Goal: Information Seeking & Learning: Learn about a topic

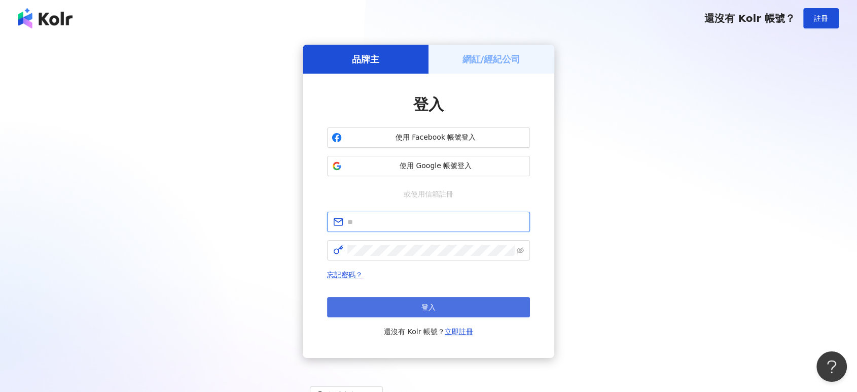
type input "**********"
click at [453, 306] on button "登入" at bounding box center [428, 307] width 203 height 20
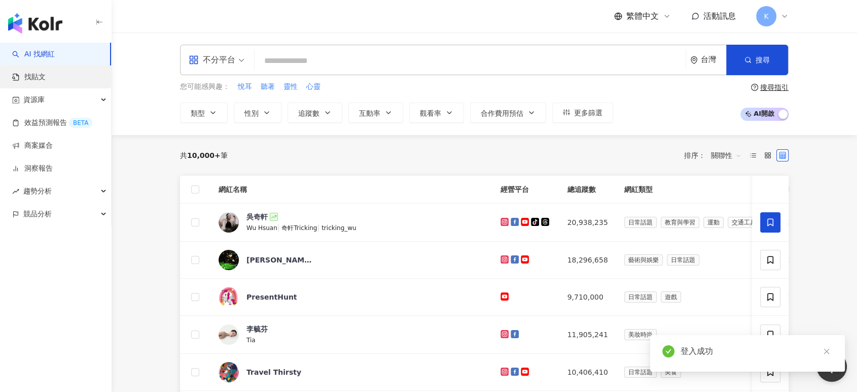
click at [46, 82] on link "找貼文" at bounding box center [28, 77] width 33 height 10
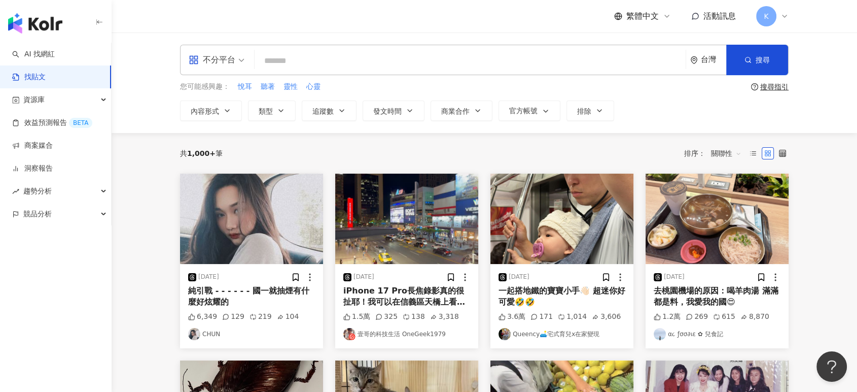
click at [224, 62] on div "不分平台" at bounding box center [212, 60] width 47 height 16
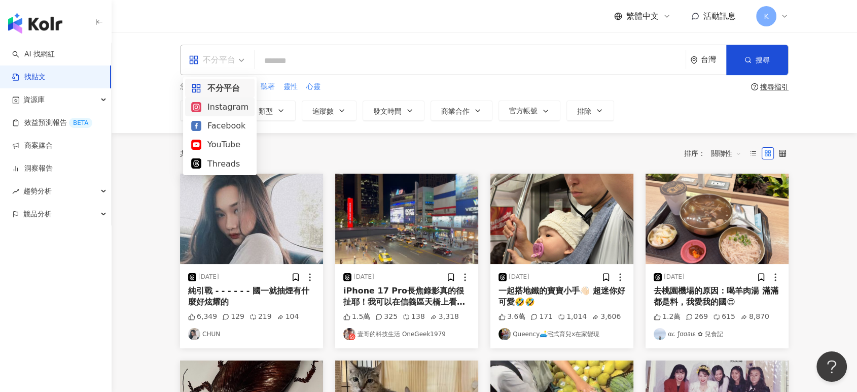
click at [243, 114] on div "Instagram" at bounding box center [220, 106] width 70 height 19
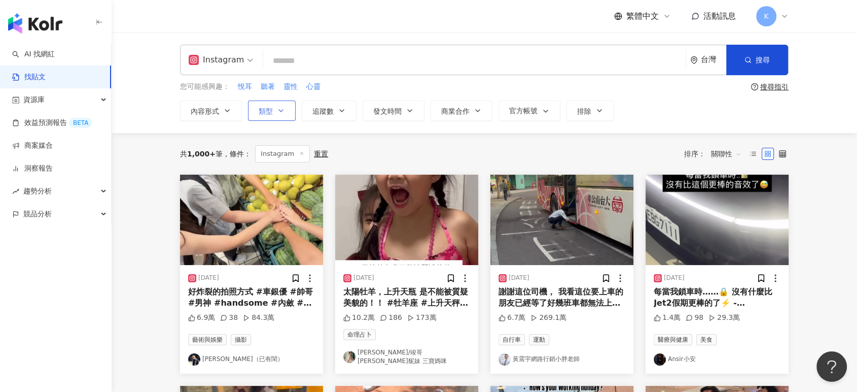
click at [268, 109] on span "類型" at bounding box center [266, 111] width 14 height 8
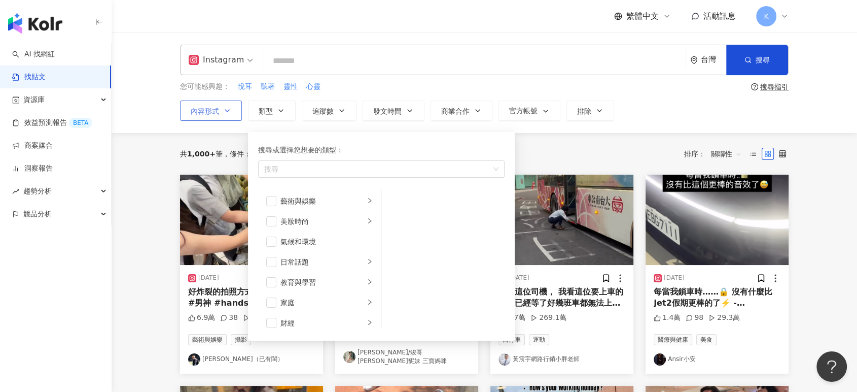
click at [212, 105] on button "內容形式" at bounding box center [211, 110] width 62 height 20
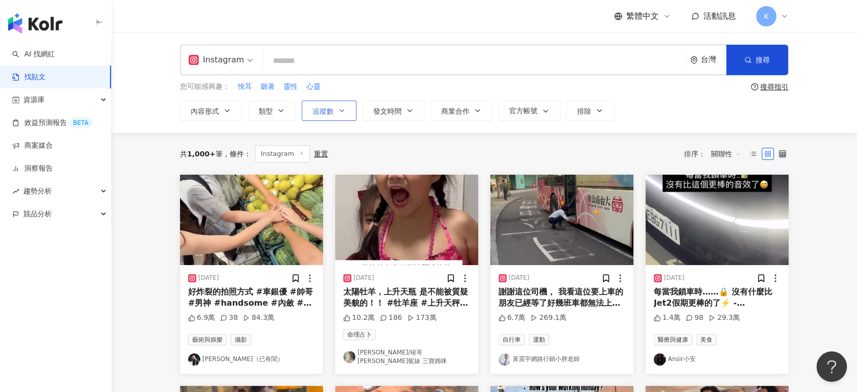
click at [326, 107] on span "追蹤數" at bounding box center [323, 111] width 21 height 8
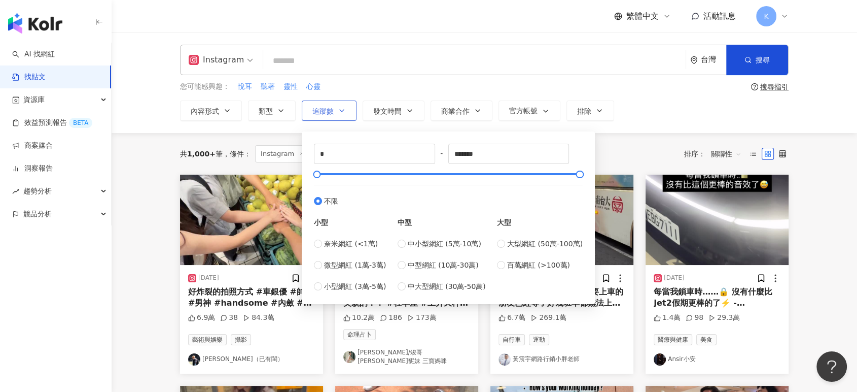
click at [341, 114] on button "追蹤數" at bounding box center [329, 110] width 55 height 20
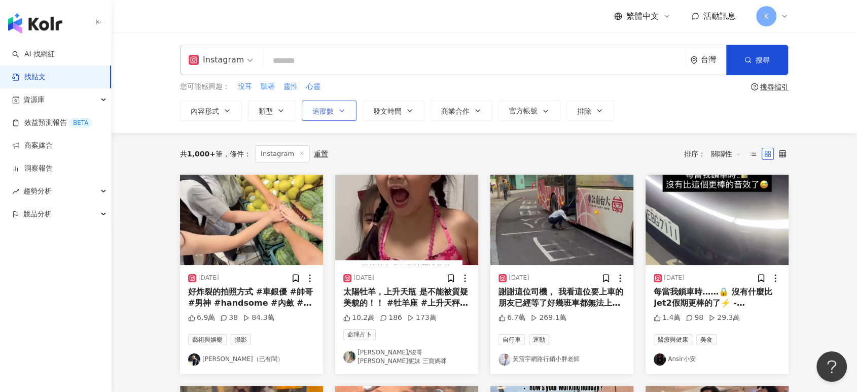
click at [341, 114] on button "追蹤數" at bounding box center [329, 110] width 55 height 20
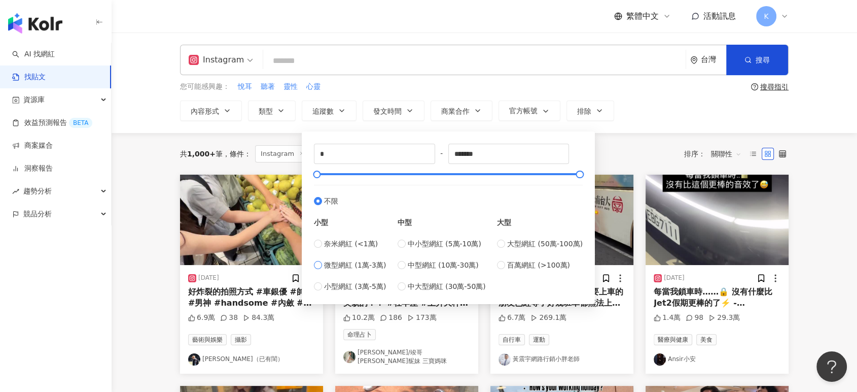
click at [369, 264] on span "微型網紅 (1萬-3萬)" at bounding box center [355, 264] width 62 height 11
type input "*****"
click at [625, 151] on div "共 1,000+ 筆 條件 ： Instagram 重置 排序： 關聯性" at bounding box center [484, 153] width 609 height 17
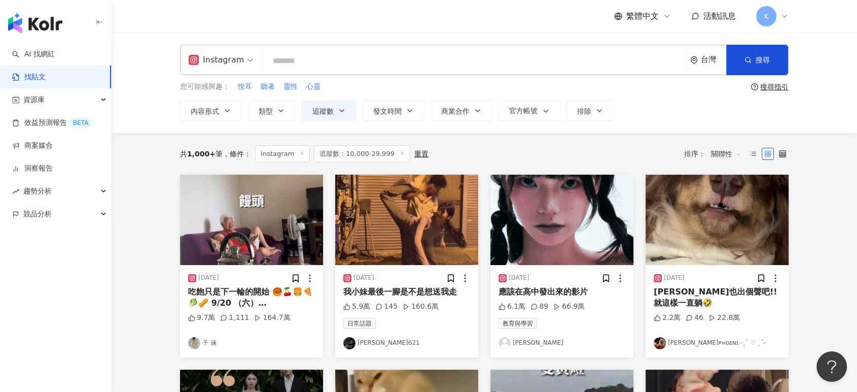
click at [363, 64] on input "search" at bounding box center [474, 61] width 415 height 22
type input "**"
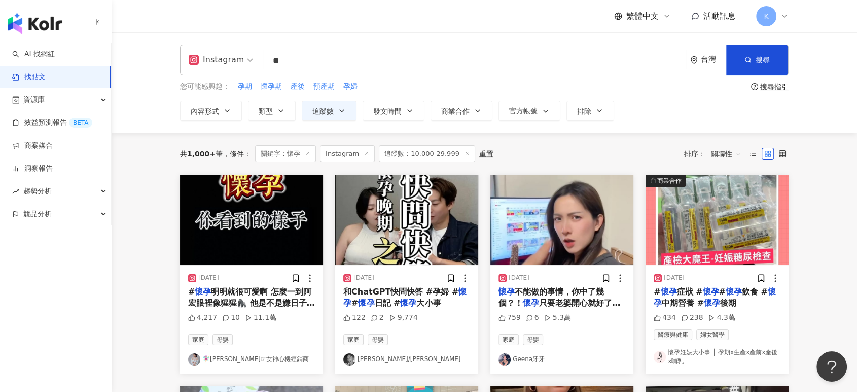
click at [442, 214] on img "button" at bounding box center [406, 220] width 143 height 90
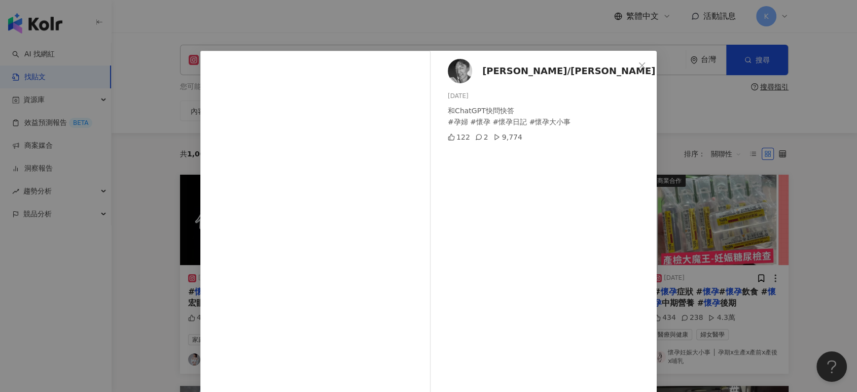
click at [763, 101] on div "[PERSON_NAME]/小風 [DATE] 和ChatGPT快問快答 #孕婦 #懷孕 #懷孕日記 #懷孕大小事 122 2 9,774 查看原始貼文" at bounding box center [428, 196] width 857 height 392
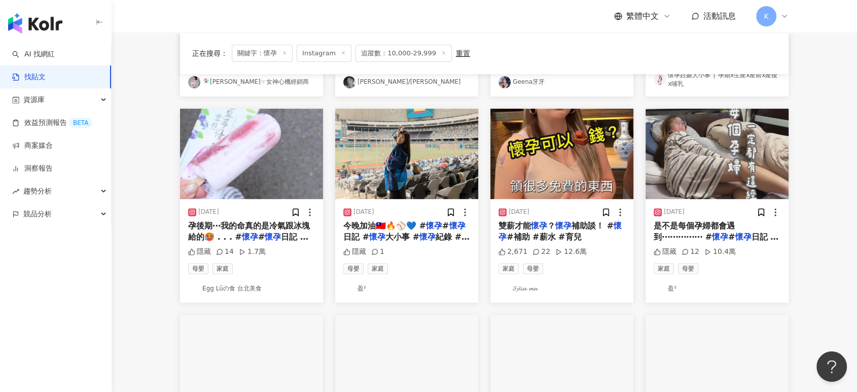
scroll to position [282, 0]
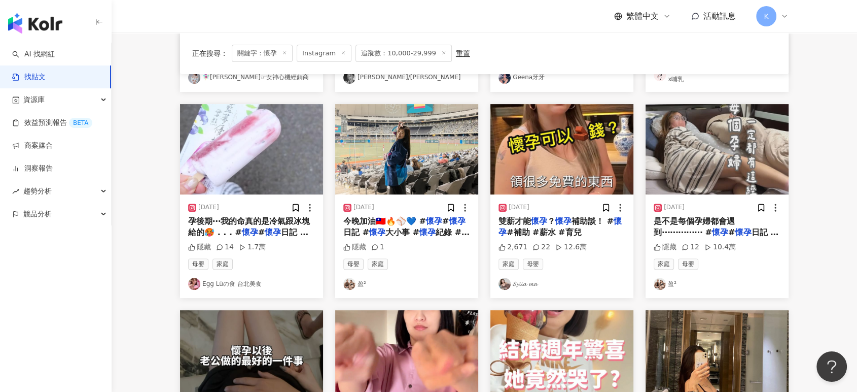
click at [712, 135] on img "button" at bounding box center [717, 149] width 143 height 90
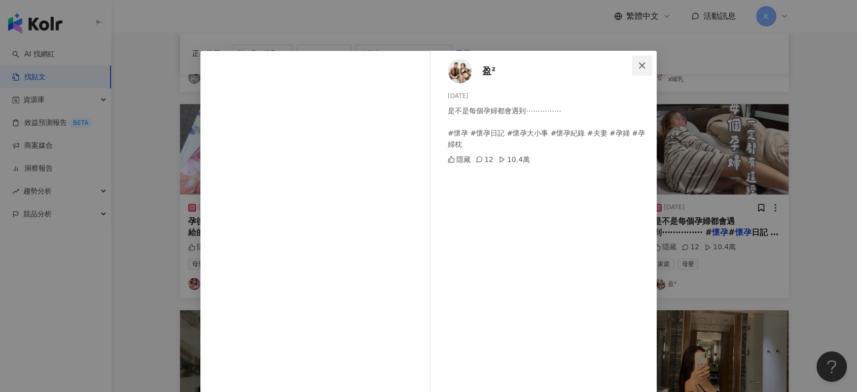
click at [639, 65] on icon "close" at bounding box center [642, 65] width 8 height 8
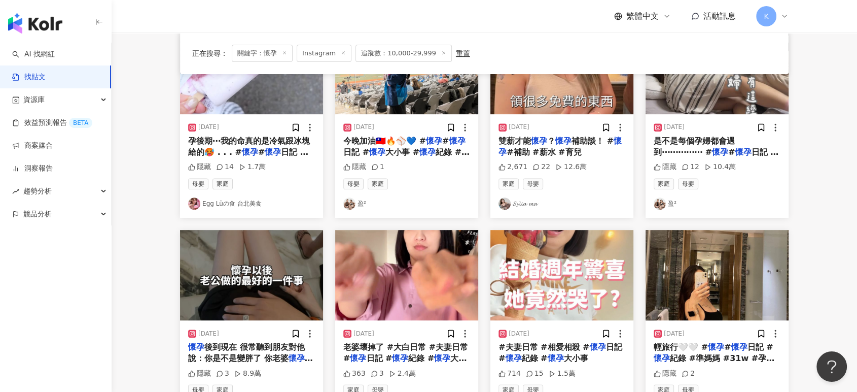
scroll to position [451, 0]
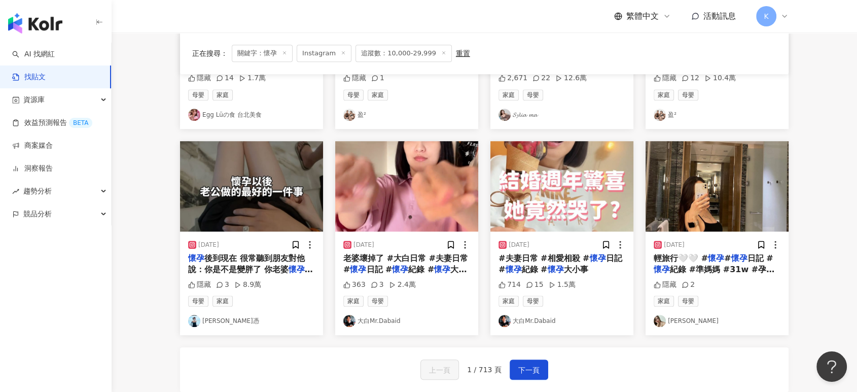
click at [295, 175] on img "button" at bounding box center [251, 186] width 143 height 90
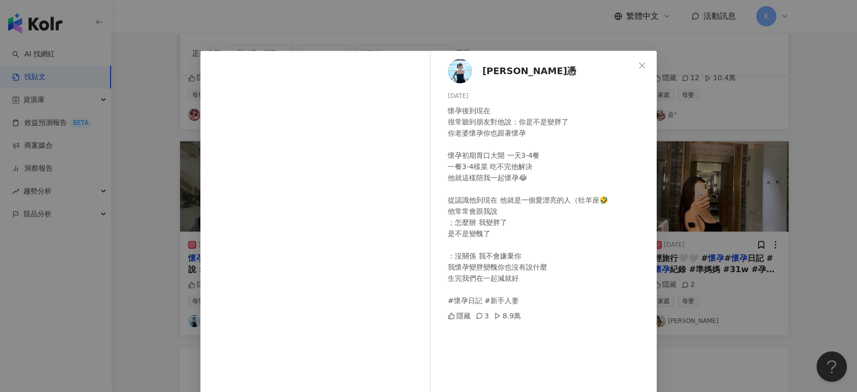
click at [735, 138] on div "[PERSON_NAME]憑 [DATE] 懷孕後到現在 很常聽到朋友對他說：你是不是變胖了 你老婆懷孕你也跟著懷孕 懷孕初期胃口大開 一天3-4餐 一餐3-…" at bounding box center [428, 196] width 857 height 392
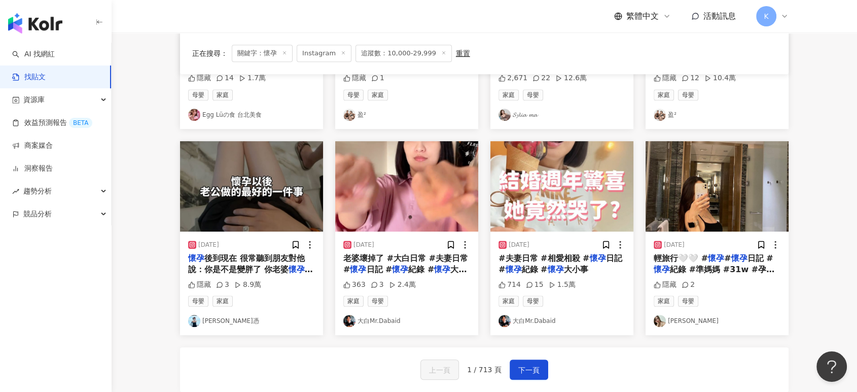
click at [456, 176] on img "button" at bounding box center [406, 186] width 143 height 90
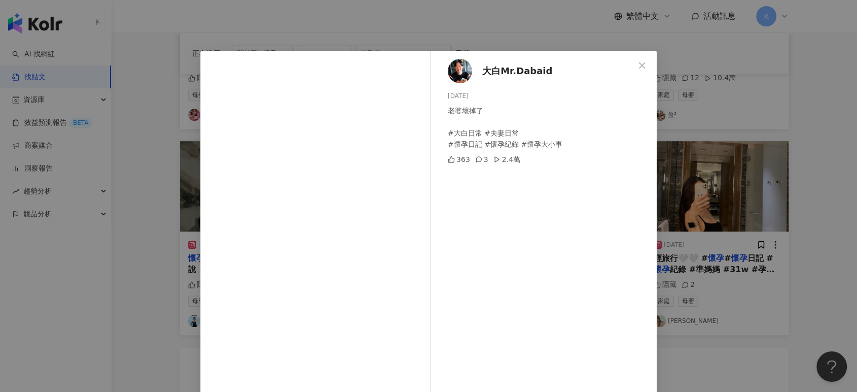
click at [757, 112] on div "大白Mr.Dabaid [DATE] 老婆壞掉了 #大白日常 #夫妻日常 #懷孕日記 #懷孕紀錄 #懷孕大小事 363 3 2.4萬 查看原始貼文" at bounding box center [428, 196] width 857 height 392
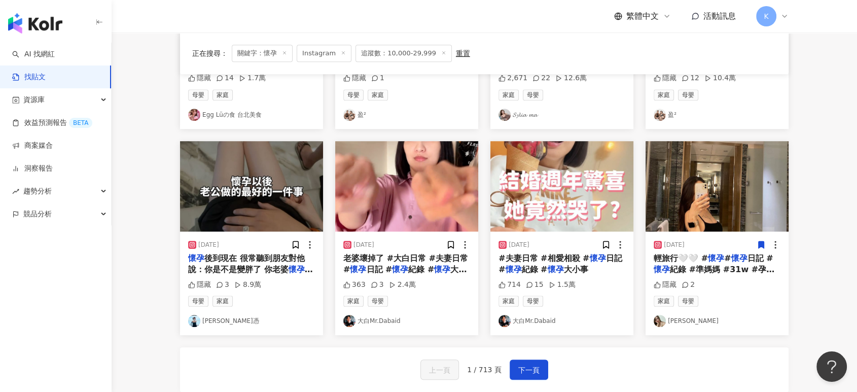
click at [733, 206] on img "button" at bounding box center [717, 186] width 143 height 90
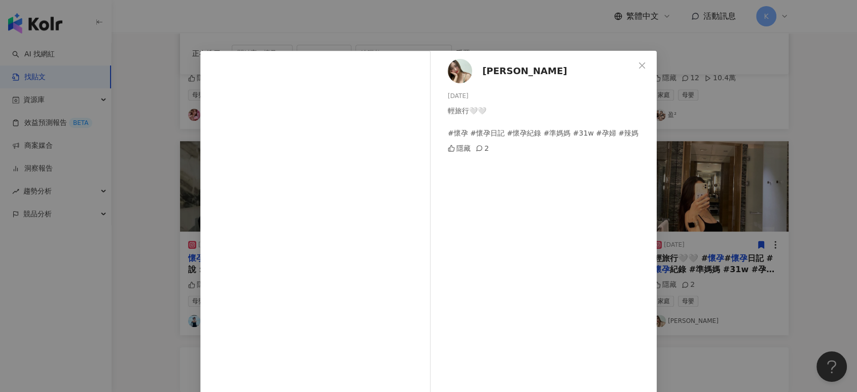
click at [755, 146] on div "[PERSON_NAME][DATE] 輕旅行🤍🤍 #懷孕 #懷孕日記 #懷孕紀錄 #準媽媽 #31w #孕婦 #辣媽 隱藏 2 查看原始貼文" at bounding box center [428, 196] width 857 height 392
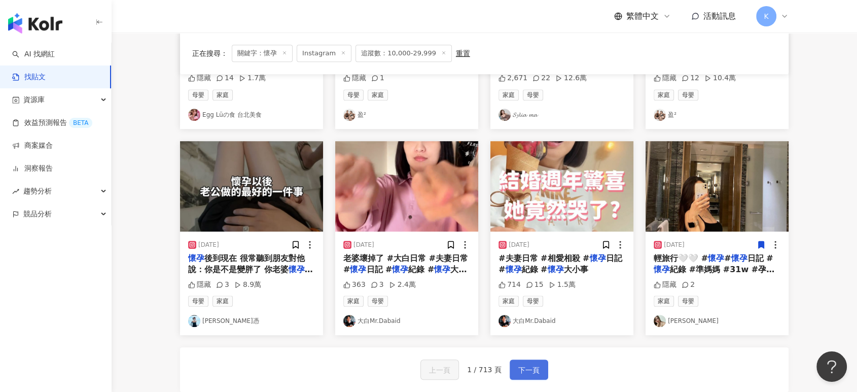
click at [532, 367] on span "下一頁" at bounding box center [529, 370] width 21 height 12
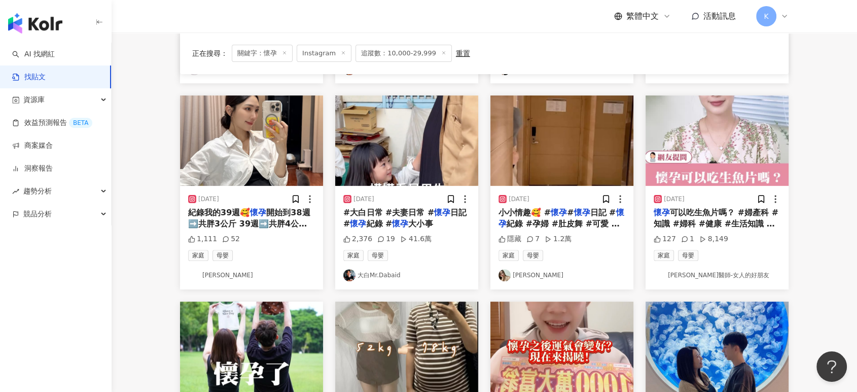
scroll to position [220, 0]
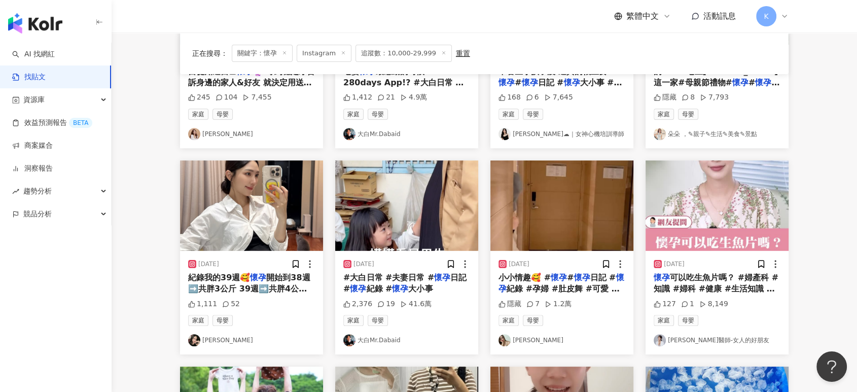
click at [278, 180] on img "button" at bounding box center [251, 205] width 143 height 90
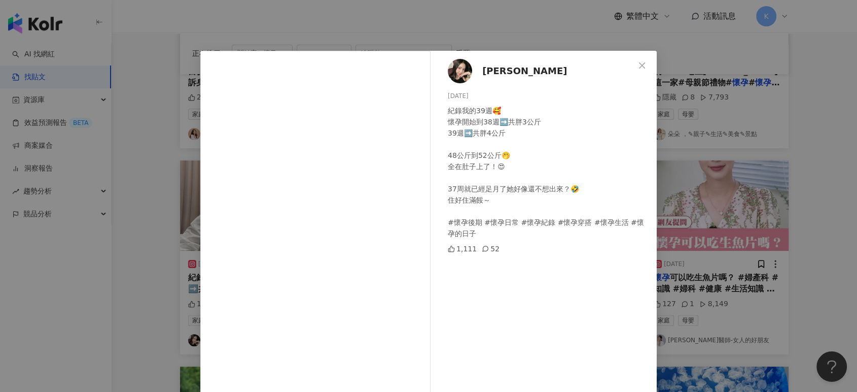
click at [750, 132] on div "[PERSON_NAME][DATE] 紀錄我的39週🥰 懷孕開始到38週➡️共胖3公斤 39週➡️共胖4公斤 48公斤到52公斤🤭 全在肚子上了！😍 37周…" at bounding box center [428, 196] width 857 height 392
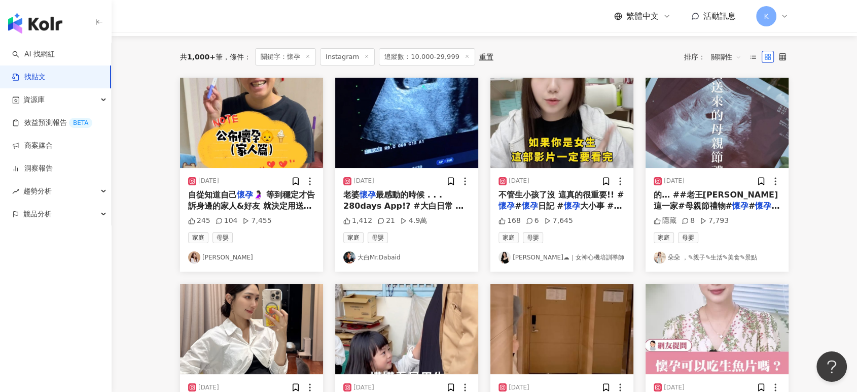
scroll to position [51, 0]
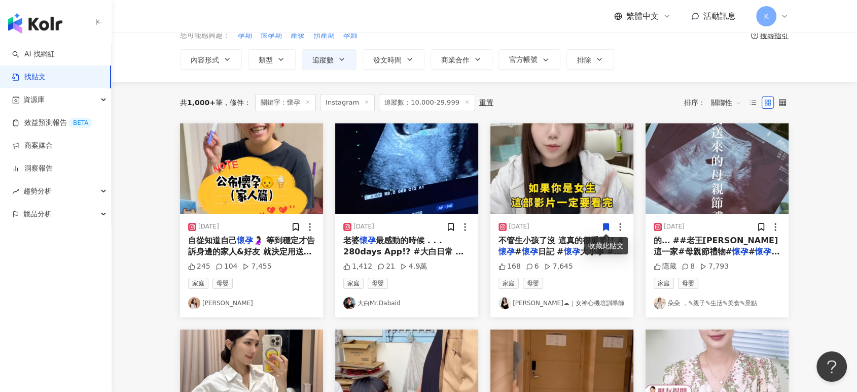
click at [281, 153] on img "button" at bounding box center [251, 168] width 143 height 90
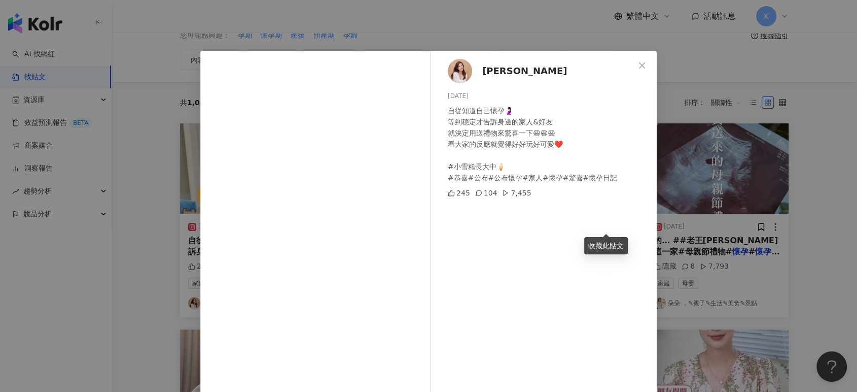
click at [800, 68] on div "文[PERSON_NAME] [DATE] 自從知道自己懷孕🤰🏻 等到穩定才告訴身邊的家人&好友 就決定用送禮物來驚喜一下😆😆😆 看大家的反應就覺得好好玩好可…" at bounding box center [428, 196] width 857 height 392
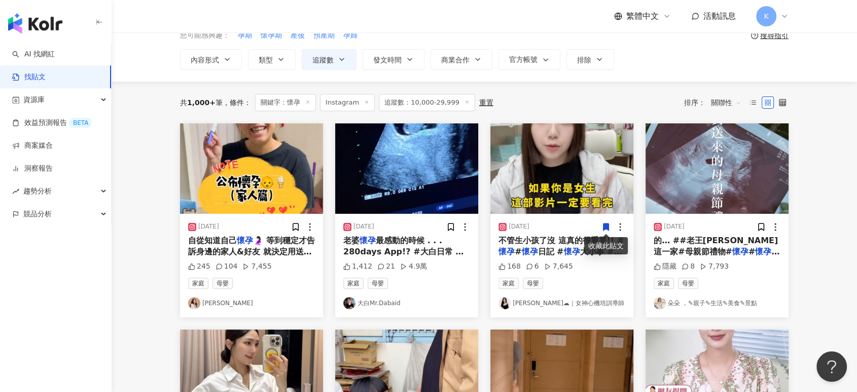
click at [755, 147] on img "button" at bounding box center [717, 168] width 143 height 90
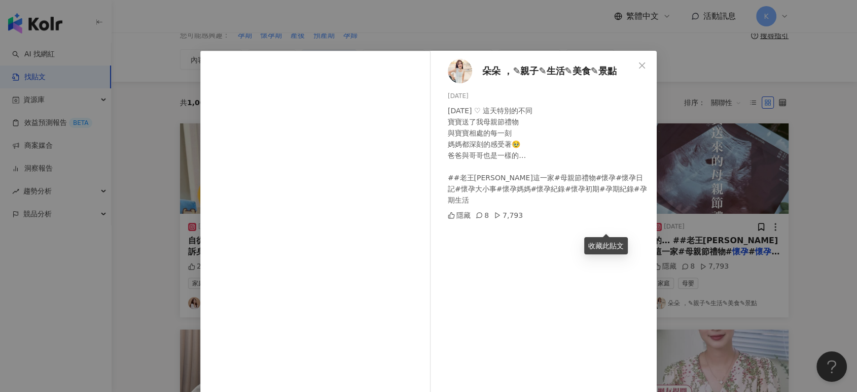
click at [792, 147] on div "[PERSON_NAME] ，✎親子✎生活✎美食✎景點 [DATE] [DATE] ♡ 這天特別的不同 寶寶送了我母親節禮物 與寶寶相處的每一刻 媽媽都深刻的…" at bounding box center [428, 196] width 857 height 392
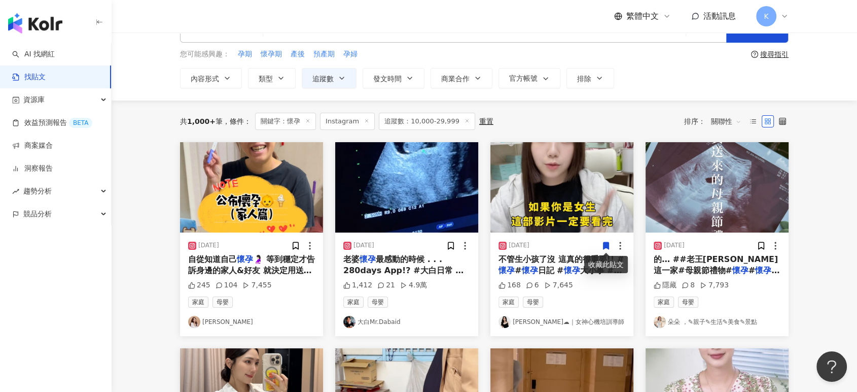
scroll to position [0, 0]
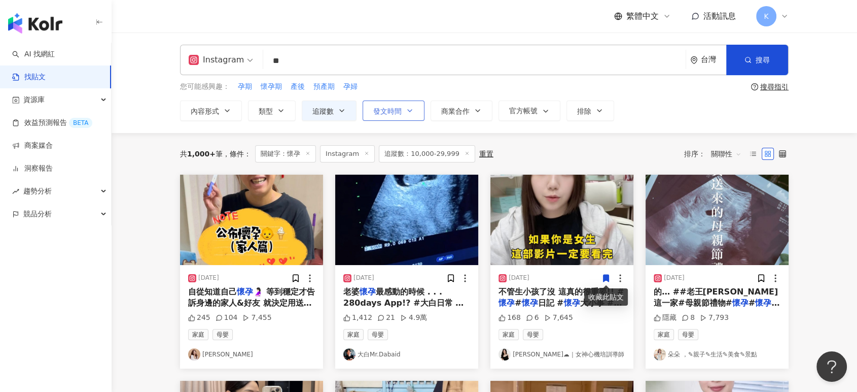
click at [399, 108] on span "發文時間" at bounding box center [387, 111] width 28 height 8
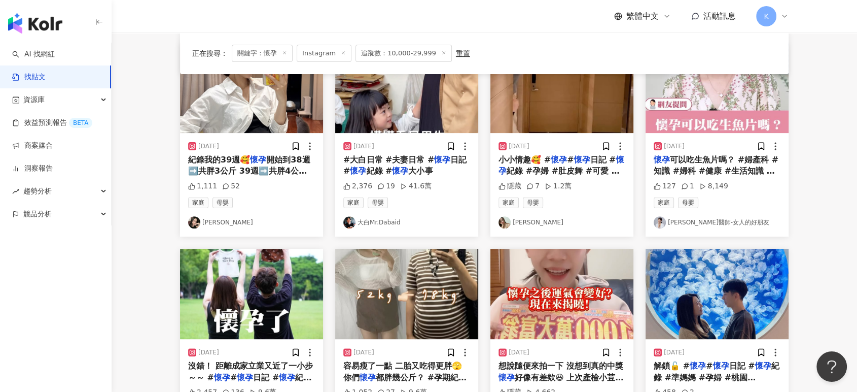
scroll to position [451, 0]
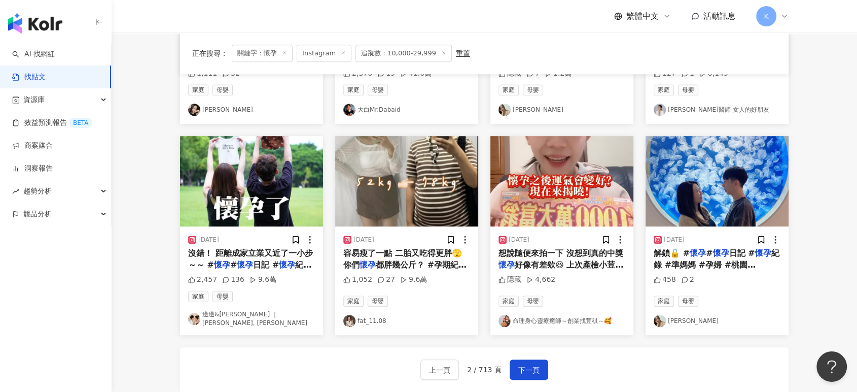
click at [239, 165] on img "button" at bounding box center [251, 181] width 143 height 90
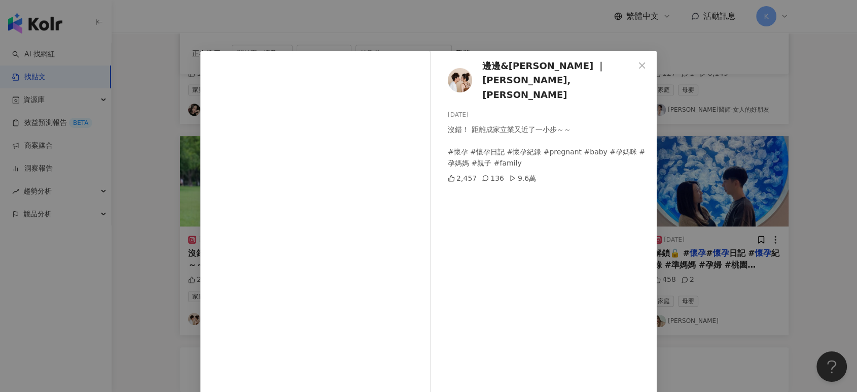
click at [824, 150] on div "邊邊&[PERSON_NAME] ｜ [PERSON_NAME], WEI-CHI [DATE] 沒錯！ 距離成家立業又近了一小步～～ #懷孕 #懷孕日記 #…" at bounding box center [428, 196] width 857 height 392
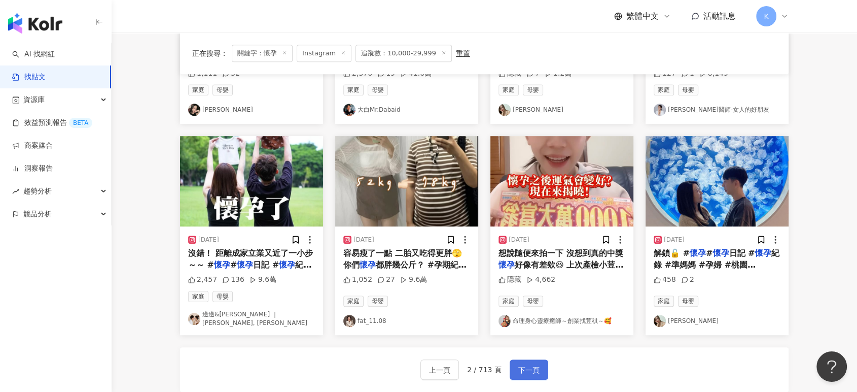
click at [534, 359] on button "下一頁" at bounding box center [529, 369] width 39 height 20
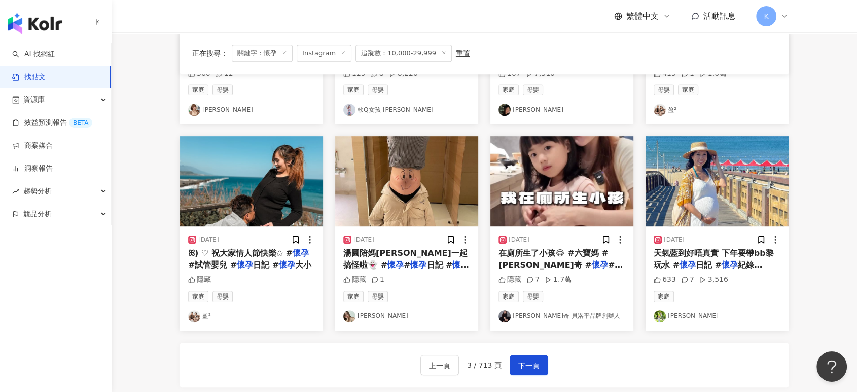
click at [289, 187] on img "button" at bounding box center [251, 181] width 143 height 90
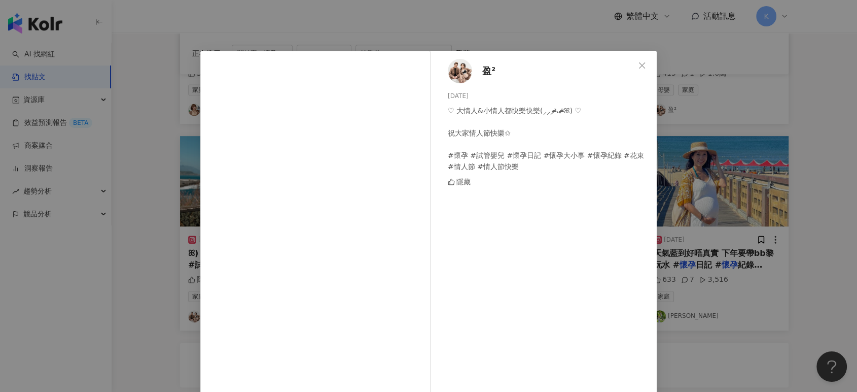
click at [735, 177] on div "盈² [DATE] ♡ 大情人&小情人都快樂快樂(⸝⸝⸝ᵒ̴̶̷ᴗᵒ̴̶̷ꕤ) ♡ 祝大家情人節快樂✩ #懷孕 #試管嬰兒 #懷孕日記 #懷孕大小事 #懷孕紀…" at bounding box center [428, 196] width 857 height 392
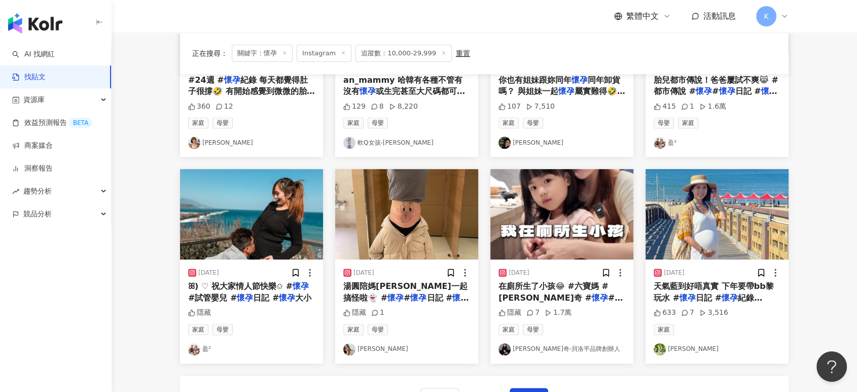
scroll to position [507, 0]
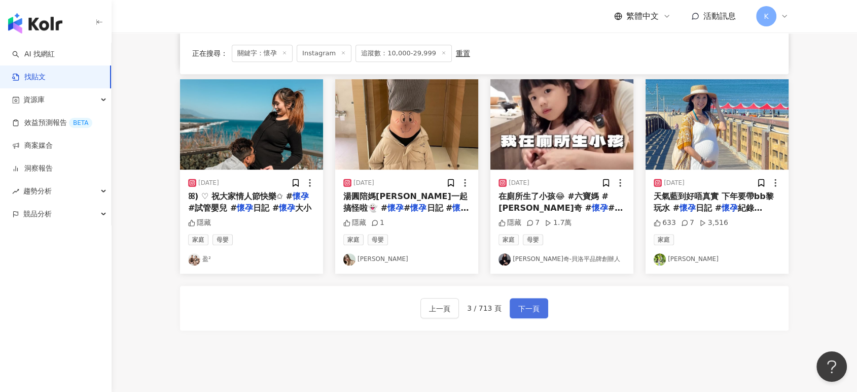
click at [529, 301] on button "下一頁" at bounding box center [529, 308] width 39 height 20
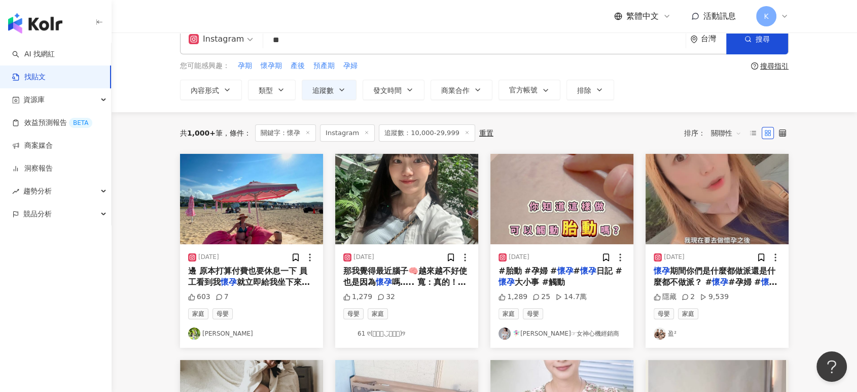
scroll to position [5, 0]
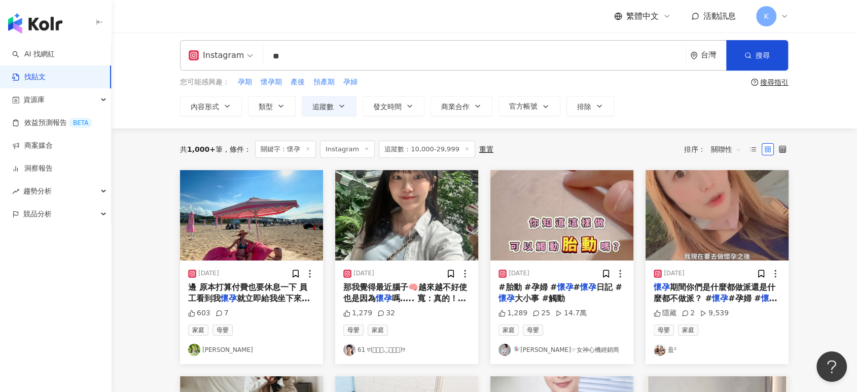
click at [450, 202] on img "button" at bounding box center [406, 215] width 143 height 90
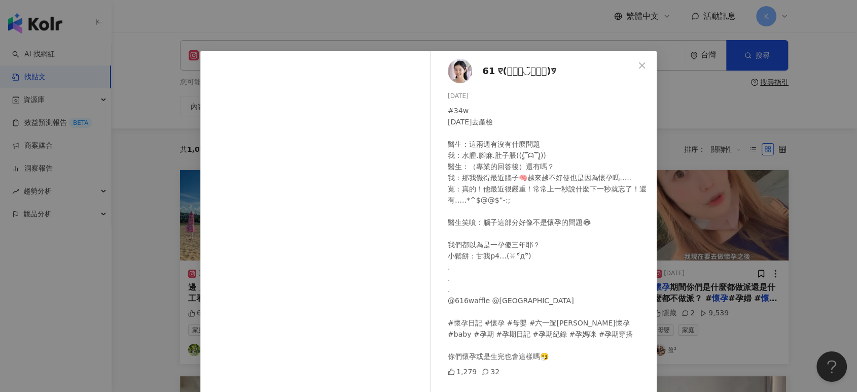
click at [735, 113] on div "61 ୧⃛(๑⃙⃘◡̈︎๑⃙⃘)୨⃛ [DATE] #34w [DATE]去產檢 醫生：這兩週有沒有什麼問題 我：水腫.腳麻.肚子脹(((̨̡‾᷄ᗣ‾᷅)̧̢…" at bounding box center [428, 196] width 857 height 392
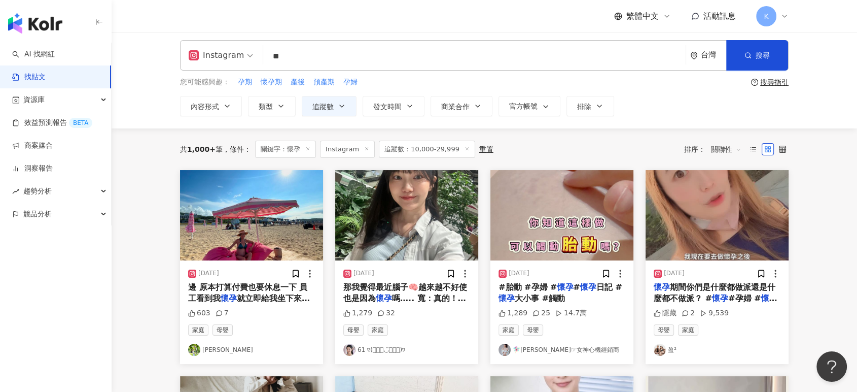
scroll to position [0, 0]
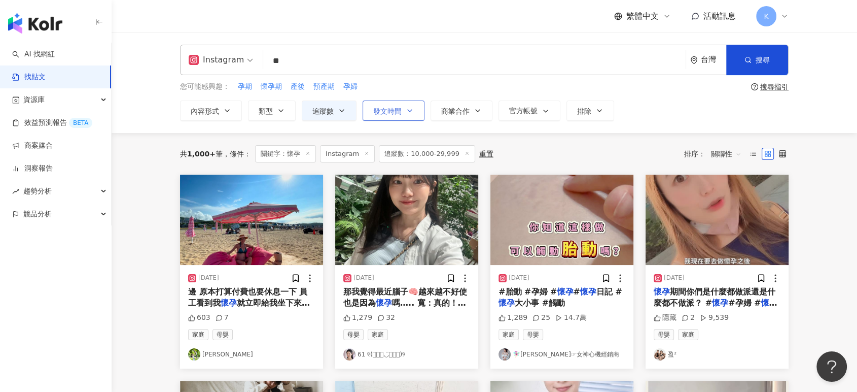
click at [401, 110] on span "發文時間" at bounding box center [387, 111] width 28 height 8
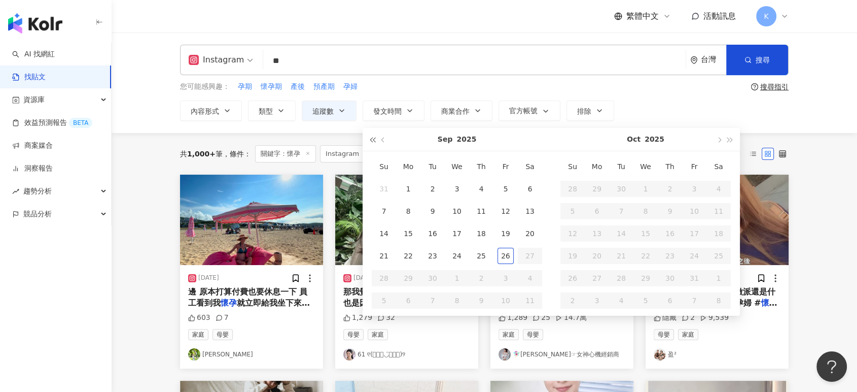
click at [370, 137] on button "button" at bounding box center [372, 139] width 11 height 23
type input "**********"
click at [371, 144] on button "button" at bounding box center [372, 139] width 11 height 23
click at [388, 138] on button "button" at bounding box center [383, 139] width 11 height 23
click at [715, 139] on button "button" at bounding box center [718, 139] width 11 height 23
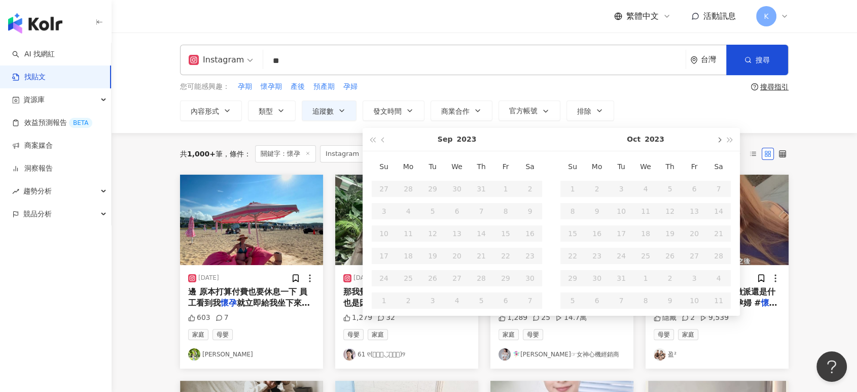
click at [715, 139] on button "button" at bounding box center [718, 139] width 11 height 23
click at [729, 137] on button "button" at bounding box center [730, 139] width 11 height 23
click at [367, 137] on button "button" at bounding box center [372, 139] width 11 height 23
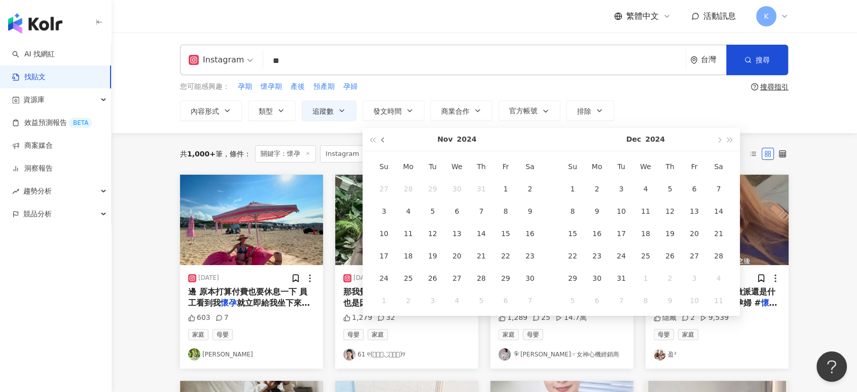
click at [386, 137] on button "button" at bounding box center [383, 139] width 11 height 23
click at [385, 137] on button "button" at bounding box center [383, 139] width 11 height 23
type input "**********"
click at [704, 249] on td "27" at bounding box center [694, 256] width 24 height 22
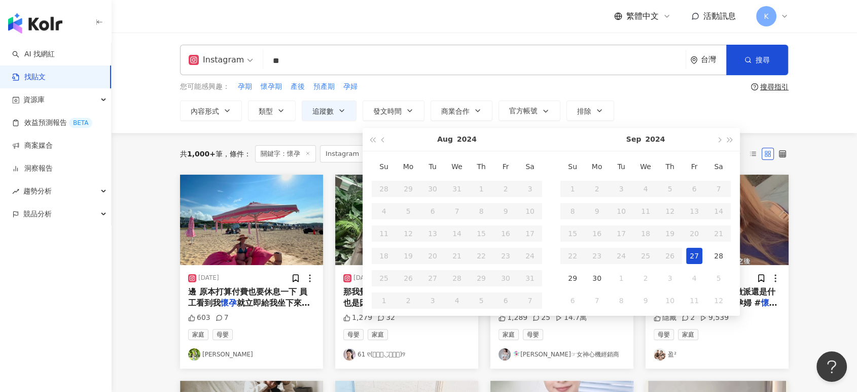
click at [701, 253] on div "27" at bounding box center [694, 256] width 16 height 16
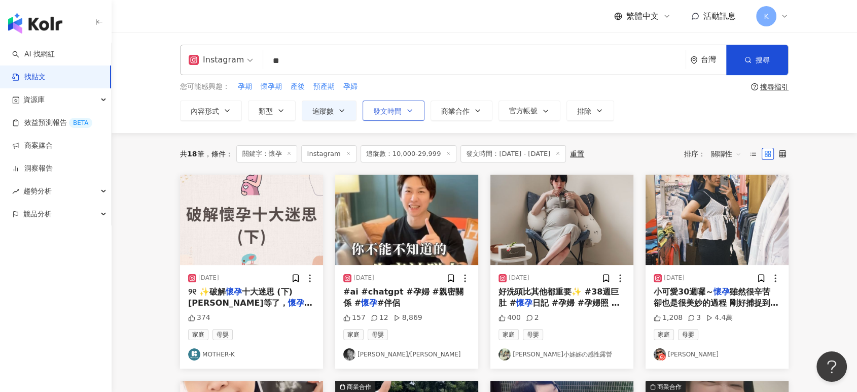
click at [411, 116] on button "發文時間" at bounding box center [394, 110] width 62 height 20
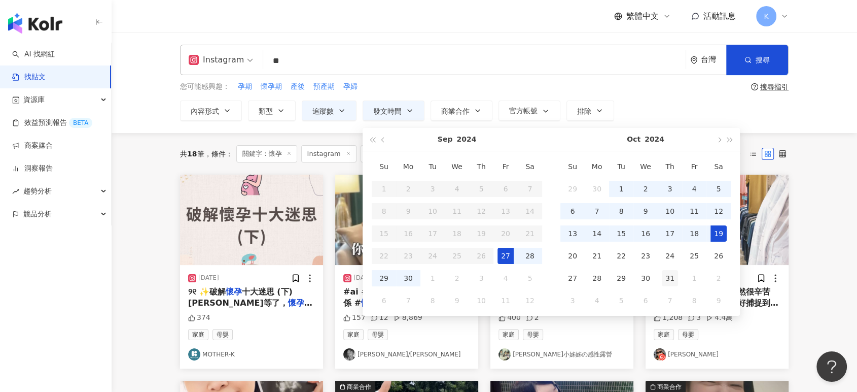
type input "**********"
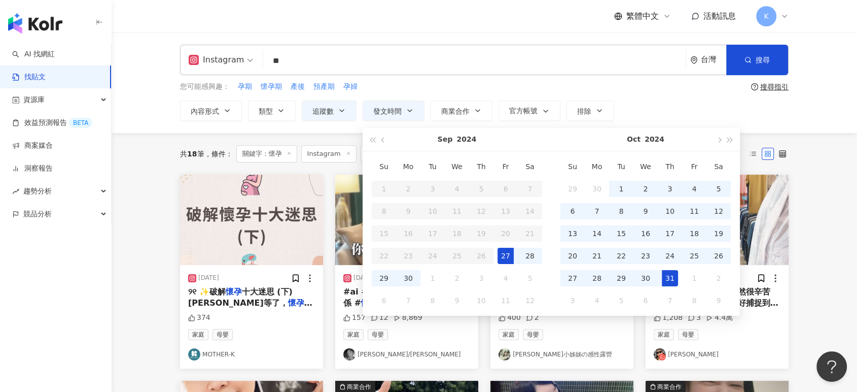
click at [668, 279] on div "31" at bounding box center [670, 278] width 16 height 16
type input "**********"
click at [503, 256] on div "27" at bounding box center [506, 256] width 16 height 16
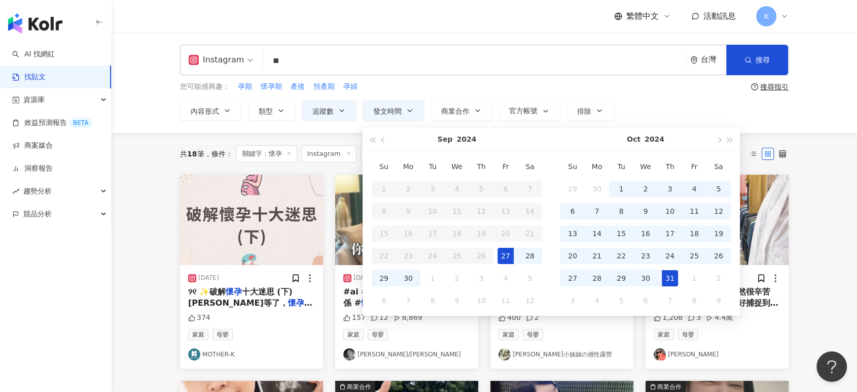
type input "**********"
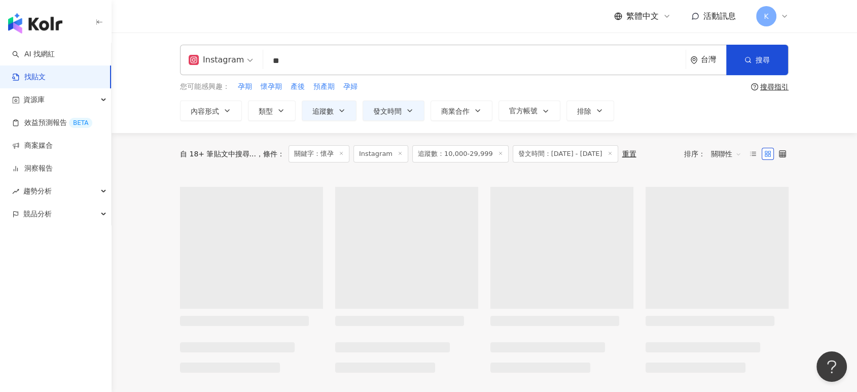
type input "**********"
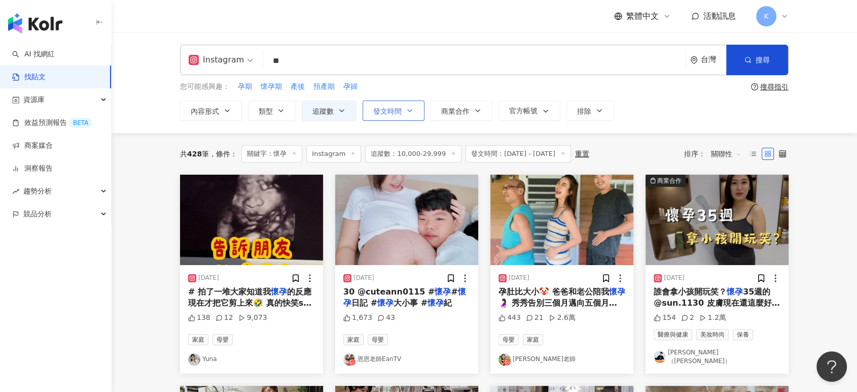
click at [407, 104] on button "發文時間" at bounding box center [394, 110] width 62 height 20
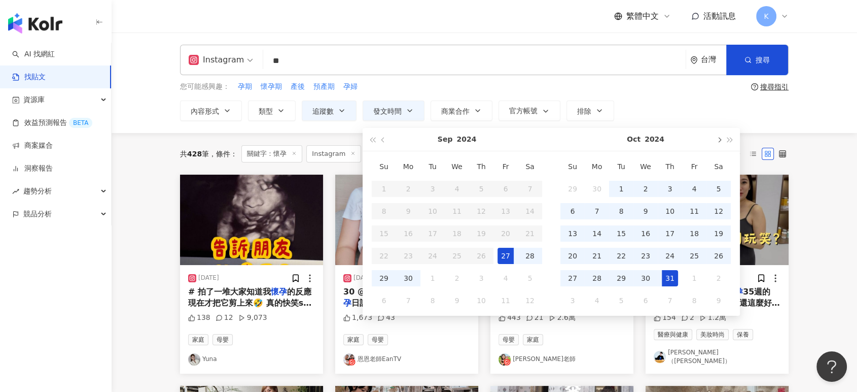
click at [719, 133] on button "button" at bounding box center [718, 139] width 11 height 23
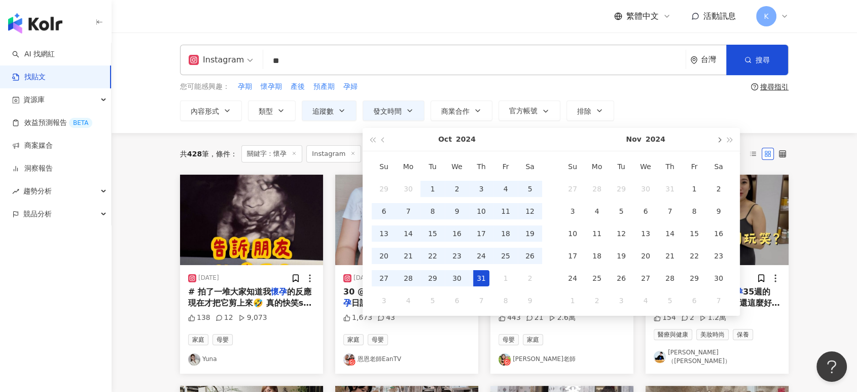
click at [719, 133] on button "button" at bounding box center [718, 139] width 11 height 23
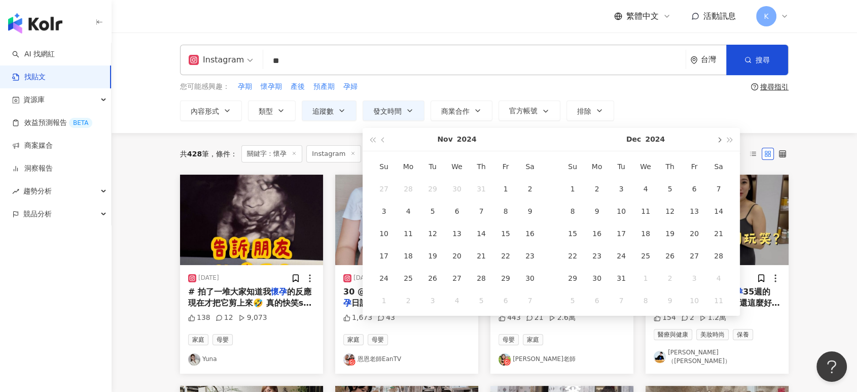
click at [719, 133] on button "button" at bounding box center [718, 139] width 11 height 23
type input "**********"
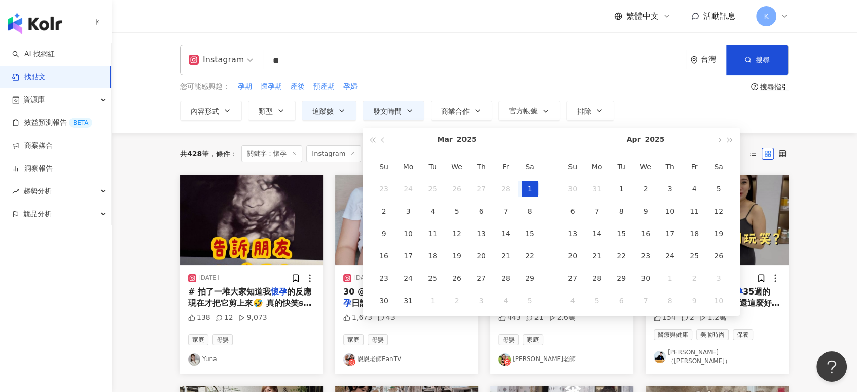
click at [534, 189] on div "1" at bounding box center [530, 189] width 16 height 16
click at [717, 140] on span "button" at bounding box center [718, 139] width 5 height 5
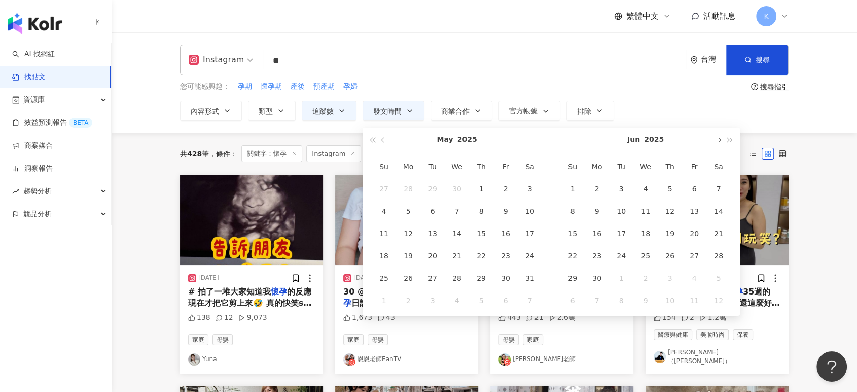
click at [717, 140] on span "button" at bounding box center [718, 139] width 5 height 5
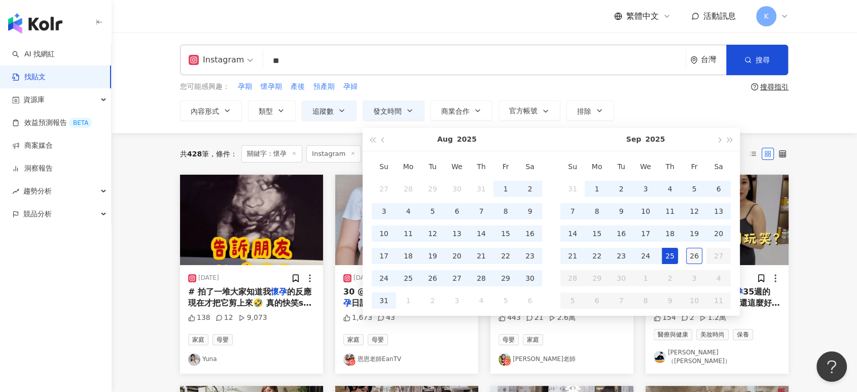
type input "**********"
click at [697, 255] on div "26" at bounding box center [694, 256] width 16 height 16
type input "**********"
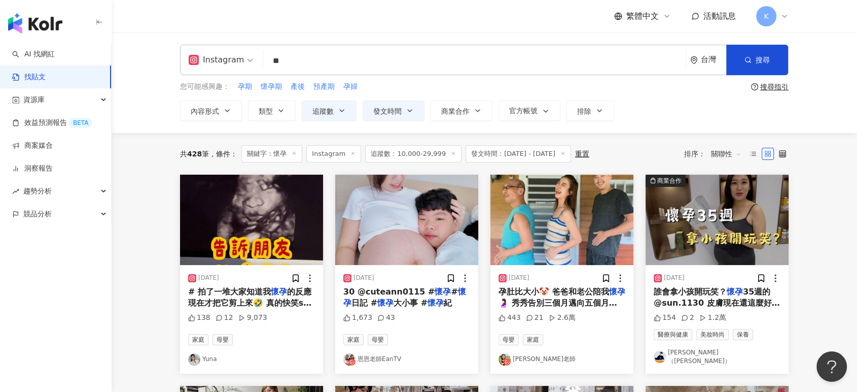
type input "**********"
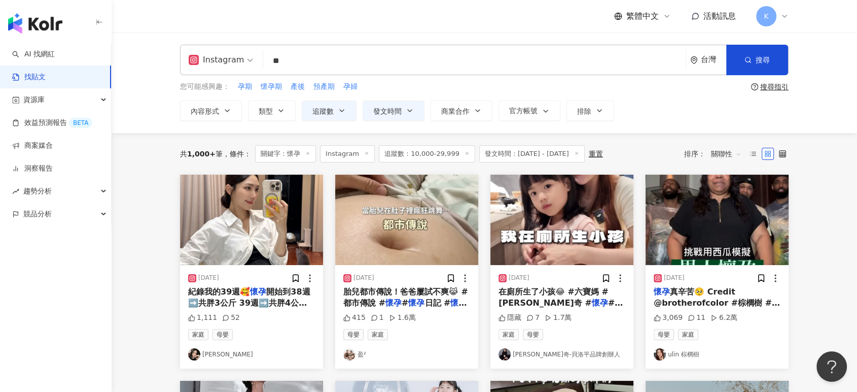
click at [281, 226] on img "button" at bounding box center [251, 220] width 143 height 90
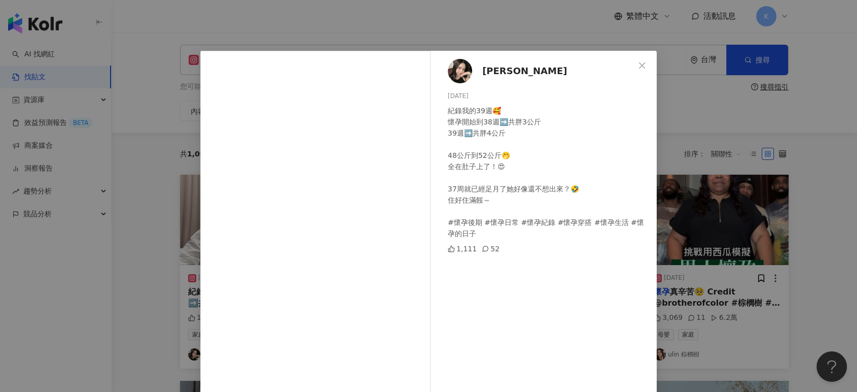
click at [725, 206] on div "[PERSON_NAME][DATE] 紀錄我的39週🥰 懷孕開始到38週➡️共胖3公斤 39週➡️共胖4公斤 48公斤到52公斤🤭 全在肚子上了！😍 37周…" at bounding box center [428, 196] width 857 height 392
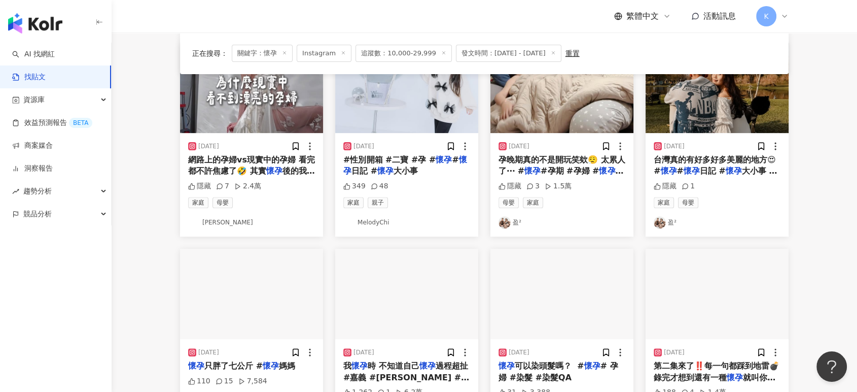
scroll to position [282, 0]
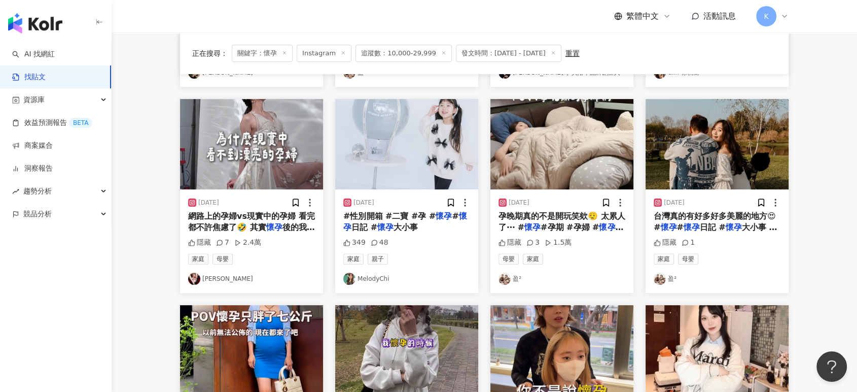
click at [271, 157] on img "button" at bounding box center [251, 144] width 143 height 90
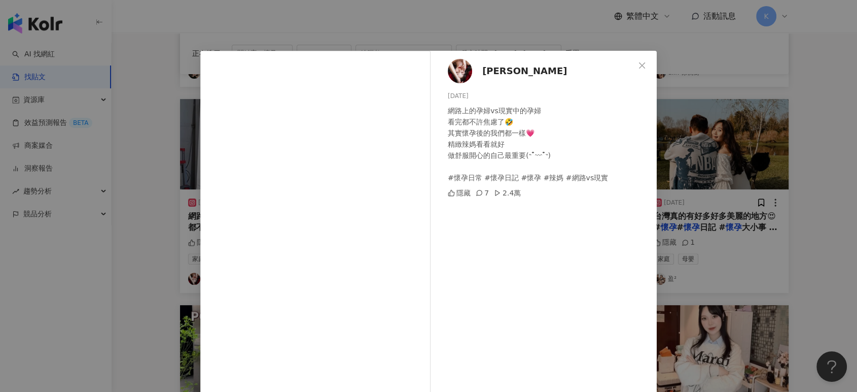
click at [805, 133] on div "[PERSON_NAME] [DATE] 網路上的孕婦vs現實中的孕婦 看完都不許焦慮了🤣 其實懷孕後的我們都一樣💗 精緻辣媽看看就好 做舒服開心的自己最重要…" at bounding box center [428, 196] width 857 height 392
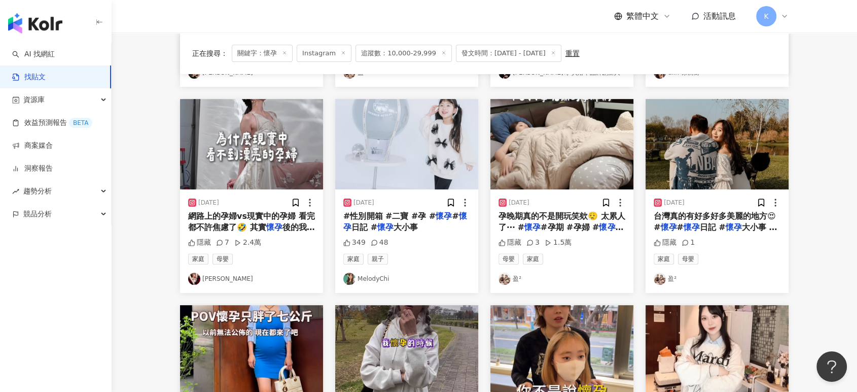
click at [433, 121] on img "button" at bounding box center [406, 144] width 143 height 90
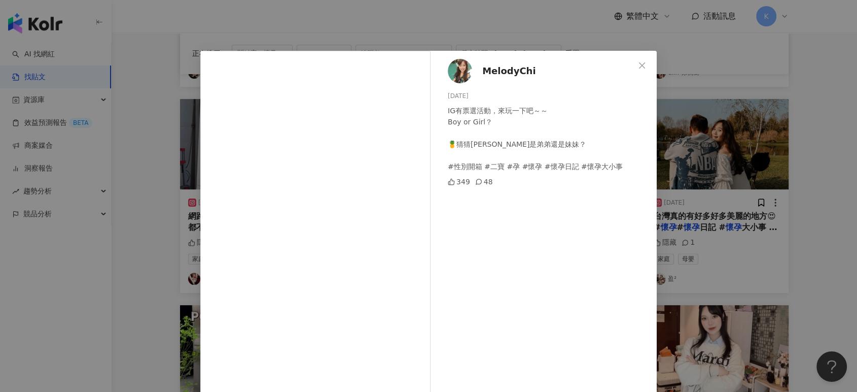
click at [775, 84] on div "MelodyChi [DATE] IG有票選活動，來玩一下吧～～ Boy or Girl？ 🍍猜猜[PERSON_NAME]是弟弟還是妹妹？ #性別開箱 #二…" at bounding box center [428, 196] width 857 height 392
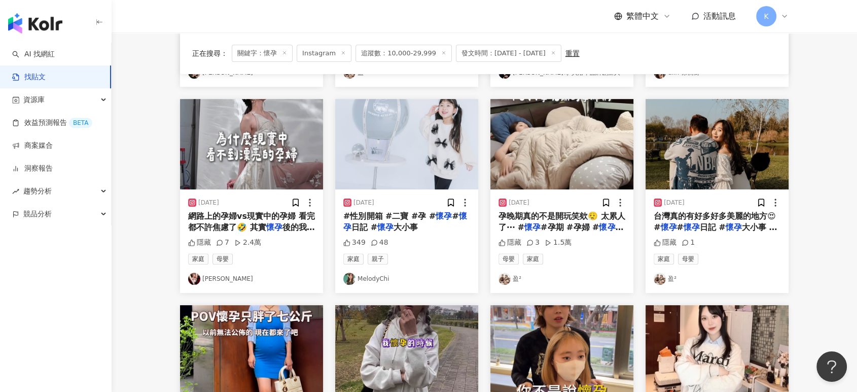
click at [722, 122] on img "button" at bounding box center [717, 144] width 143 height 90
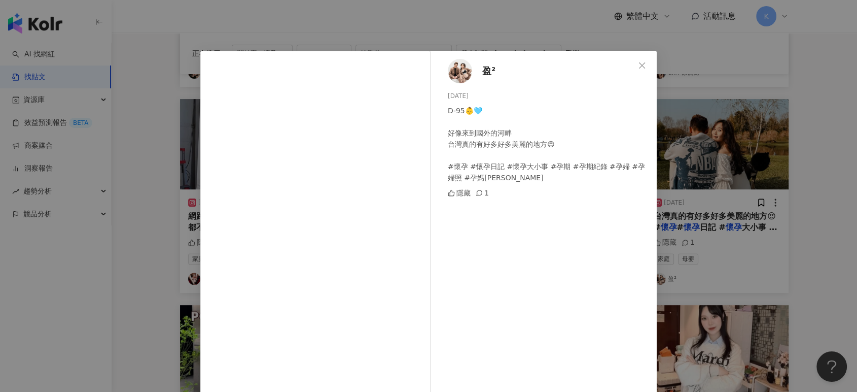
click at [728, 84] on div "盈² [DATE] D-95👶🩵 好像來到國外的河畔 台灣真的有好多好多美麗的地方😍 #懷孕 #懷孕日記 #懷孕大小事 #孕期 #孕期紀錄 #孕婦 #孕婦照 …" at bounding box center [428, 196] width 857 height 392
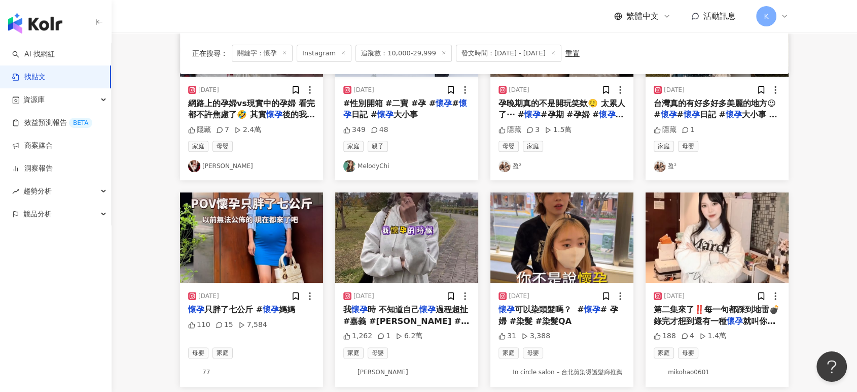
scroll to position [507, 0]
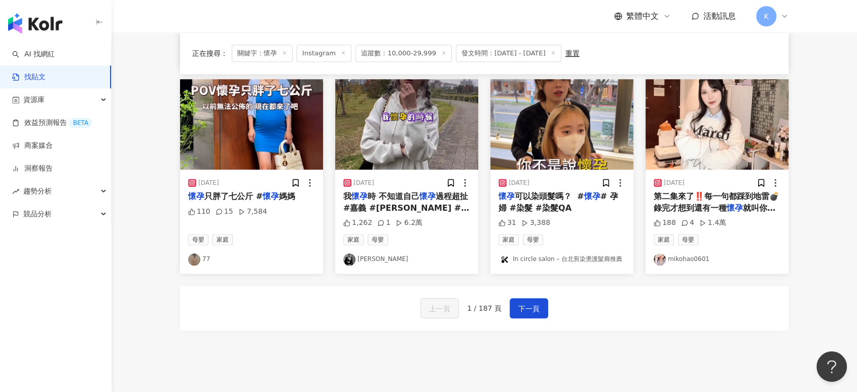
click at [511, 296] on div "上一頁 1 / 187 頁 下一頁" at bounding box center [484, 308] width 609 height 45
click at [248, 116] on img "button" at bounding box center [251, 124] width 143 height 90
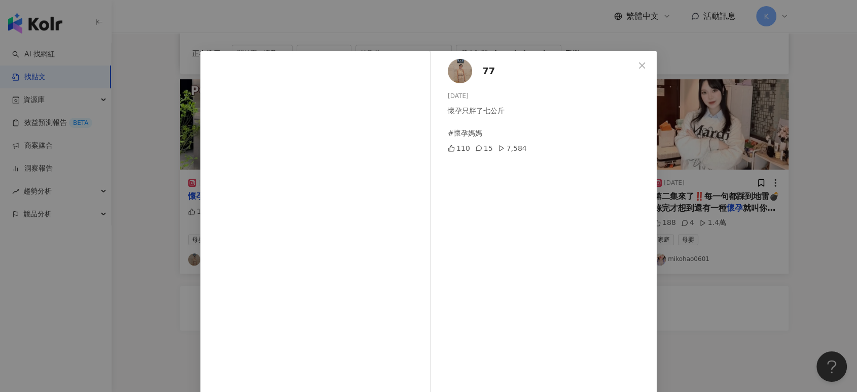
click at [781, 97] on div "77 [DATE] 懷孕只胖了七公斤 #懷孕媽媽 110 15 7,584 查看原始貼文" at bounding box center [428, 196] width 857 height 392
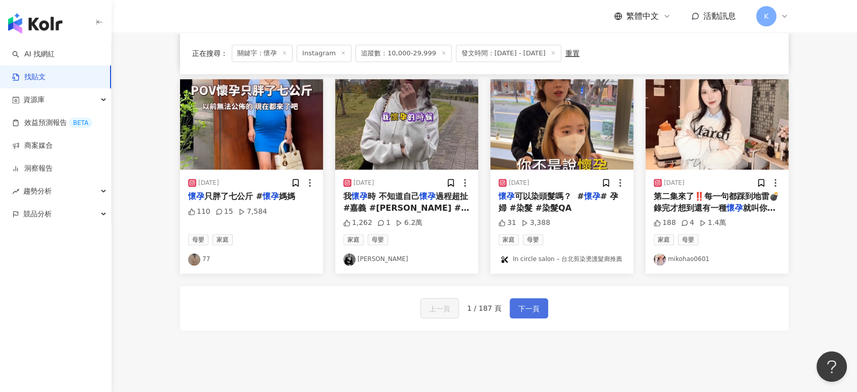
click at [532, 305] on span "下一頁" at bounding box center [529, 308] width 21 height 12
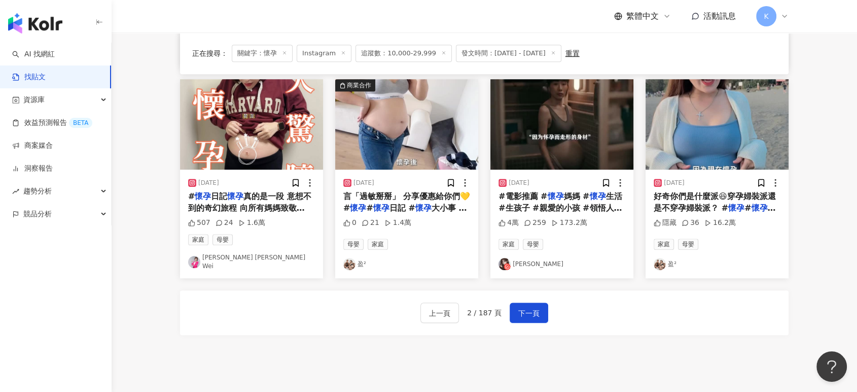
click at [415, 118] on img "button" at bounding box center [406, 124] width 143 height 90
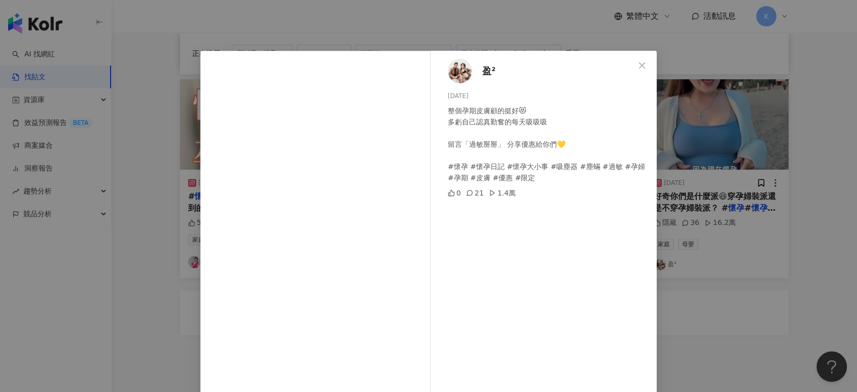
click at [776, 125] on div "盈² [DATE] 整個孕期皮膚顧的挺好😻 多虧自己認真勤奮的每天吸吸吸 留言「過敏掰掰」 分享優惠給你們💛 #懷孕 #懷孕日記 #懷孕大小事 #吸塵器 #塵…" at bounding box center [428, 196] width 857 height 392
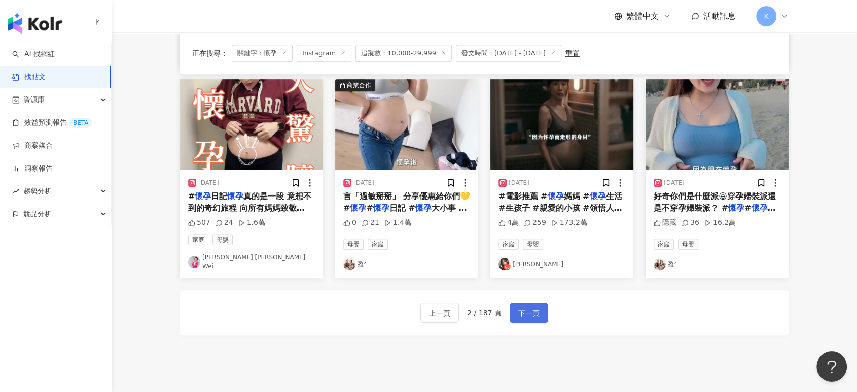
click at [523, 307] on span "下一頁" at bounding box center [529, 313] width 21 height 12
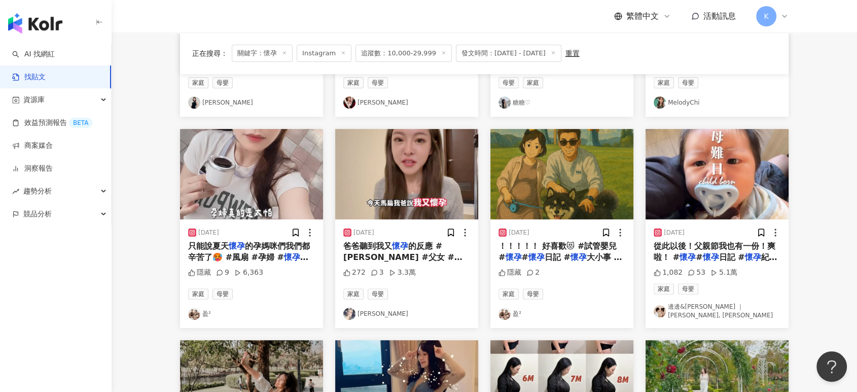
scroll to position [225, 0]
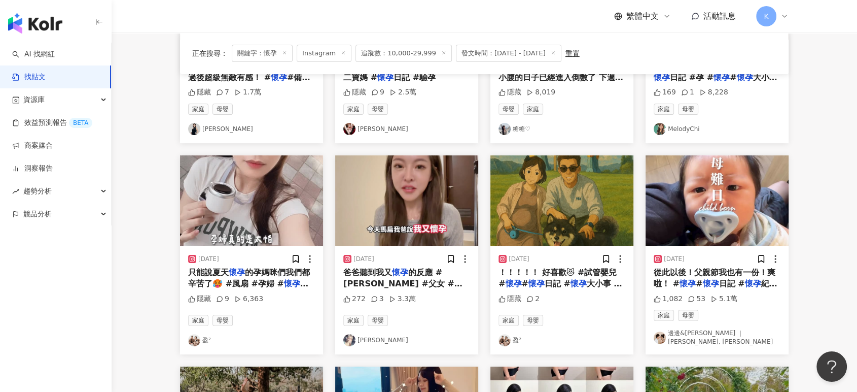
click at [268, 209] on img "button" at bounding box center [251, 200] width 143 height 90
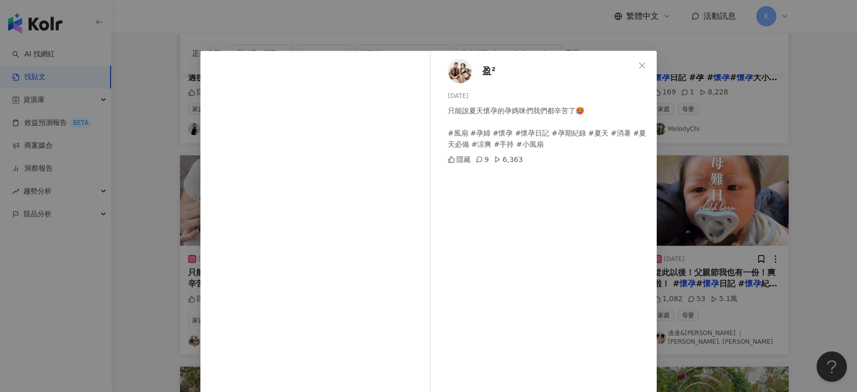
click at [722, 146] on div "盈² [DATE] 只能說夏天懷孕的孕媽咪們我們都辛苦了🥵 #風扇 #孕婦 #懷孕 #懷孕日記 #孕期紀錄 #夏天 #消暑 #夏天必備 #涼爽 #手持 #小風…" at bounding box center [428, 196] width 857 height 392
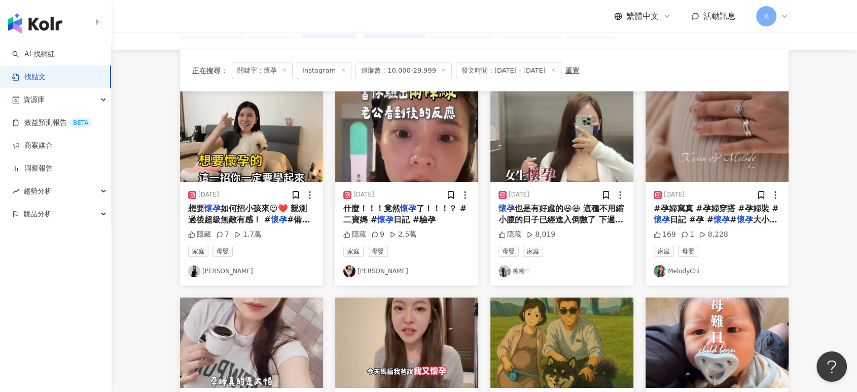
scroll to position [56, 0]
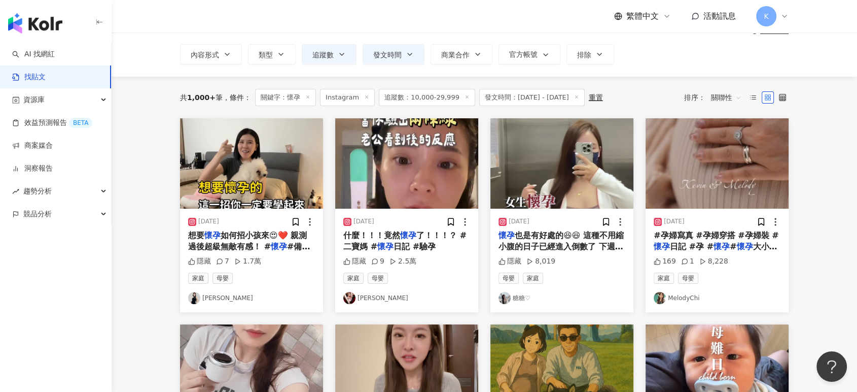
click at [423, 148] on img "button" at bounding box center [406, 163] width 143 height 90
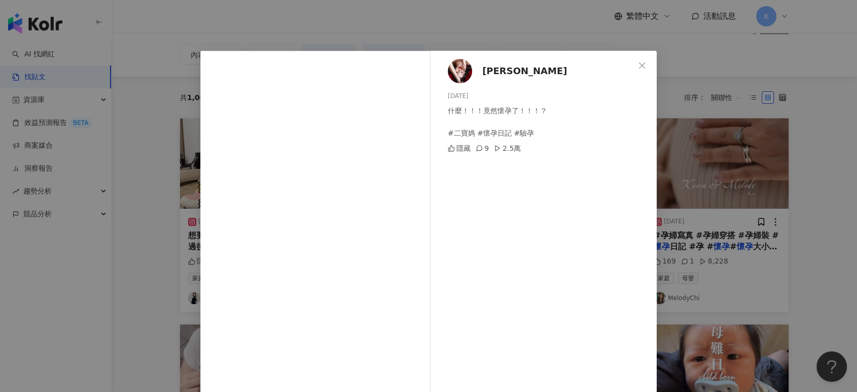
click at [787, 119] on div "[PERSON_NAME] [DATE] 什麼！！！竟然懷孕了！！！？ #二寶媽 #懷孕日記 #驗孕 隱藏 9 2.5萬 查看原始貼文" at bounding box center [428, 196] width 857 height 392
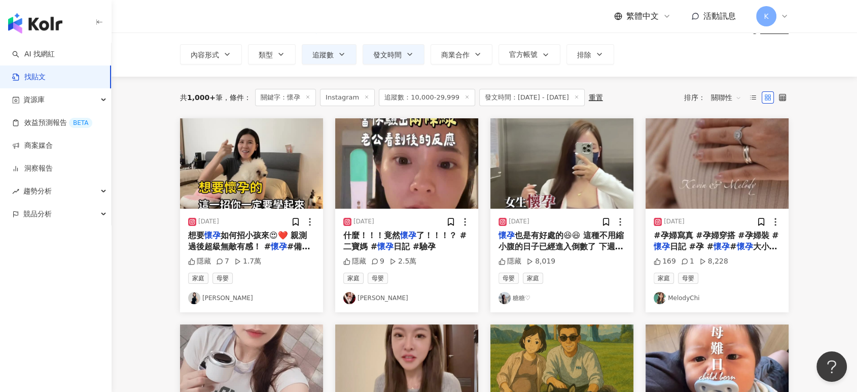
click at [726, 147] on img "button" at bounding box center [717, 163] width 143 height 90
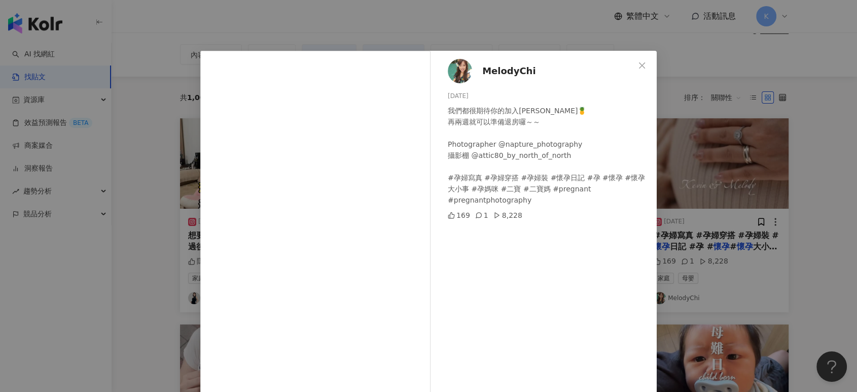
click at [726, 147] on div "MelodyChi [DATE] 我們都很期待你的加入[PERSON_NAME]🍍 再兩週就可以準備退房囉～～ Photographer @napture_p…" at bounding box center [428, 196] width 857 height 392
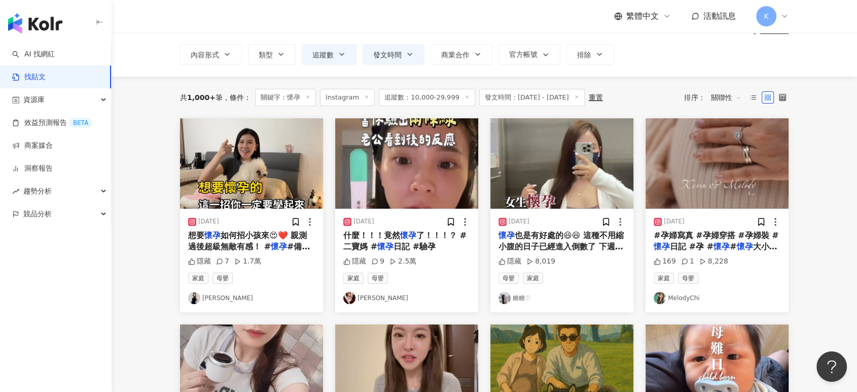
click at [538, 165] on img "button" at bounding box center [562, 163] width 143 height 90
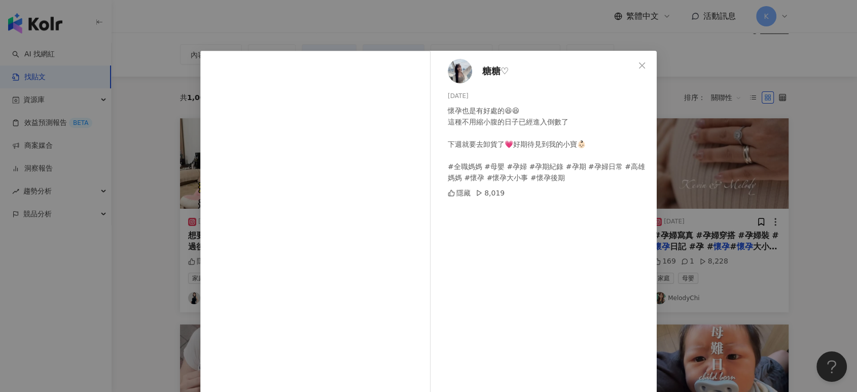
click at [717, 147] on div "糖糖♡︎ [DATE] 懷孕也是有好處的😆😆 這種不用縮小腹的日子已經進入倒數了 下週就要去卸貨了💗好期待見到我的小寶👶🏻 #全職媽媽 #母嬰 #孕婦 #孕期…" at bounding box center [428, 196] width 857 height 392
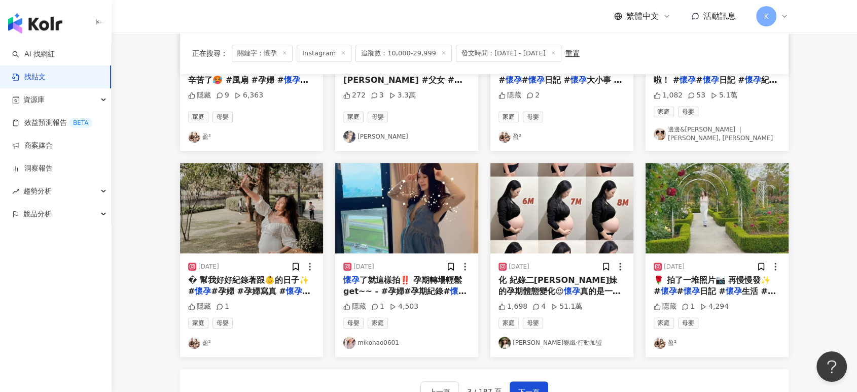
scroll to position [564, 0]
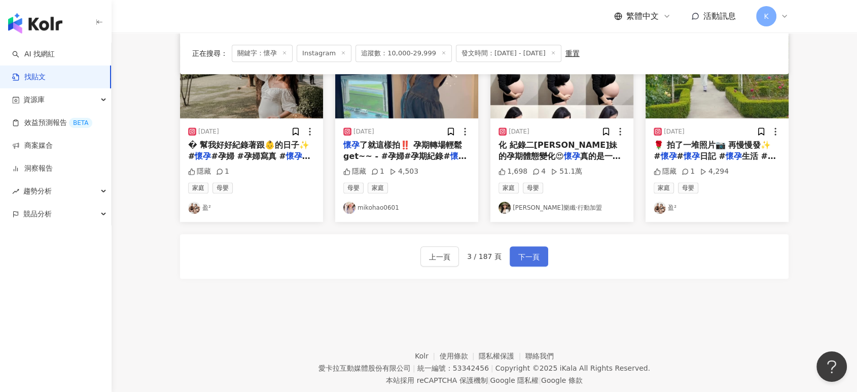
click at [521, 254] on span "下一頁" at bounding box center [529, 257] width 21 height 12
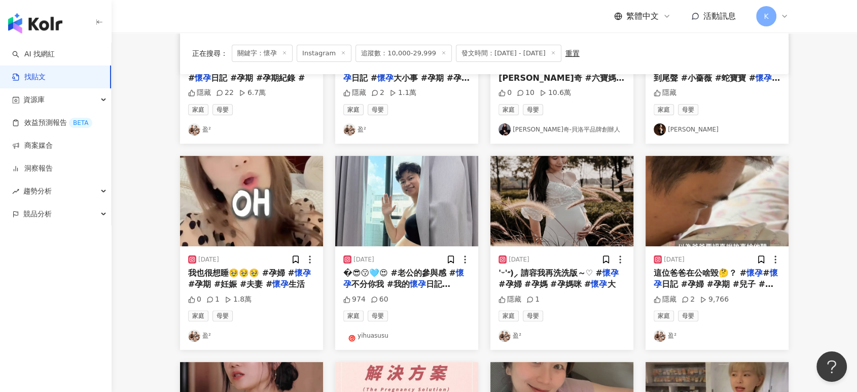
scroll to position [225, 0]
click at [442, 198] on img "button" at bounding box center [406, 200] width 143 height 90
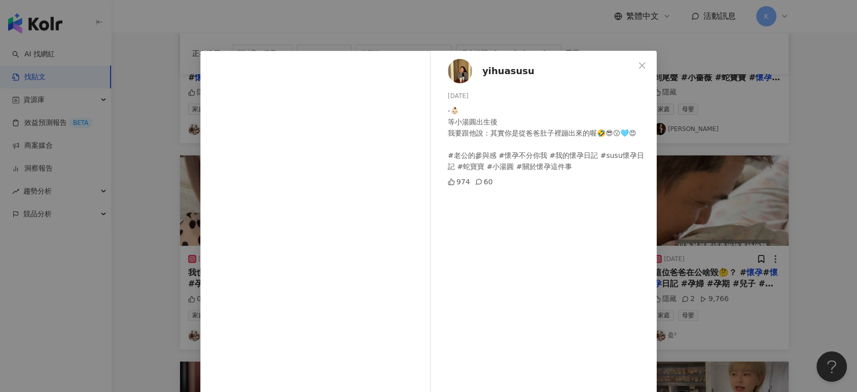
click at [721, 178] on div "yihuasusu [DATE] -👶🏻 等小湯圓出生後 我要跟他說：其實你是從爸爸肚子裡蹦出來的喔🤣😎😗🩵😍 #老公的參與感 #懷孕不分你我 #我的懷孕日記…" at bounding box center [428, 196] width 857 height 392
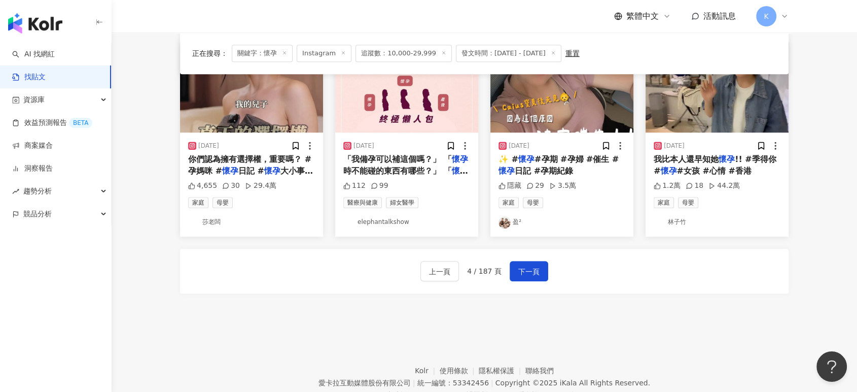
scroll to position [564, 0]
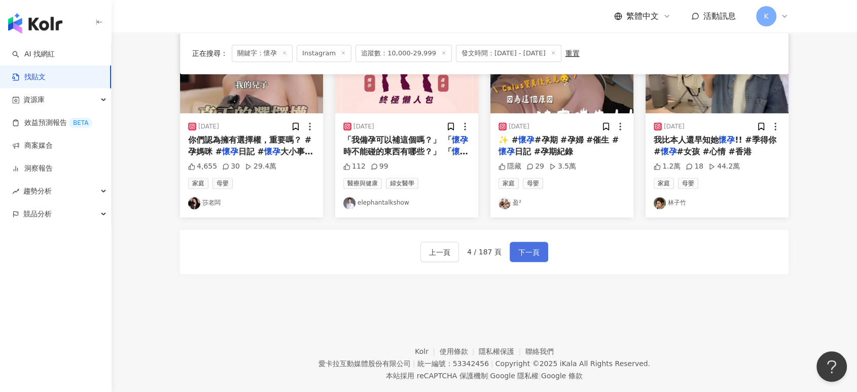
click at [535, 252] on span "下一頁" at bounding box center [529, 252] width 21 height 12
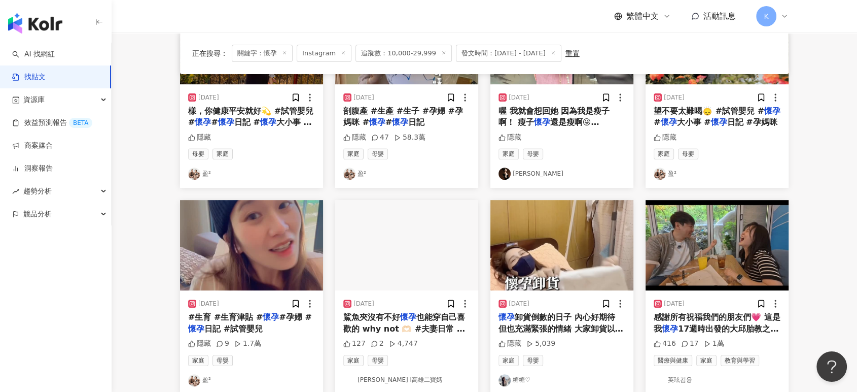
scroll to position [451, 0]
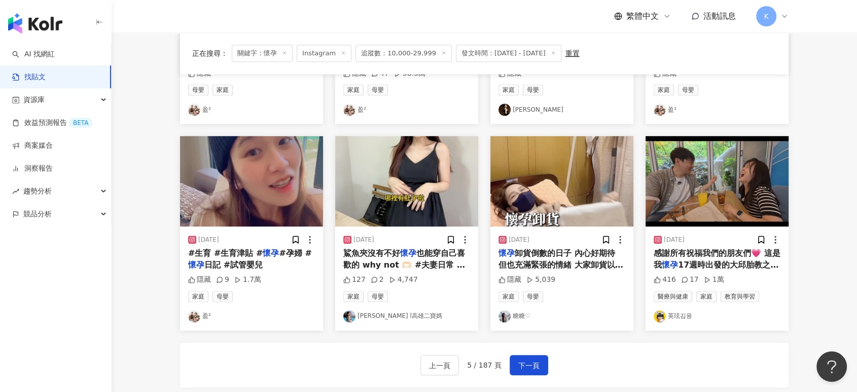
click at [423, 186] on img "button" at bounding box center [406, 181] width 143 height 90
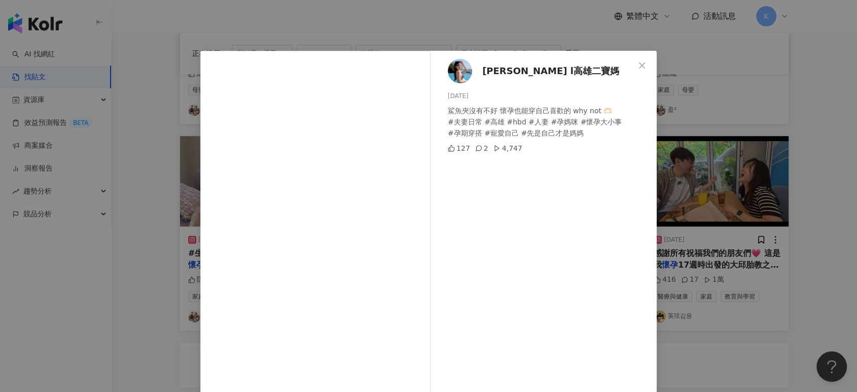
click at [802, 131] on div "[PERSON_NAME] l高雄二寶媽 [DATE] 鯊魚夾沒有不好 懷孕也能穿自己喜歡的 why not 🫶🏻 #夫妻日常 #高雄 #hbd #人妻 #孕…" at bounding box center [428, 196] width 857 height 392
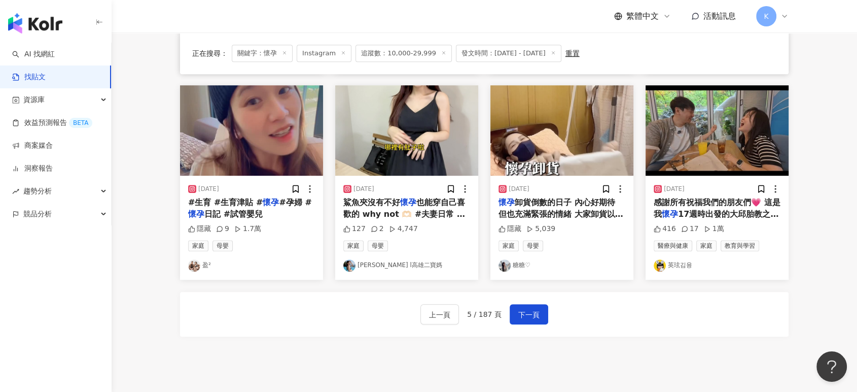
scroll to position [507, 0]
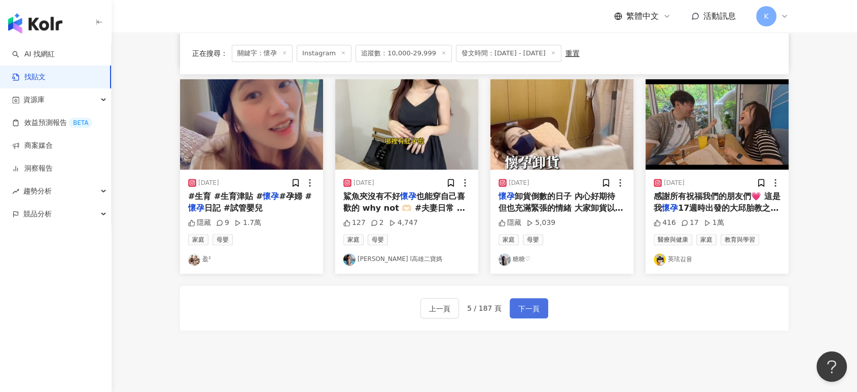
click at [519, 309] on span "下一頁" at bounding box center [529, 308] width 21 height 12
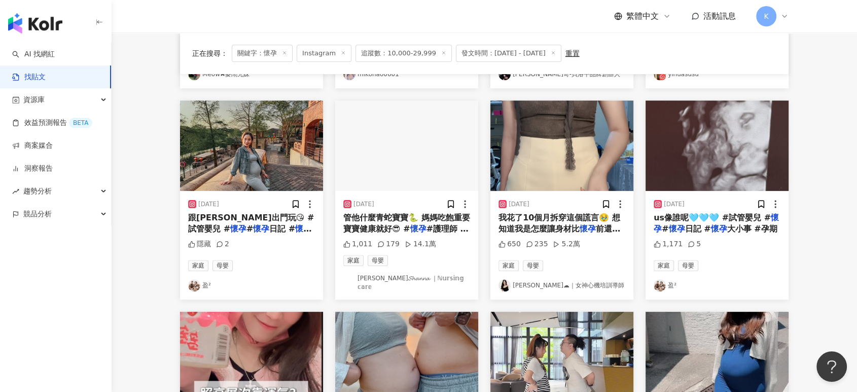
scroll to position [169, 0]
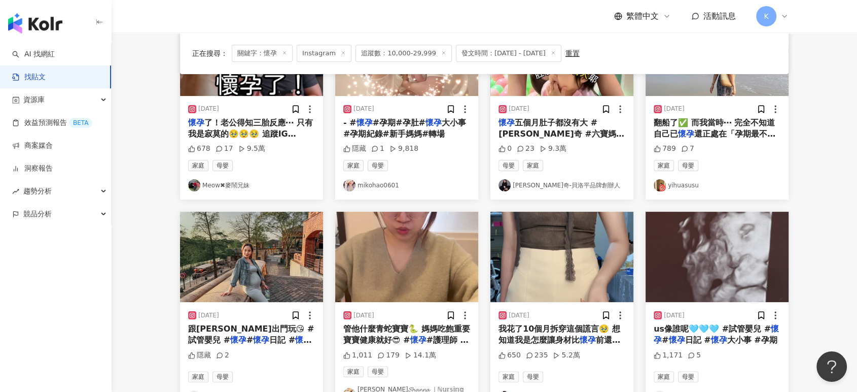
click at [428, 271] on img "button" at bounding box center [406, 257] width 143 height 90
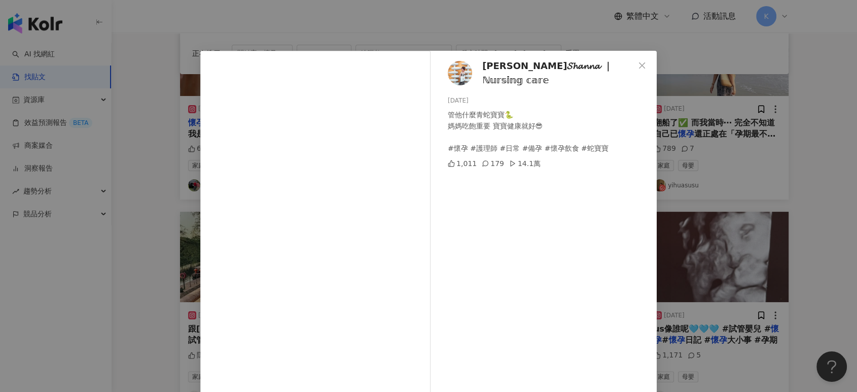
click at [757, 81] on div "[PERSON_NAME]𝓢𝓱𝓪𝓷𝓷𝓪 ｜ℕ𝕦𝕣𝕤𝕚𝕟𝕘 𝕔𝕒𝕣𝕖 [DATE] 管他什麼青蛇寶寶🐍 媽媽吃飽重要 寶寶健康就好😎 #懷孕 #護理師 #日常 …" at bounding box center [428, 196] width 857 height 392
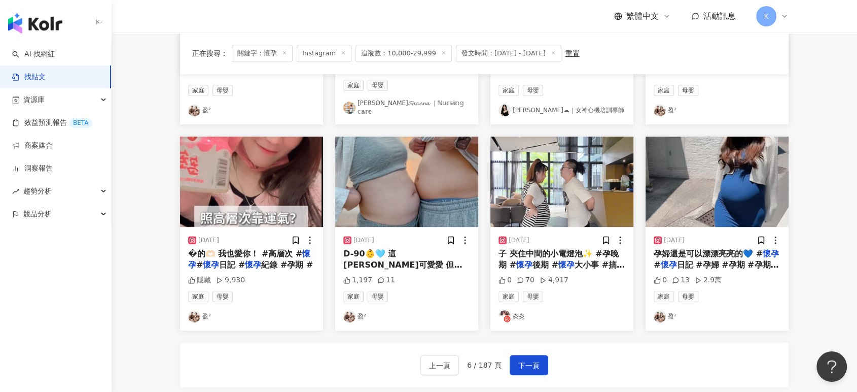
scroll to position [507, 0]
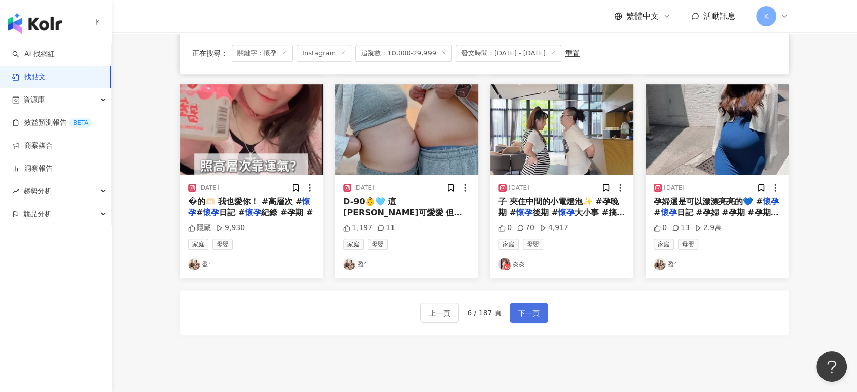
click at [519, 307] on span "下一頁" at bounding box center [529, 313] width 21 height 12
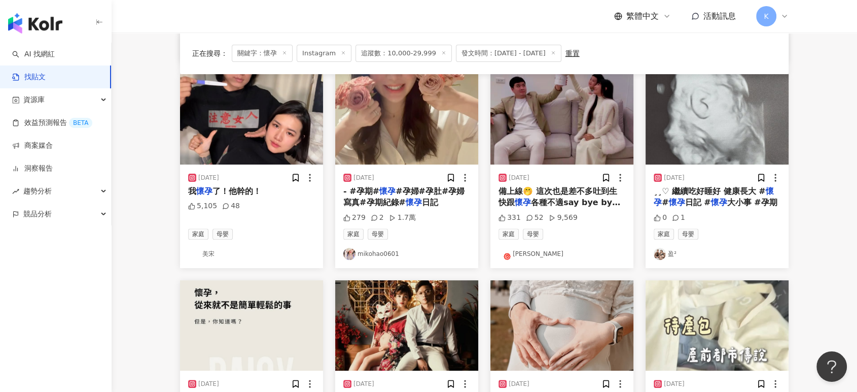
scroll to position [282, 0]
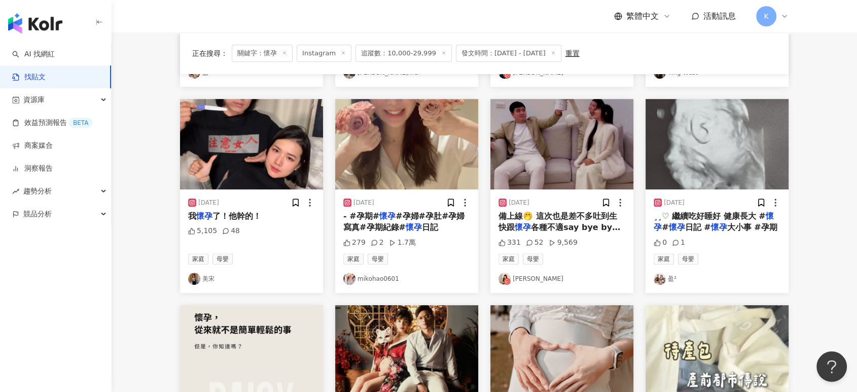
click at [238, 129] on img "button" at bounding box center [251, 144] width 143 height 90
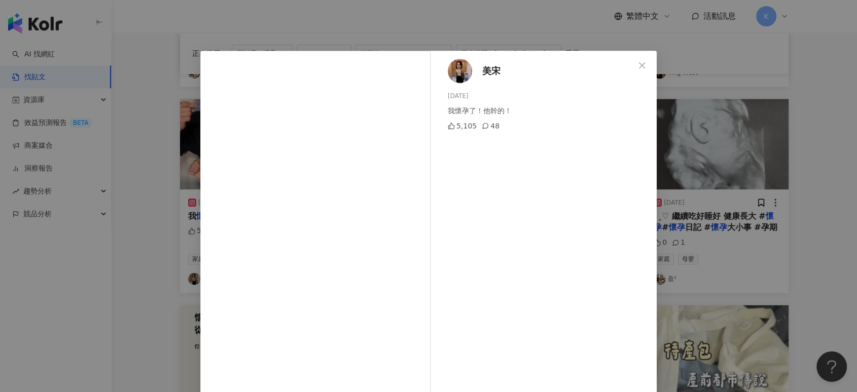
click at [810, 162] on div "美宋 [DATE] 我懷孕了！他幹的！ 5,105 48 查看原始貼文" at bounding box center [428, 196] width 857 height 392
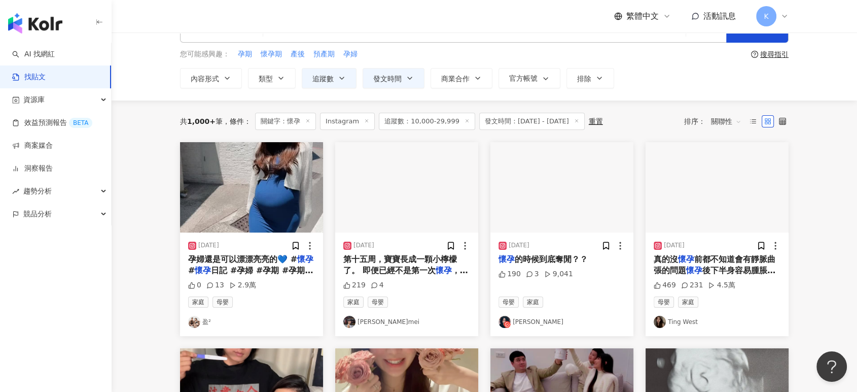
scroll to position [0, 0]
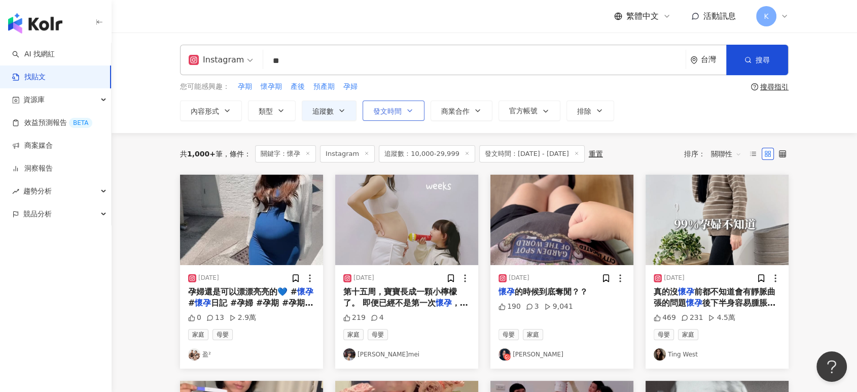
click at [414, 105] on button "發文時間" at bounding box center [394, 110] width 62 height 20
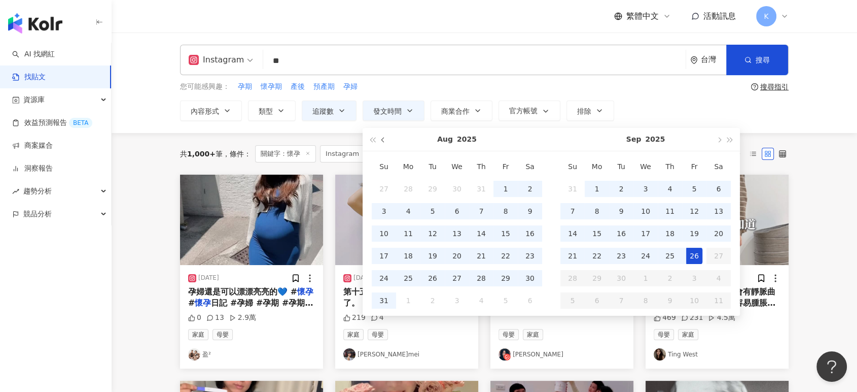
click at [385, 141] on button "button" at bounding box center [383, 139] width 11 height 23
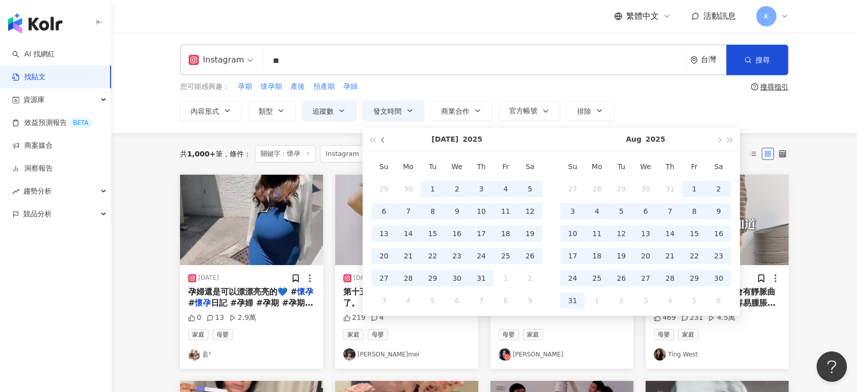
click at [385, 141] on button "button" at bounding box center [383, 139] width 11 height 23
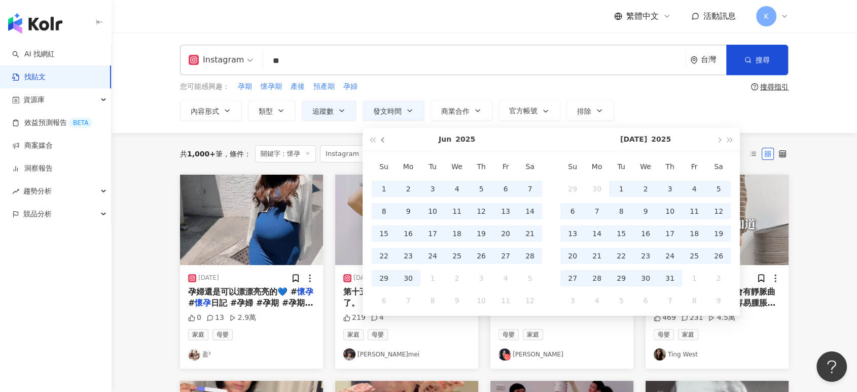
click at [385, 141] on button "button" at bounding box center [383, 139] width 11 height 23
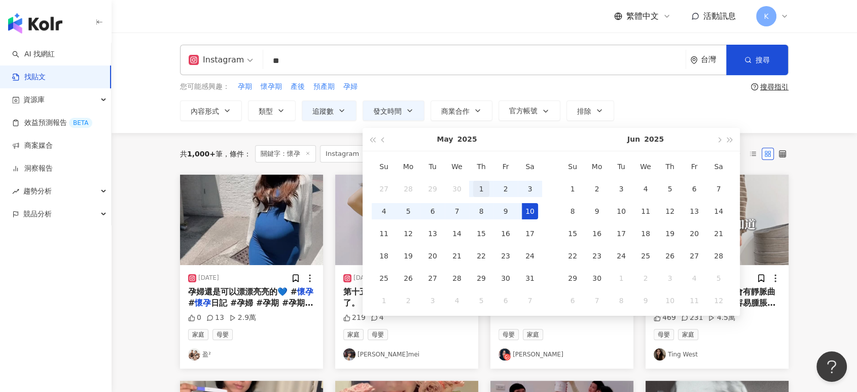
type input "**********"
click at [480, 185] on div "1" at bounding box center [481, 189] width 16 height 16
click at [715, 139] on button "button" at bounding box center [718, 139] width 11 height 23
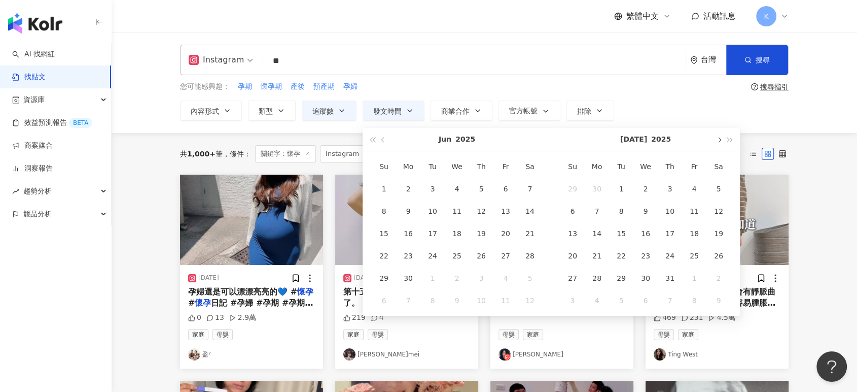
click at [715, 139] on button "button" at bounding box center [718, 139] width 11 height 23
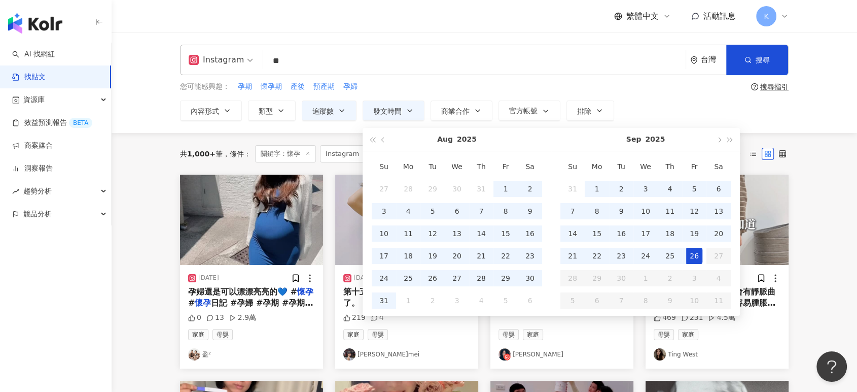
click at [696, 256] on div "26" at bounding box center [694, 256] width 16 height 16
type input "**********"
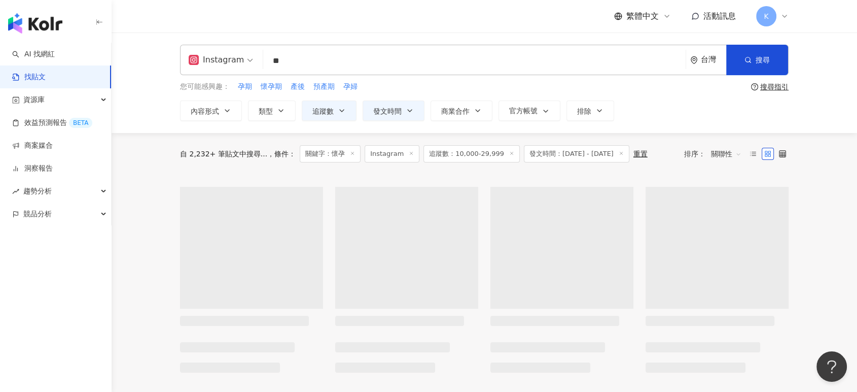
type input "**********"
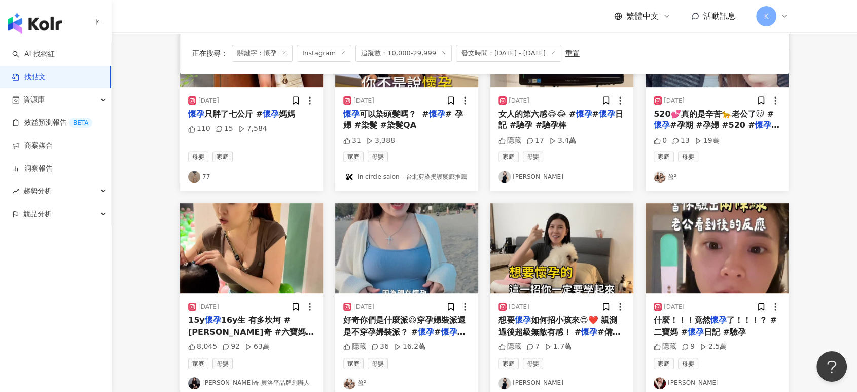
scroll to position [451, 0]
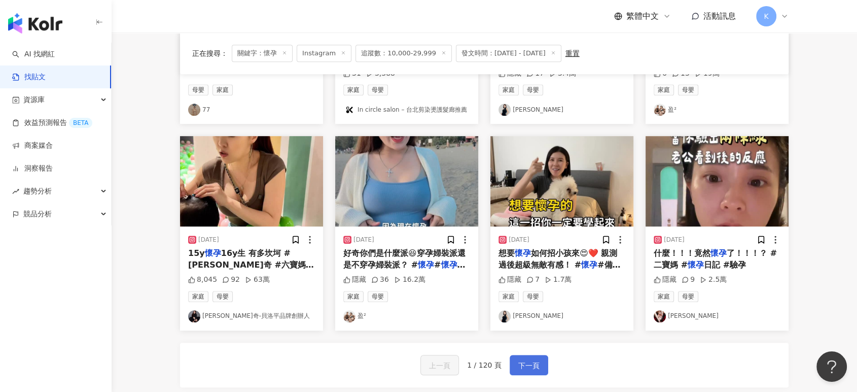
click at [535, 360] on span "下一頁" at bounding box center [529, 365] width 21 height 12
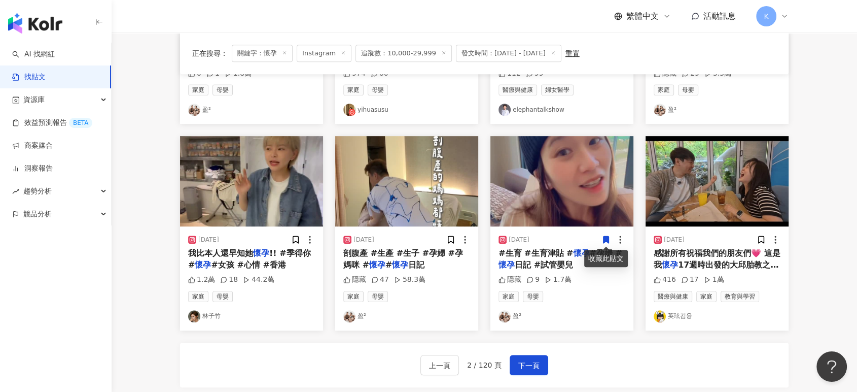
click at [714, 198] on img "button" at bounding box center [717, 181] width 143 height 90
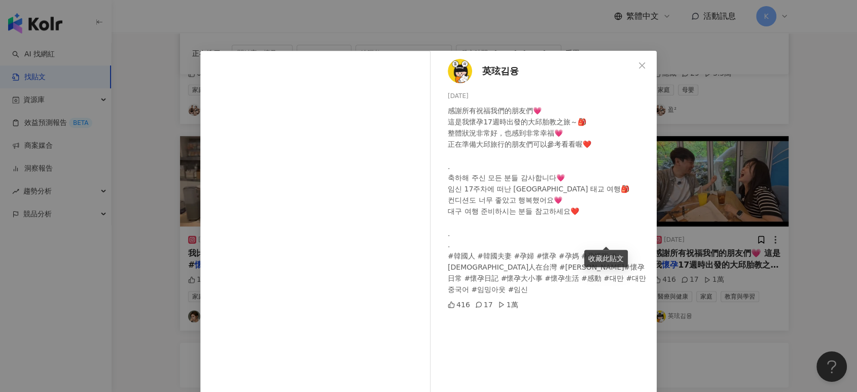
click at [834, 129] on div "[PERSON_NAME][PERSON_NAME] [DATE] 感謝所有祝福我們的朋友們💗 這是我懷孕17週時出發的大邱胎教之旅～🎒 整體狀況非常好，也感…" at bounding box center [428, 196] width 857 height 392
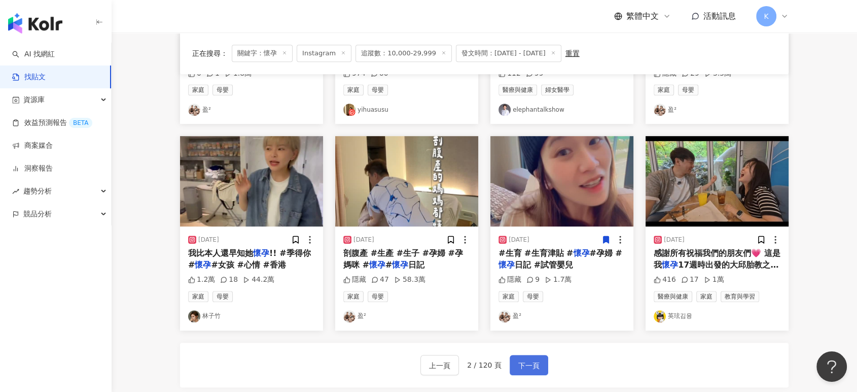
click at [530, 355] on button "下一頁" at bounding box center [529, 365] width 39 height 20
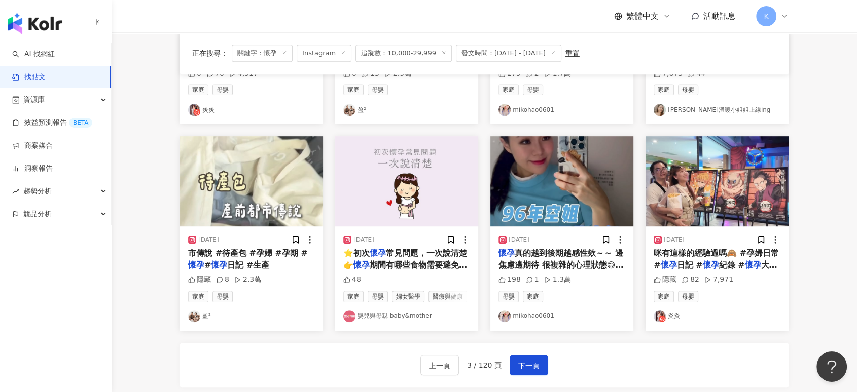
click at [728, 166] on img "button" at bounding box center [717, 181] width 143 height 90
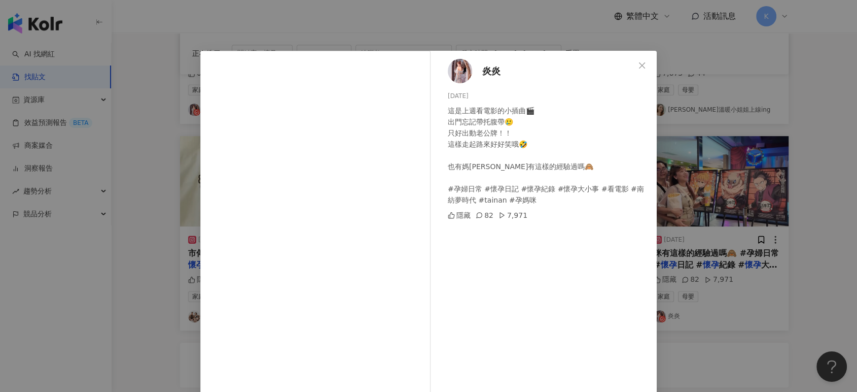
click at [728, 166] on div "炎炎 [DATE] 這是上週看電影的小插曲🎬 出門忘記帶托腹帶🥲 只好出動老公牌！！ 這樣走起路來好好笑哦🤣 也有媽[PERSON_NAME]有這樣的經驗過嗎…" at bounding box center [428, 196] width 857 height 392
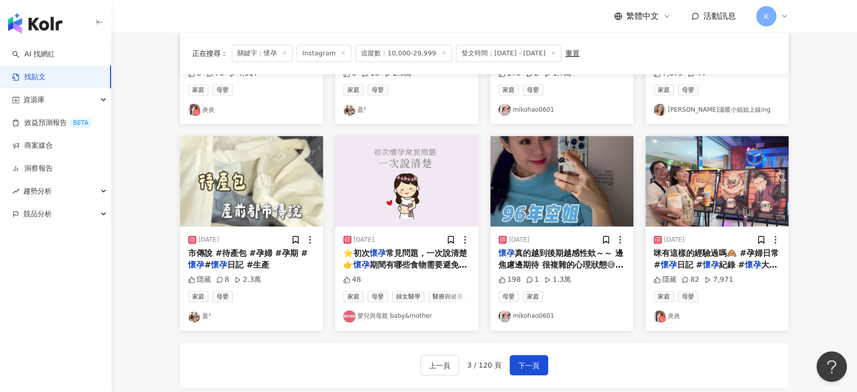
click at [592, 157] on img "button" at bounding box center [562, 181] width 143 height 90
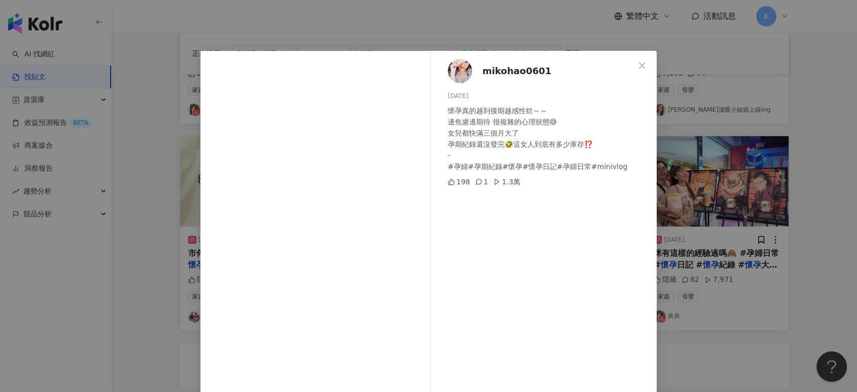
click at [782, 115] on div "mikohao0601 [DATE] 懷孕真的越到後期越感性欸～～ 邊焦慮邊期待 很複雜的心理狀態😅 女兒都快滿三個月大了 孕期紀錄還沒發完🤣這女人到底有多少…" at bounding box center [428, 196] width 857 height 392
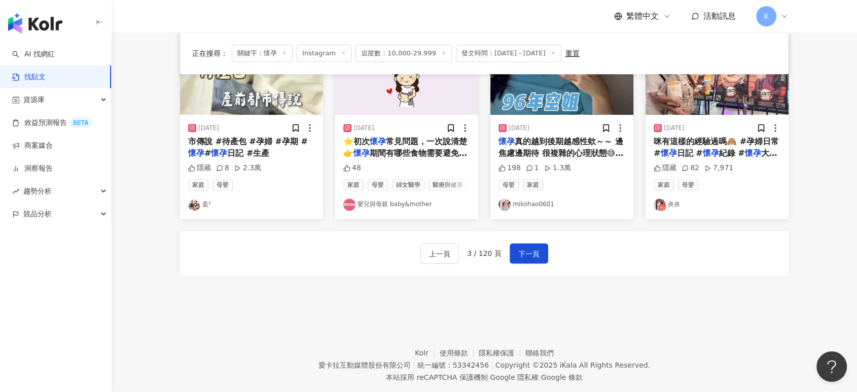
scroll to position [564, 0]
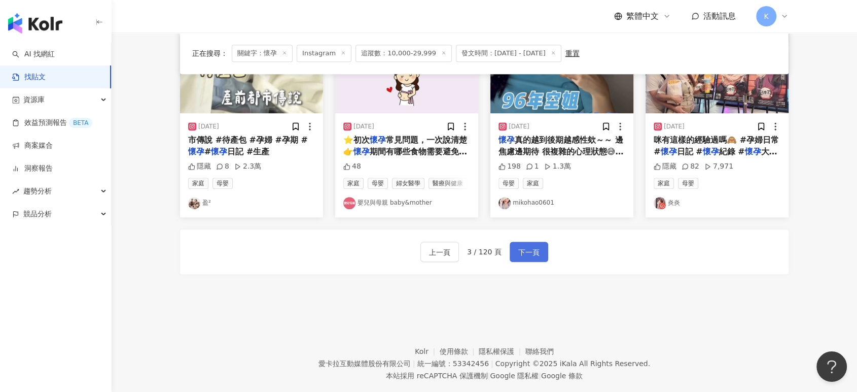
click at [531, 253] on span "下一頁" at bounding box center [529, 252] width 21 height 12
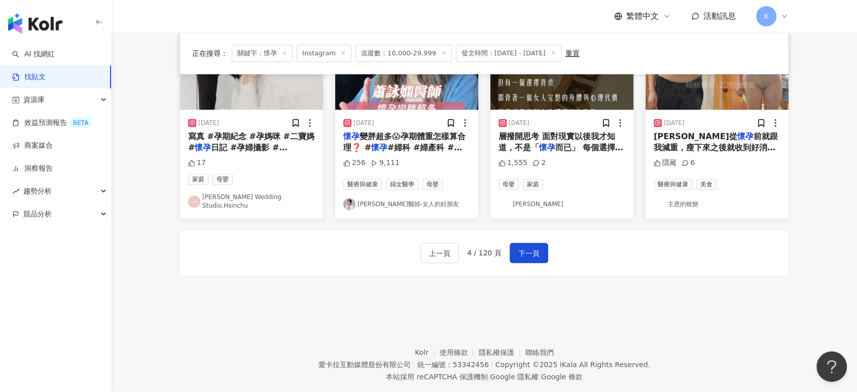
scroll to position [583, 0]
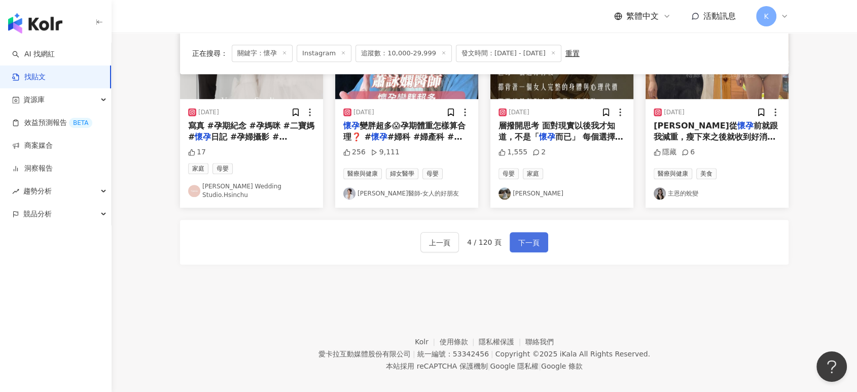
click at [524, 236] on span "下一頁" at bounding box center [529, 242] width 21 height 12
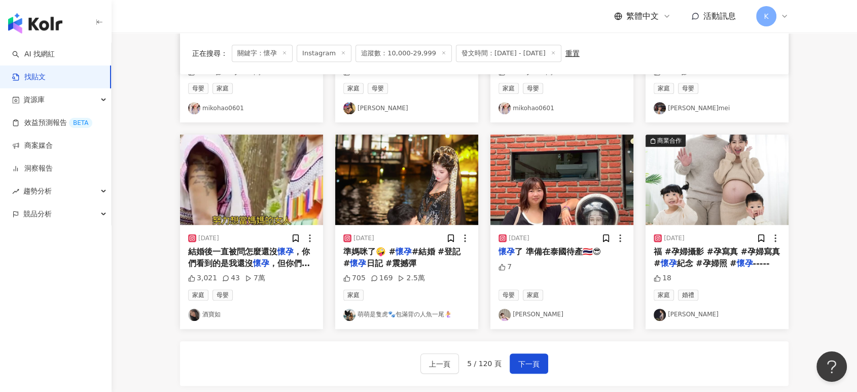
scroll to position [414, 0]
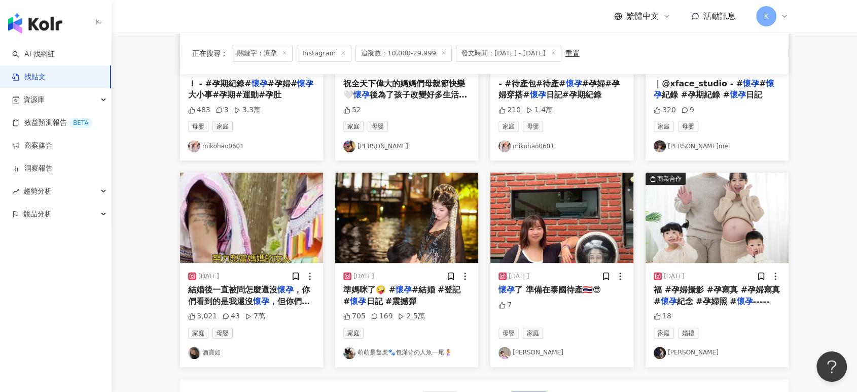
click at [704, 207] on img "button" at bounding box center [717, 218] width 143 height 90
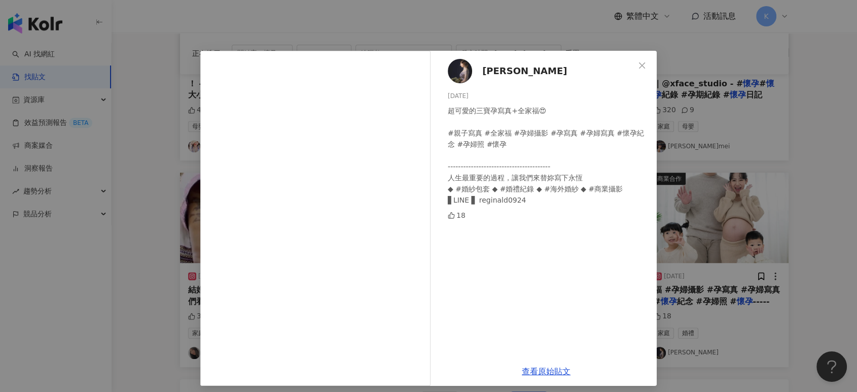
click at [723, 125] on div "[PERSON_NAME] [DATE] 超可愛的三寶孕寫真+全家福😍 #親子寫真 #全家福 #孕婦攝影 #孕寫真 #孕婦寫真 #懷孕紀念 #孕婦照 #懷孕 …" at bounding box center [428, 196] width 857 height 392
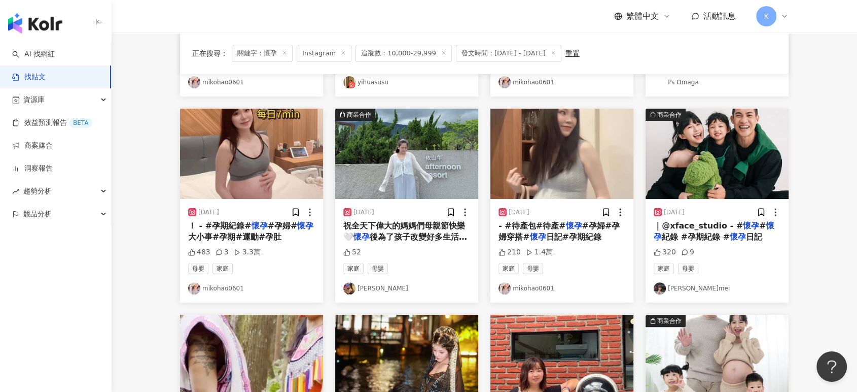
scroll to position [245, 0]
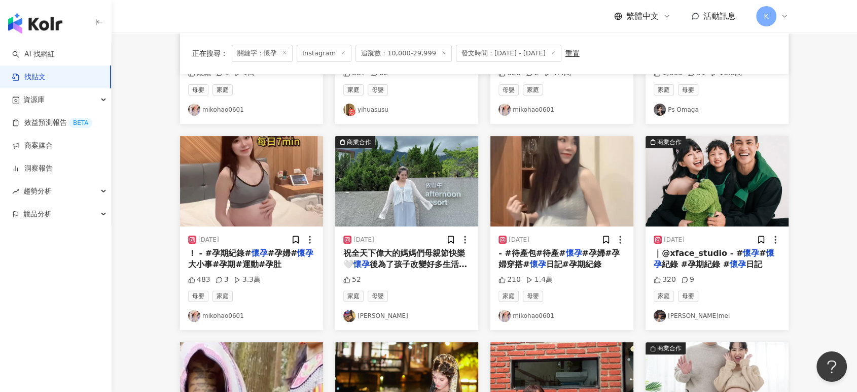
click at [135, 214] on main "**********" at bounding box center [485, 203] width 746 height 831
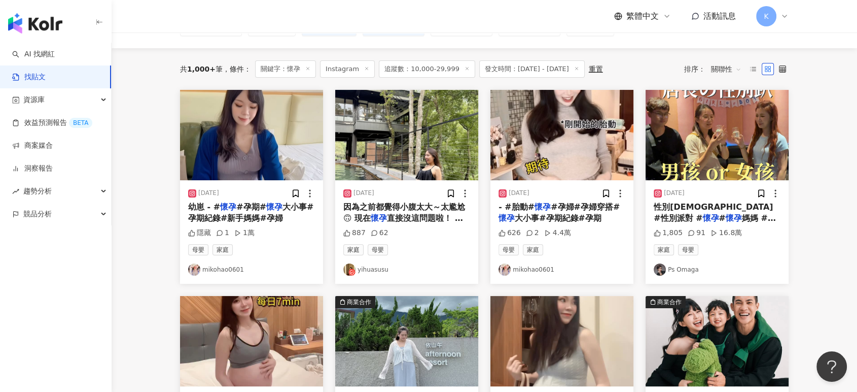
scroll to position [19, 0]
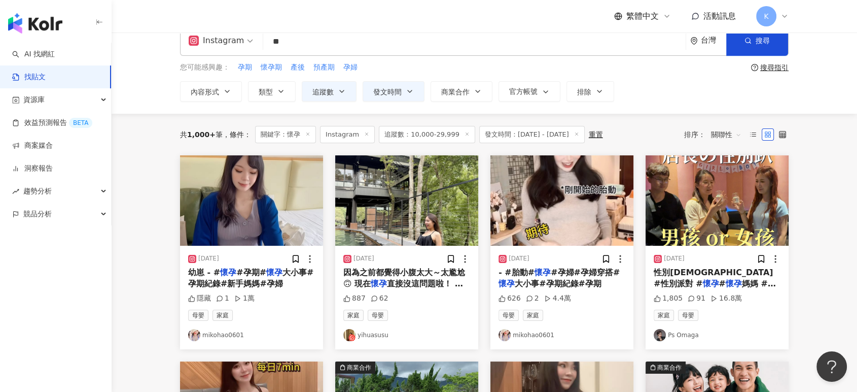
click at [420, 218] on img "button" at bounding box center [406, 200] width 143 height 90
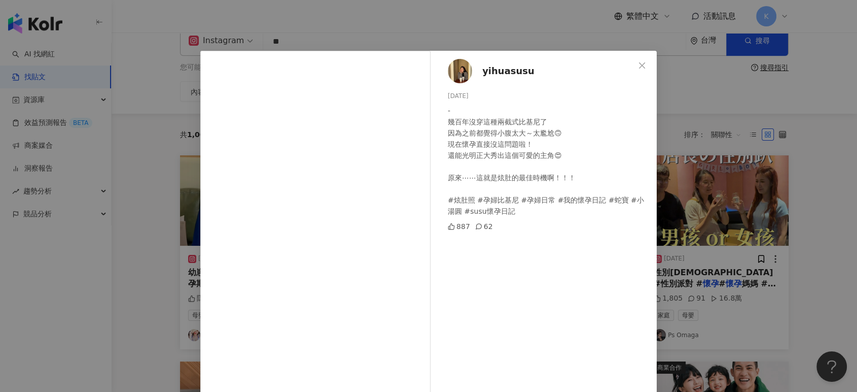
click at [771, 100] on div "yihuasusu [DATE] - 幾百年沒穿這種兩截式比基尼了 因為之前都覺得小腹太大～太尷尬🙃 現在懷孕直接沒這問題啦！ 還能光明正大秀出這個可愛的主角…" at bounding box center [428, 196] width 857 height 392
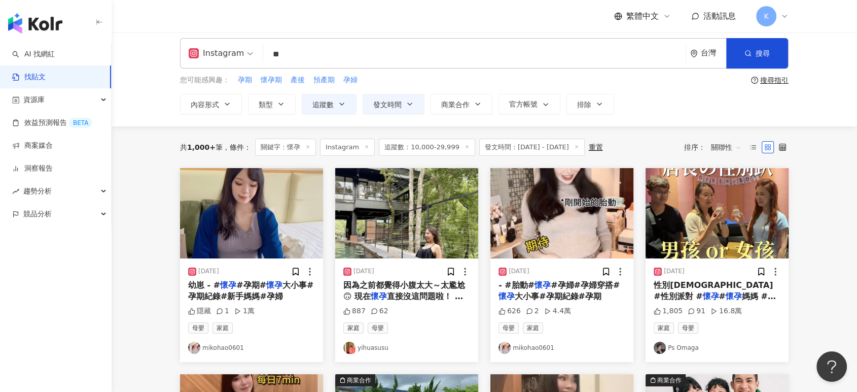
scroll to position [0, 0]
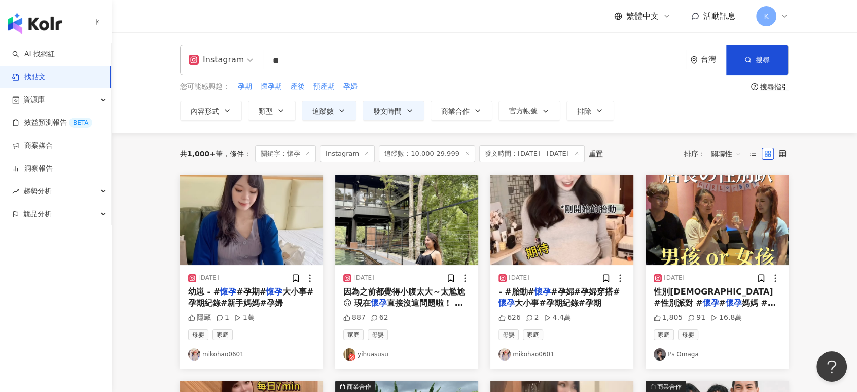
click at [564, 213] on img "button" at bounding box center [562, 220] width 143 height 90
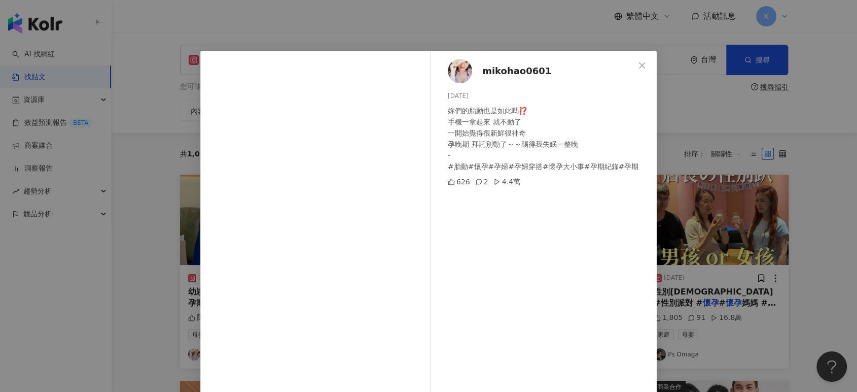
click at [712, 141] on div "mikohao0601 [DATE] 妳們的胎動也是如此嗎⁉️ 手機一拿起來 就不動了 一開始覺得很新鮮很神奇 孕晚期 拜託別動了～～踢得我失眠一整晚 - #…" at bounding box center [428, 196] width 857 height 392
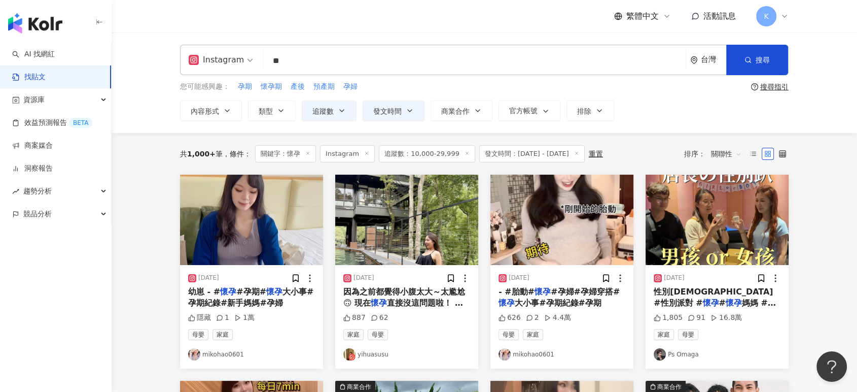
click at [755, 218] on img "button" at bounding box center [717, 220] width 143 height 90
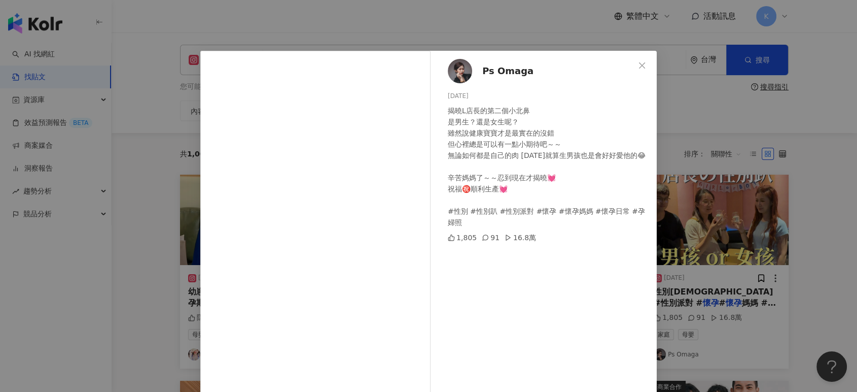
click at [740, 150] on div "Ps Omaga [DATE] 揭曉L店長的第二個小北鼻 是男生？還是女生呢？ 雖然說健康寶寶才是最實在的沒錯 但心裡總是可以有一點小期待吧～～ 無論如何都是…" at bounding box center [428, 196] width 857 height 392
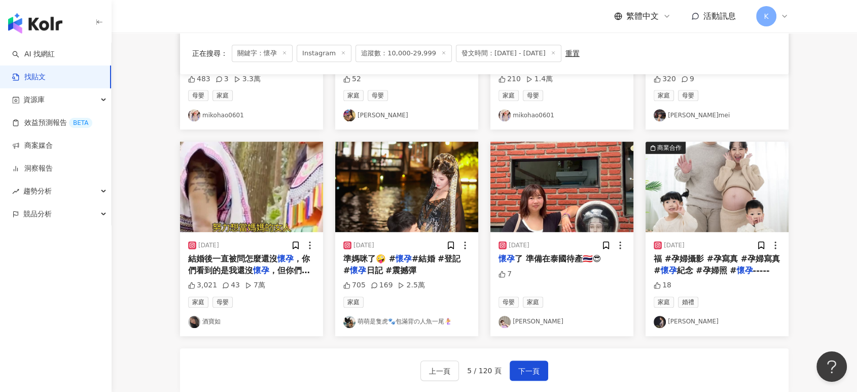
scroll to position [507, 0]
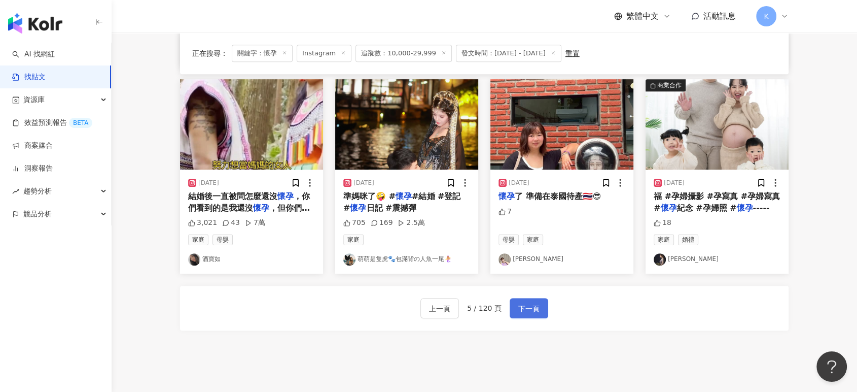
click at [532, 311] on span "下一頁" at bounding box center [529, 308] width 21 height 12
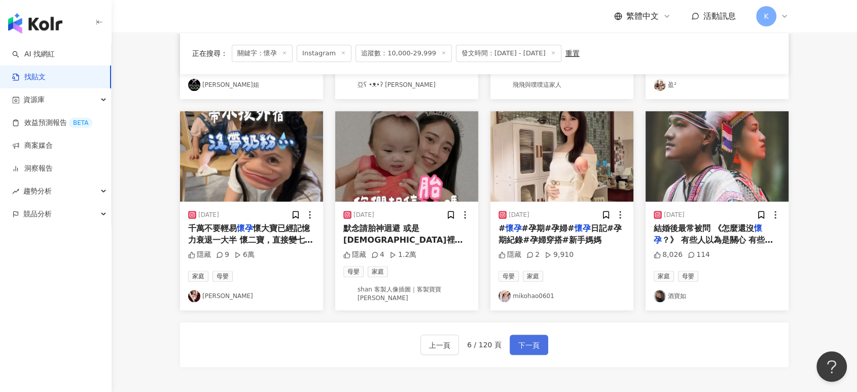
scroll to position [451, 0]
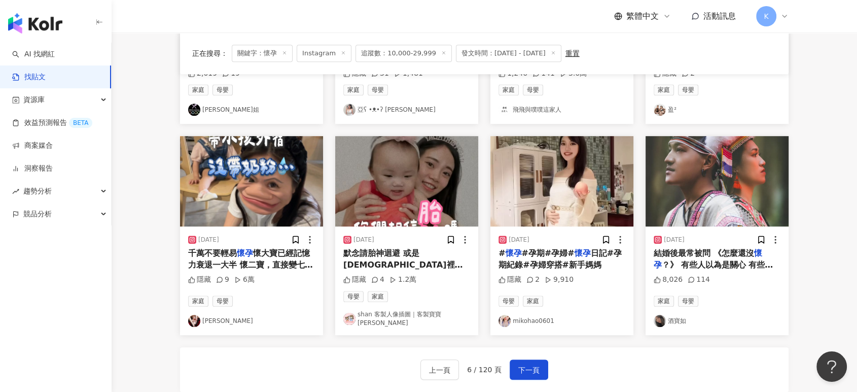
click at [226, 201] on img "button" at bounding box center [251, 181] width 143 height 90
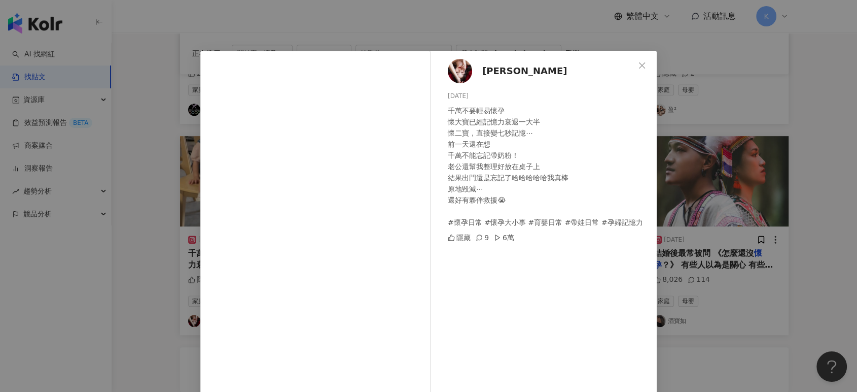
click at [744, 113] on div "[PERSON_NAME] [DATE] 千萬不要輕易懷孕 懷大寶已經記憶力衰退一大半 懷二寶，直接變七秒記憶⋯ 前一天還在想 千萬不能忘記帶奶粉！ 老公還幫…" at bounding box center [428, 196] width 857 height 392
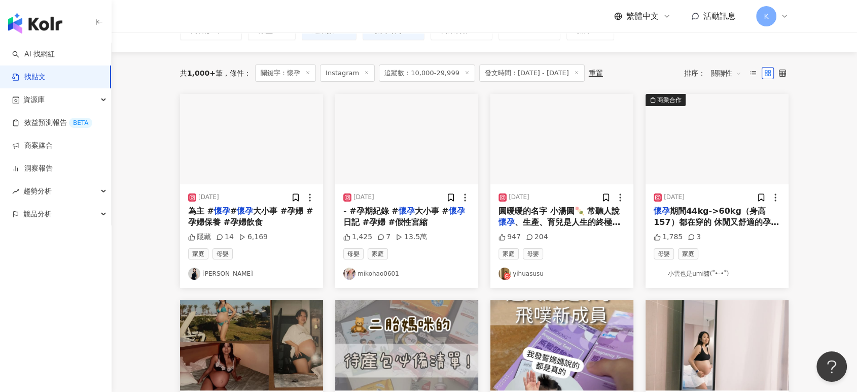
scroll to position [56, 0]
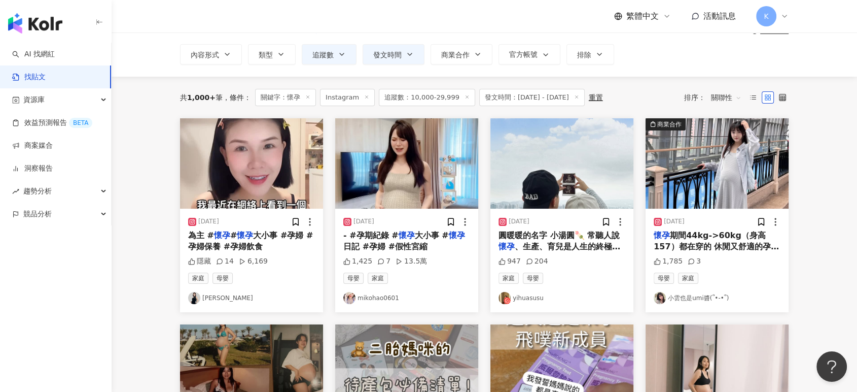
click at [577, 157] on img "button" at bounding box center [562, 163] width 143 height 90
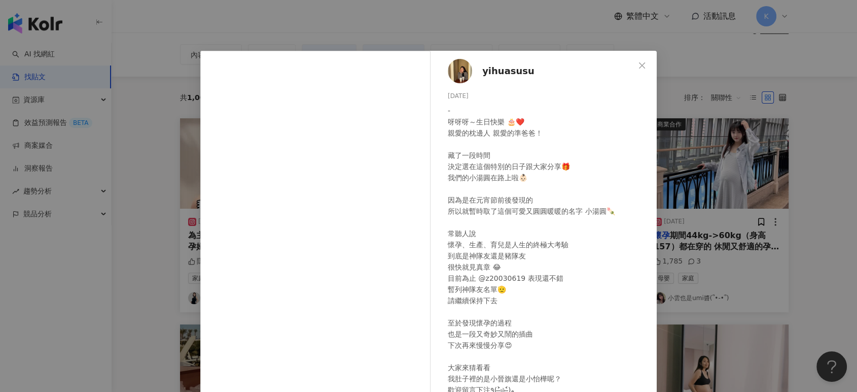
click at [697, 112] on div "yihuasusu [DATE] - 呀呀呀～生日快樂 🎂❤️ 親愛的枕邊人 親愛的準爸爸！ 藏了一段時間 決定選在這個特別的日子跟大家分享🎁 我們的小湯圓在…" at bounding box center [428, 196] width 857 height 392
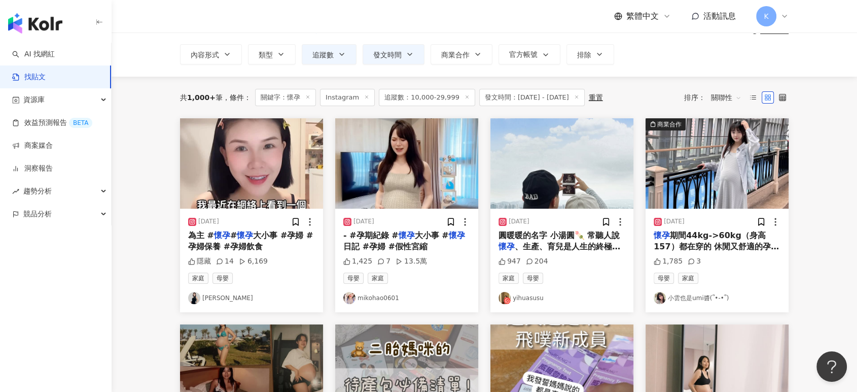
scroll to position [282, 0]
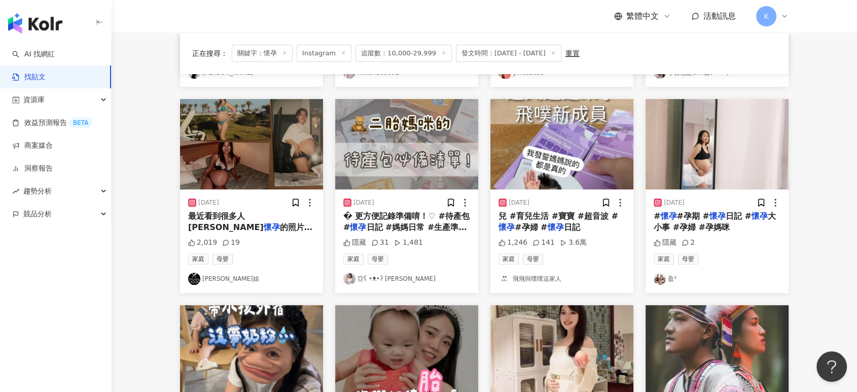
click at [418, 144] on img "button" at bounding box center [406, 144] width 143 height 90
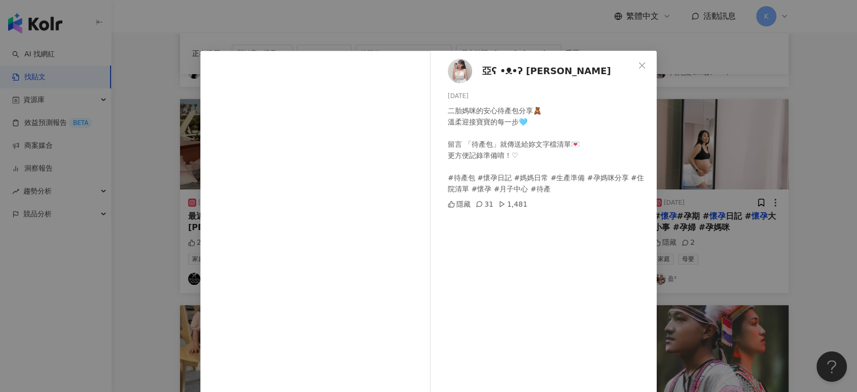
click at [737, 80] on div "亞ʕ •ᴥ•ʔ [PERSON_NAME] [DATE] 二胎媽咪的安心待產包分享🧸 溫柔迎接寶寶的每一步🩵 留言 「待產包」就傳送給妳文字檔清單💌 更方便記…" at bounding box center [428, 196] width 857 height 392
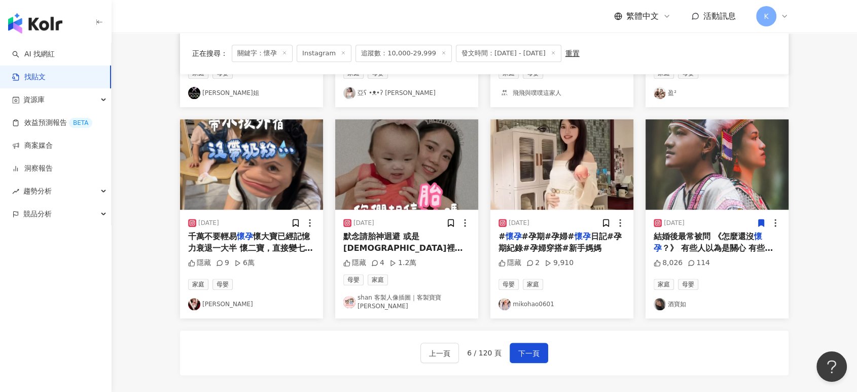
scroll to position [507, 0]
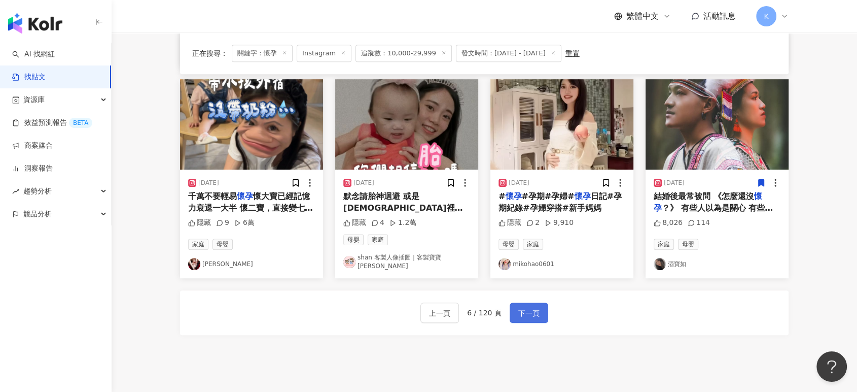
click at [527, 307] on span "下一頁" at bounding box center [529, 313] width 21 height 12
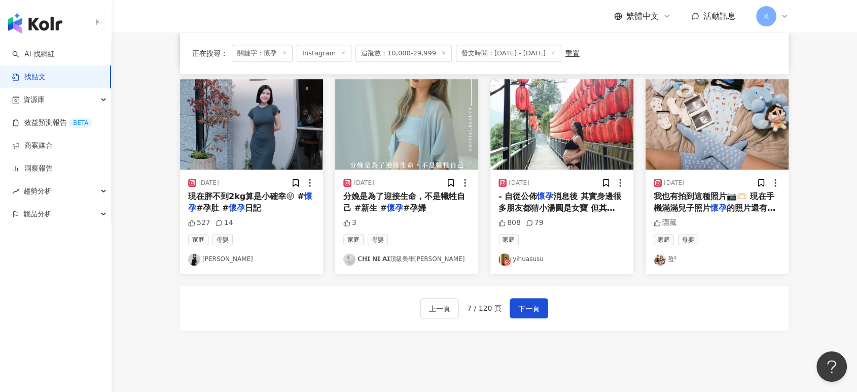
click at [585, 141] on img "button" at bounding box center [562, 124] width 143 height 90
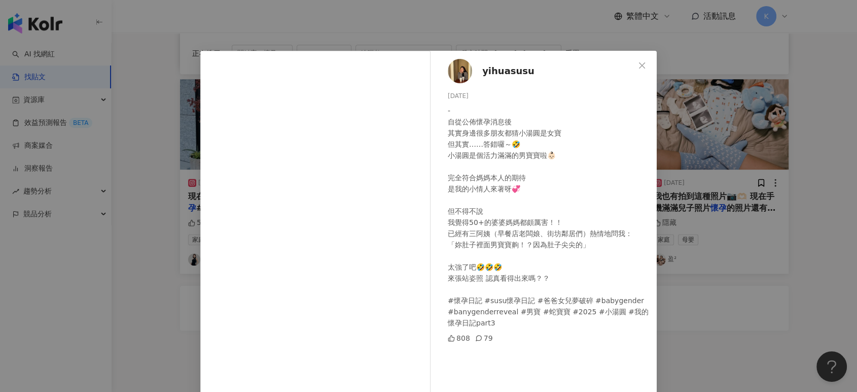
click at [767, 79] on div "yihuasusu [DATE] - 自從公佈懷孕消息後 其實身邊很多朋友都猜小湯圓是女寶 但其實……答錯囉～🤣 小湯圓是個活力滿滿的男寶寶啦👶🏻 完全符合媽…" at bounding box center [428, 196] width 857 height 392
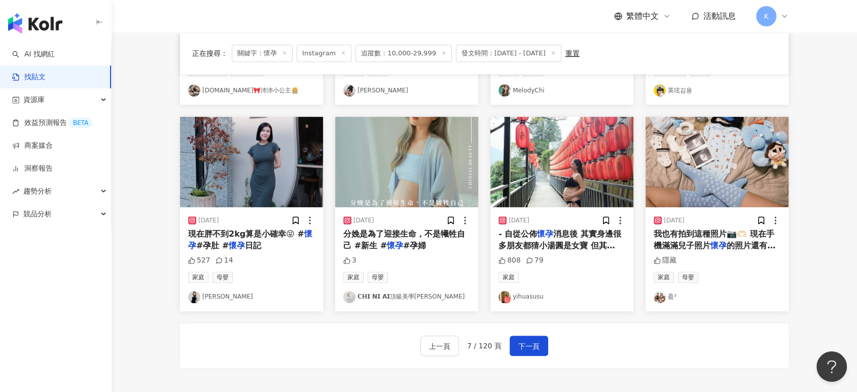
scroll to position [451, 0]
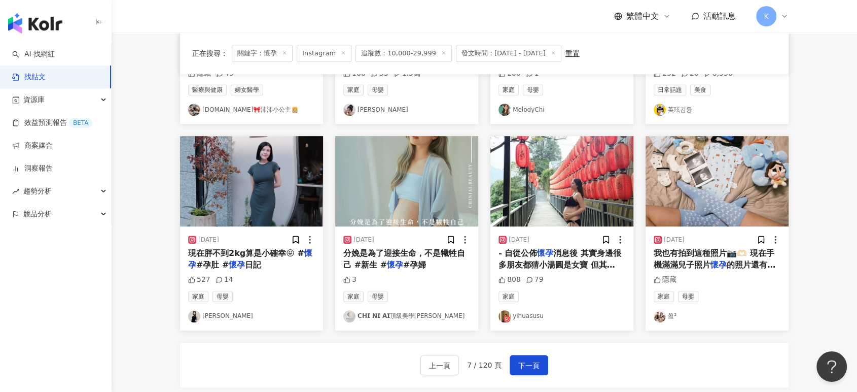
click at [296, 174] on img "button" at bounding box center [251, 181] width 143 height 90
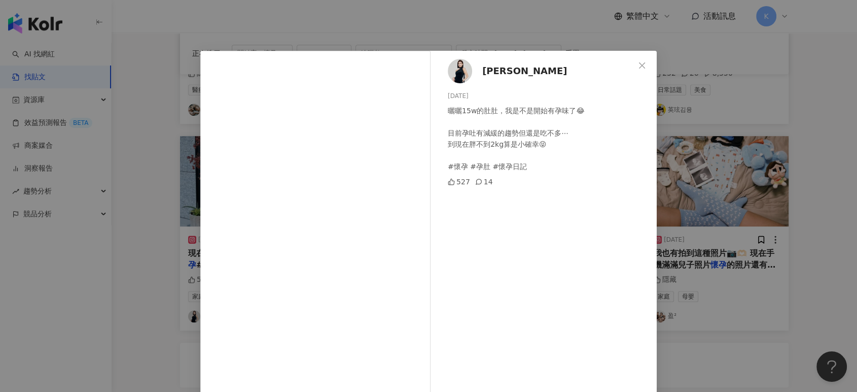
click at [726, 68] on div "[PERSON_NAME]比 [DATE] 曬曬15w的肚肚，我是不是開始有孕味了😂 目前孕吐有減緩的趨勢但還是吃不多⋯ 到現在胖不到2kg算是小確幸😝 #懷…" at bounding box center [428, 196] width 857 height 392
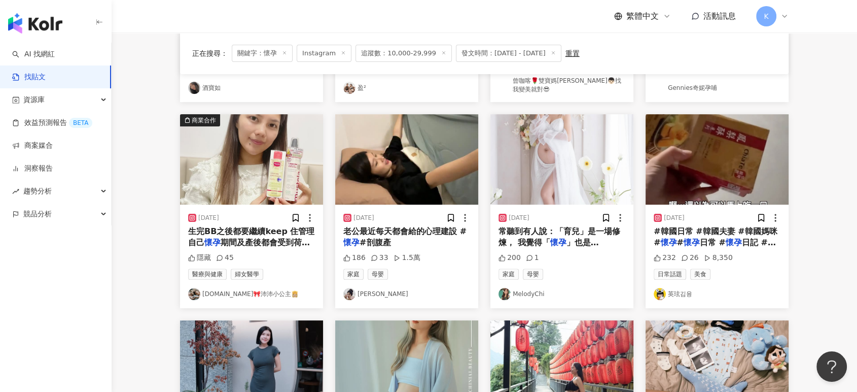
scroll to position [225, 0]
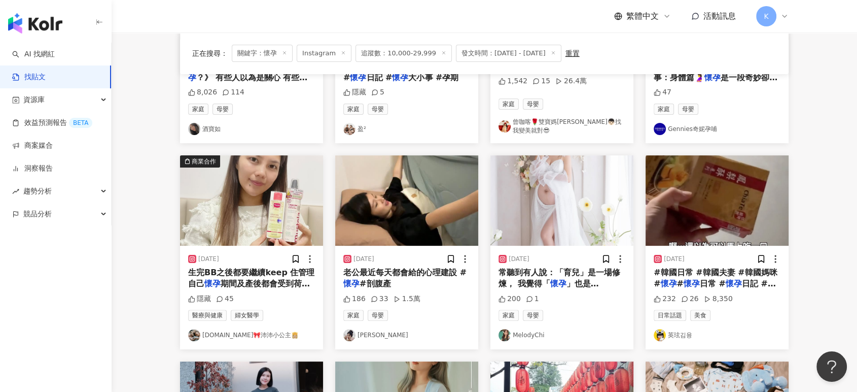
click at [427, 203] on img "button" at bounding box center [406, 200] width 143 height 90
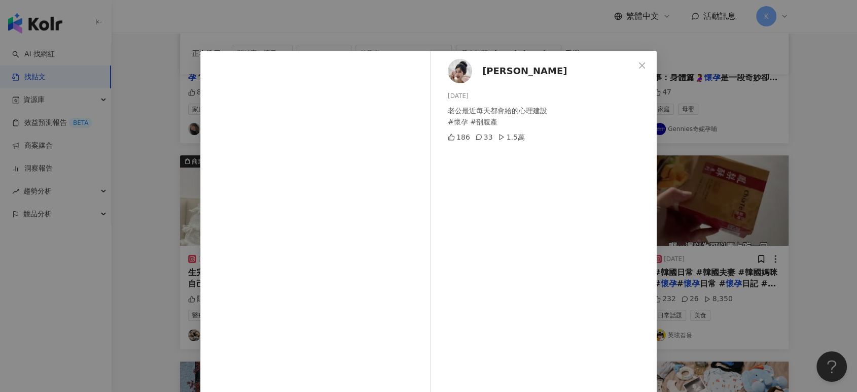
click at [779, 89] on div "[PERSON_NAME] [DATE] 老公最近每天都會給的心理建設 #懷孕 #剖腹產 186 33 1.5萬 查看原始貼文" at bounding box center [428, 196] width 857 height 392
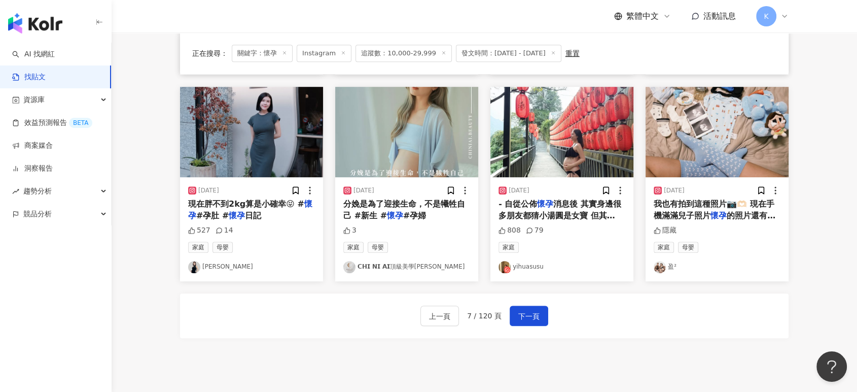
scroll to position [507, 0]
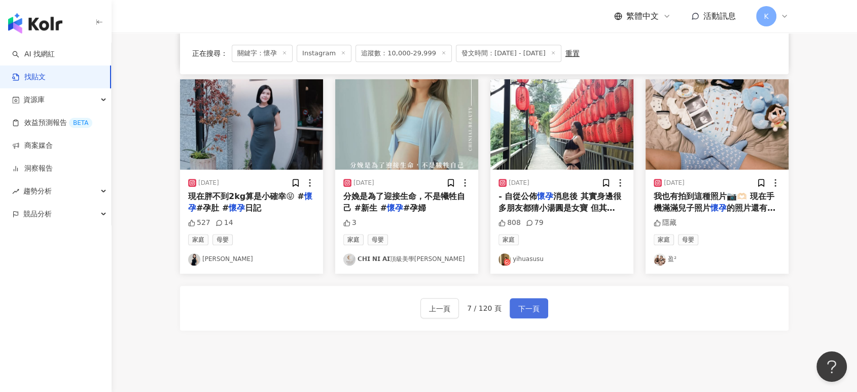
click at [530, 305] on span "下一頁" at bounding box center [529, 308] width 21 height 12
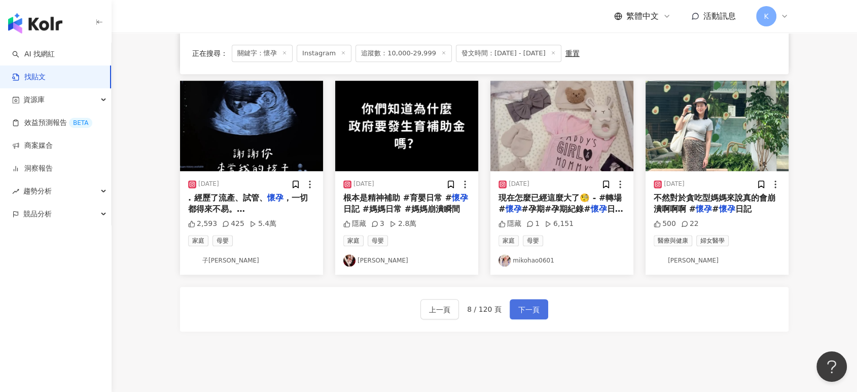
scroll to position [516, 0]
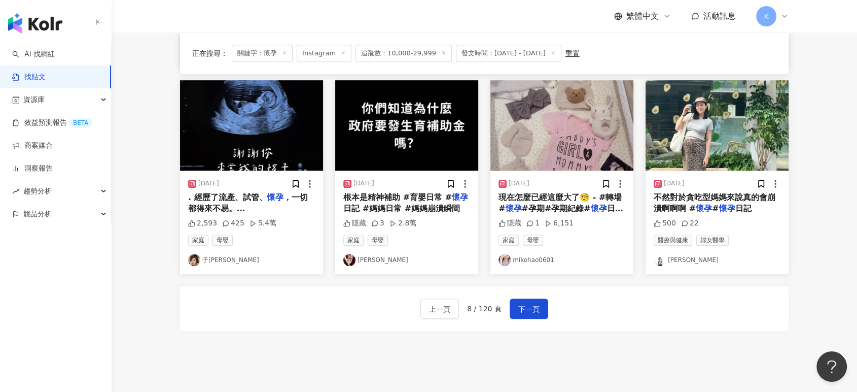
click at [242, 109] on img "button" at bounding box center [251, 125] width 143 height 90
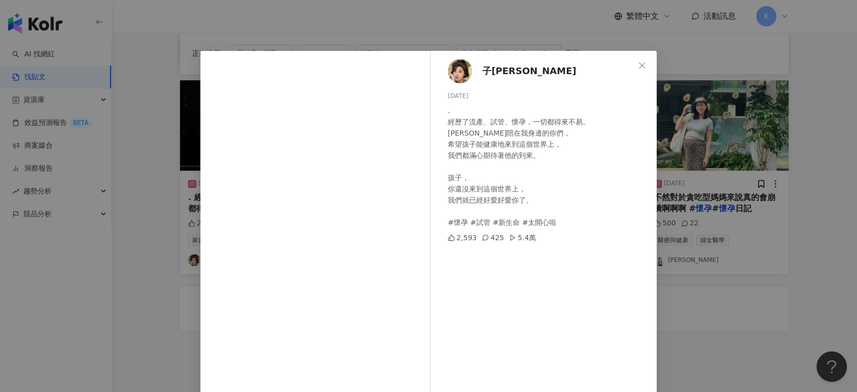
click at [786, 83] on div "子[PERSON_NAME] [DATE] . 經歷了流產、試管、懷孕，一切都得來不易。 [PERSON_NAME]陪在我身邊的你們， 希望孩子能健康地來到這…" at bounding box center [428, 196] width 857 height 392
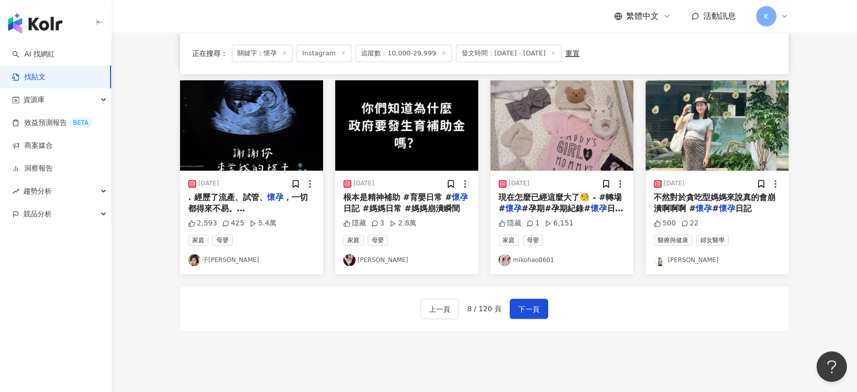
click at [725, 115] on img "button" at bounding box center [717, 125] width 143 height 90
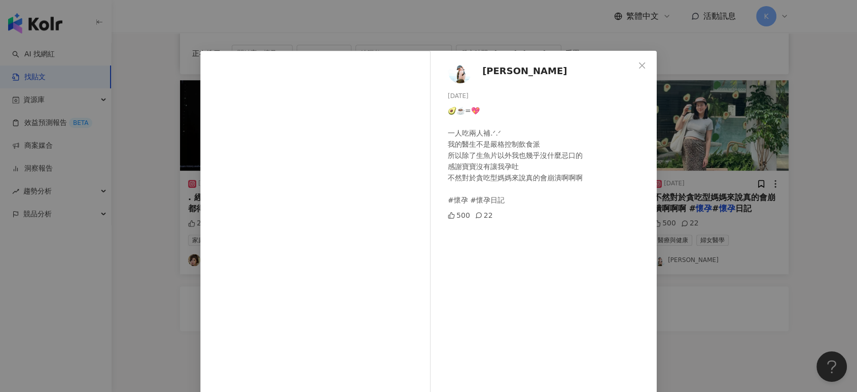
click at [782, 90] on div "莉子 [DATE] 🥑☕️=💖 一人吃兩人補.ᐟ.ᐟ 我的醫生不是嚴格控制飲食派 所以除了生魚片以外我也幾乎沒什麼忌口的 感謝寶寶沒有讓我孕吐 不然對於貪吃型…" at bounding box center [428, 196] width 857 height 392
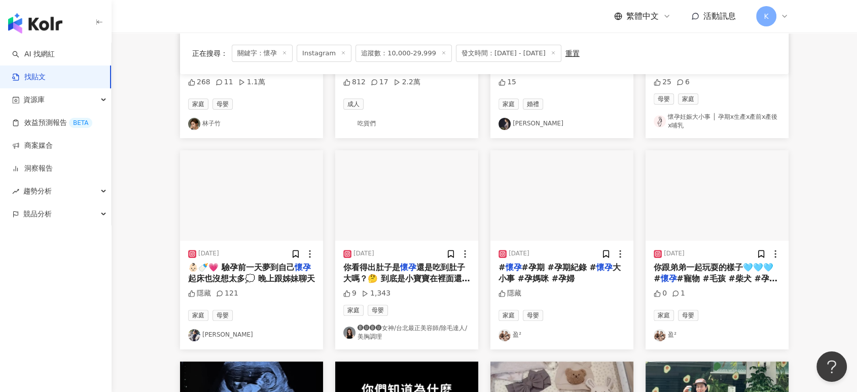
scroll to position [235, 0]
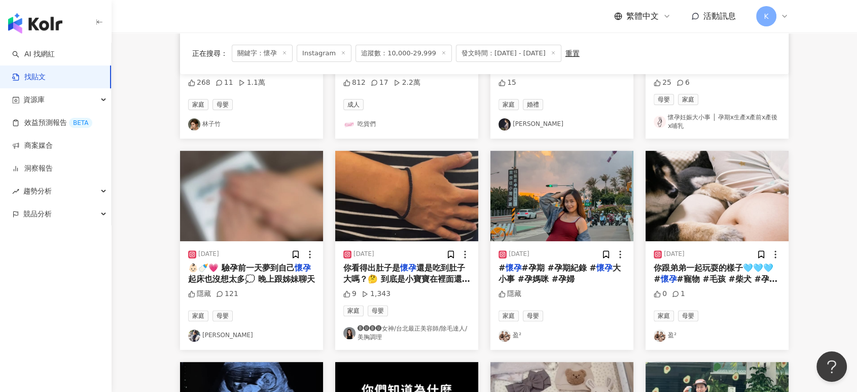
click at [723, 170] on img "button" at bounding box center [717, 196] width 143 height 90
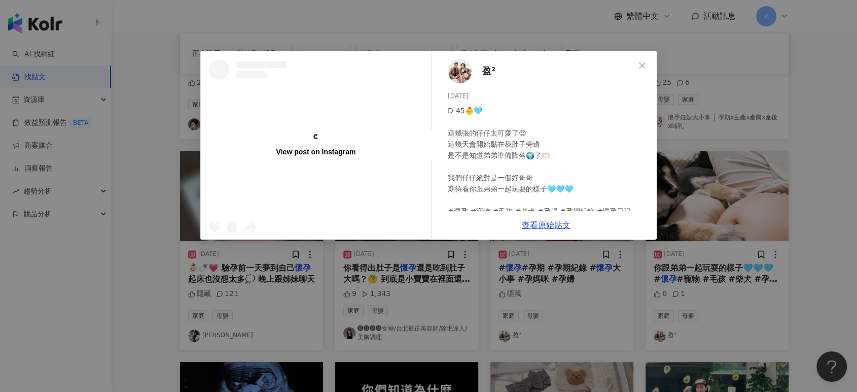
click at [799, 165] on div "View post on Instagram 盈² [DATE] D-45👶🩵 這幾張的仔仔太可愛了😍 這幾天會開始黏在我肚子旁邊 是不是知道弟弟準備降落🌍了…" at bounding box center [428, 196] width 857 height 392
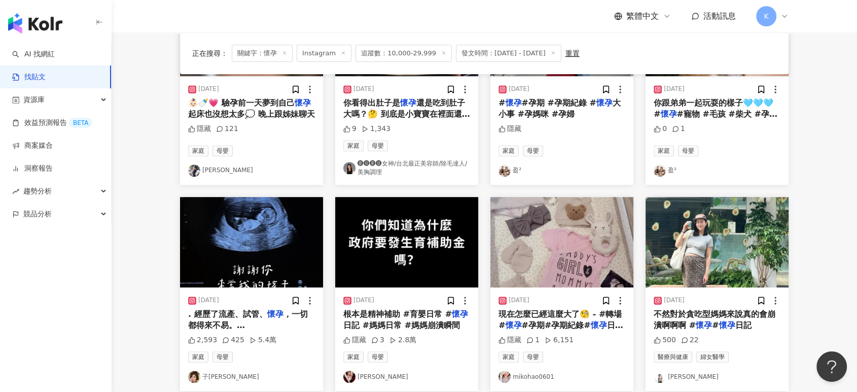
scroll to position [593, 0]
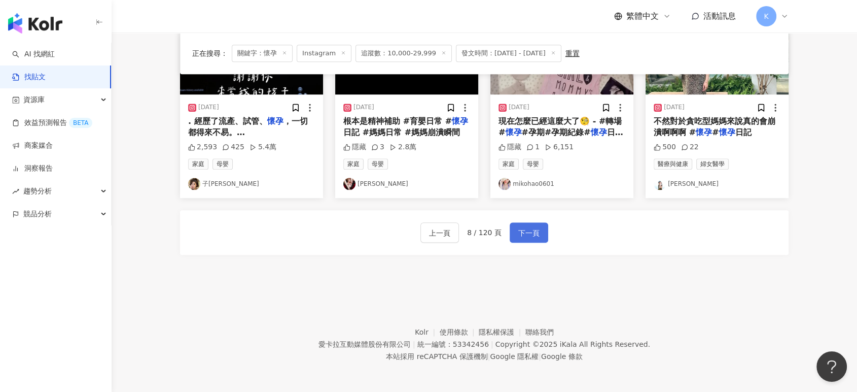
click at [524, 231] on span "下一頁" at bounding box center [529, 233] width 21 height 12
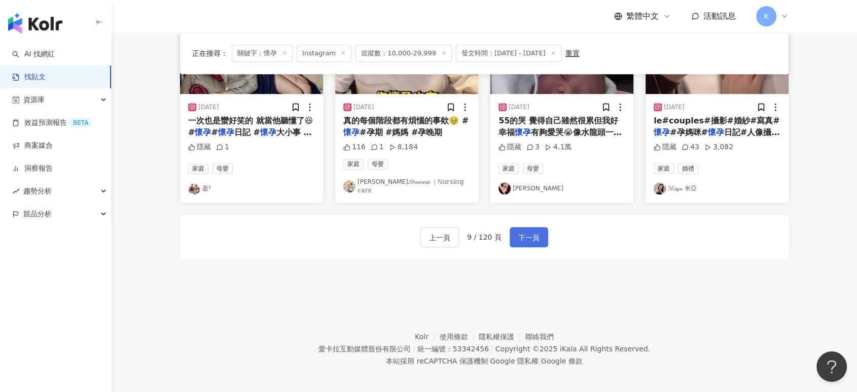
scroll to position [470, 0]
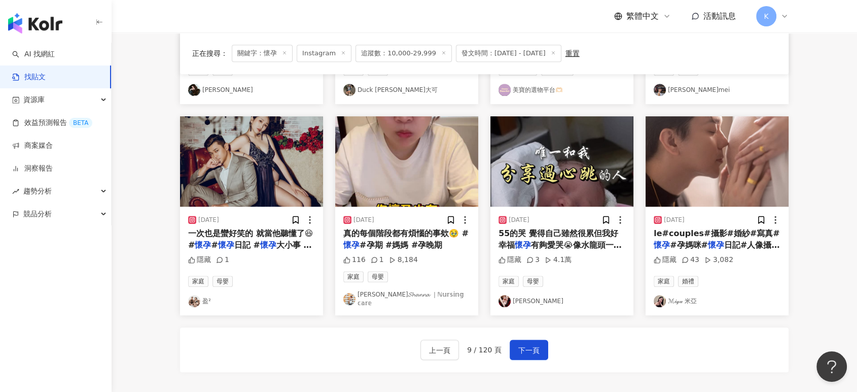
click at [682, 147] on img "button" at bounding box center [717, 161] width 143 height 90
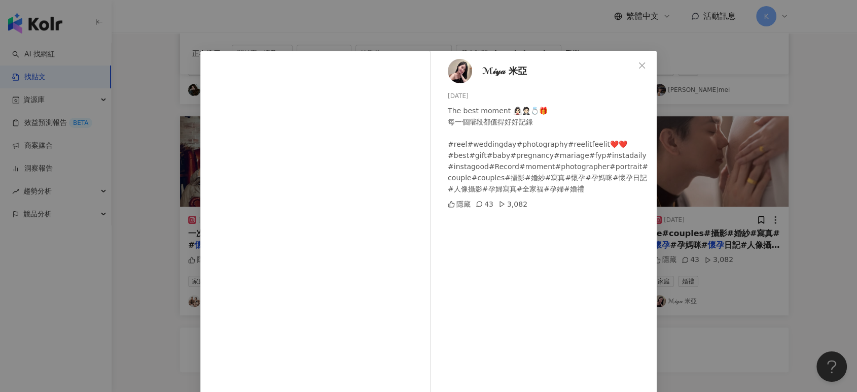
click at [779, 96] on div "ℳ𝒾𝓎𝒶 米亞 [DATE] The best moment 👰🏻‍♀️🤵🏻💍🎁 每一個階段都值得好好記錄 #reel#weddingday#photogra…" at bounding box center [428, 196] width 857 height 392
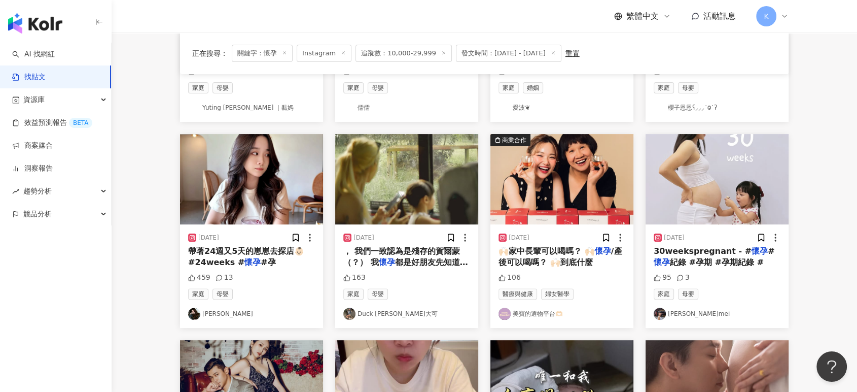
scroll to position [245, 0]
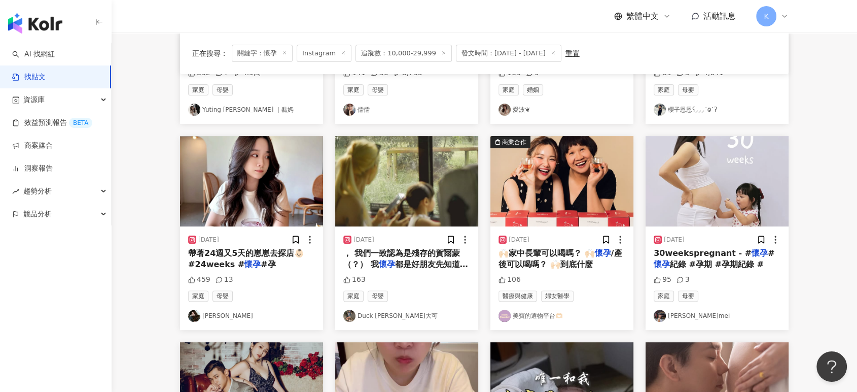
click at [795, 178] on div "正在搜尋 ： 關鍵字：懷孕 Instagram 追蹤數：10,000-29,999 發文時間：[DATE] - [DATE] 重置 排序： 關聯性 [DATE…" at bounding box center [484, 255] width 649 height 735
click at [764, 178] on img "button" at bounding box center [717, 181] width 143 height 90
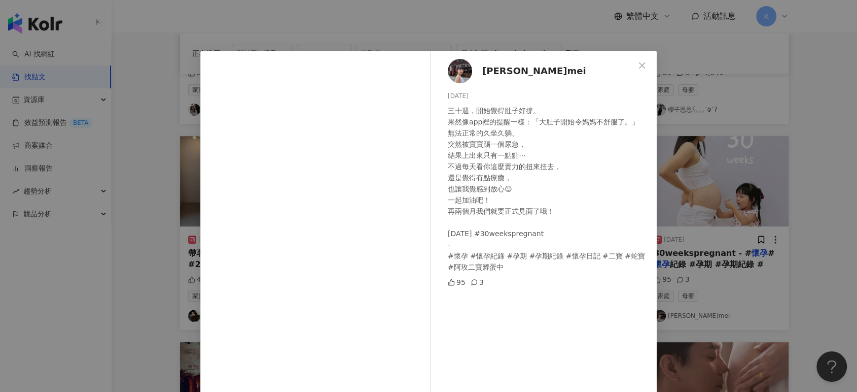
click at [775, 175] on div "玫mei [DATE] 三十週，開始覺得肚子好撐。 果然像app裡的提醒一樣：「大肚子開始令媽媽不舒服了。」 無法正常的久坐久躺、 突然被寶寶踢一個尿急， 結…" at bounding box center [428, 196] width 857 height 392
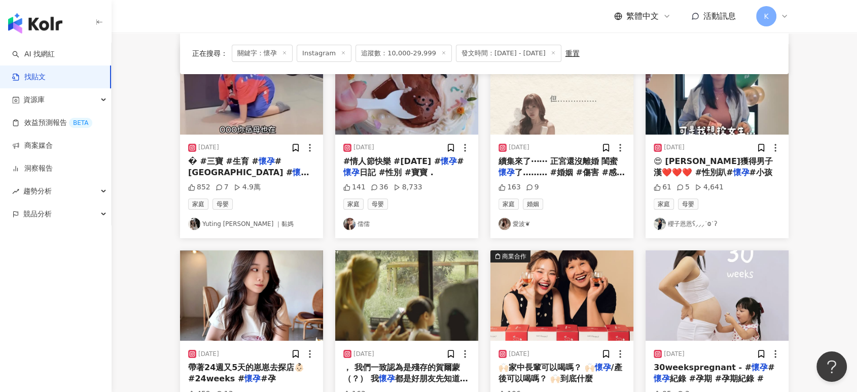
scroll to position [76, 0]
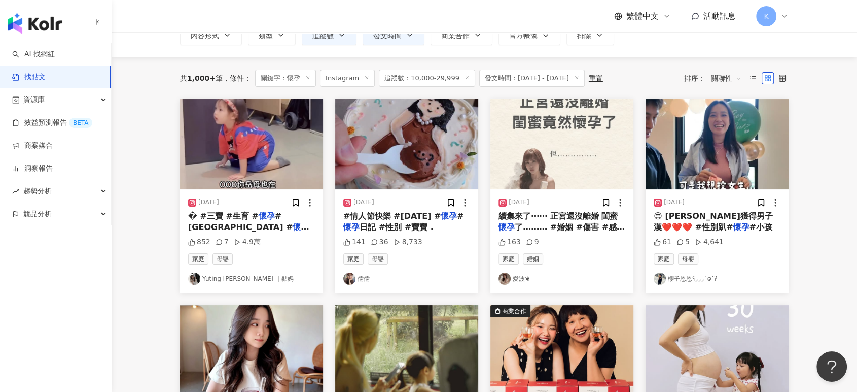
click at [431, 139] on img "button" at bounding box center [406, 144] width 143 height 90
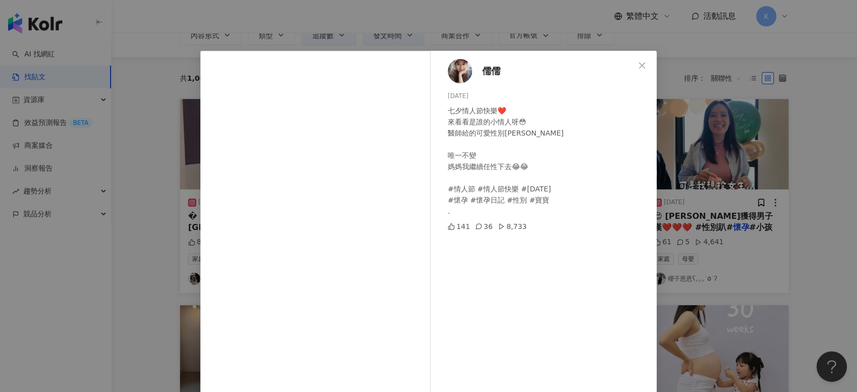
click at [711, 112] on div "儒儒 [DATE] 七夕情人節快樂❤️ 來看看是誰的小情人呀😳 醫師給的可愛性別卡 唯一不變 媽媽我繼續任性下去😂😂 #情人節 #情人節快樂 #[DATE] …" at bounding box center [428, 196] width 857 height 392
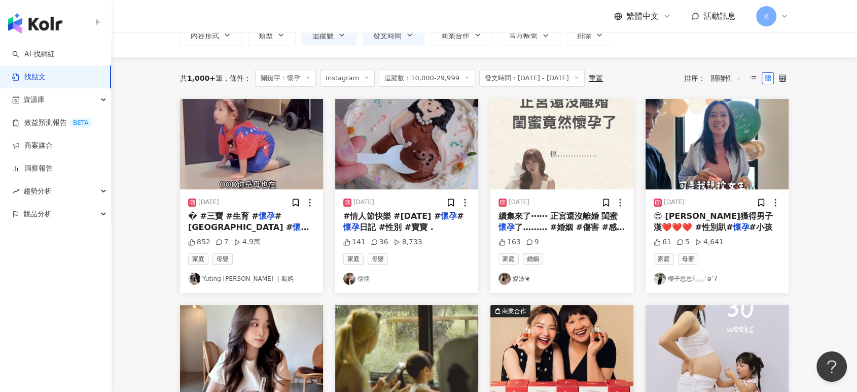
click at [735, 162] on img "button" at bounding box center [717, 144] width 143 height 90
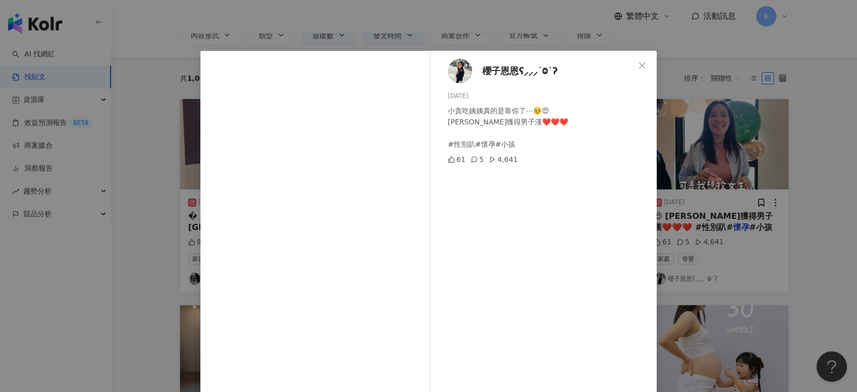
click at [762, 84] on div "櫻子[PERSON_NAME]⸝⸝⸝˙Ⱉ˙ʔ [DATE] 小貪吃姨姨真的是靠你了⋯🥹😍 [PERSON_NAME]獲得男子漢❤️❤️❤️ #性別趴#懷孕#小…" at bounding box center [428, 196] width 857 height 392
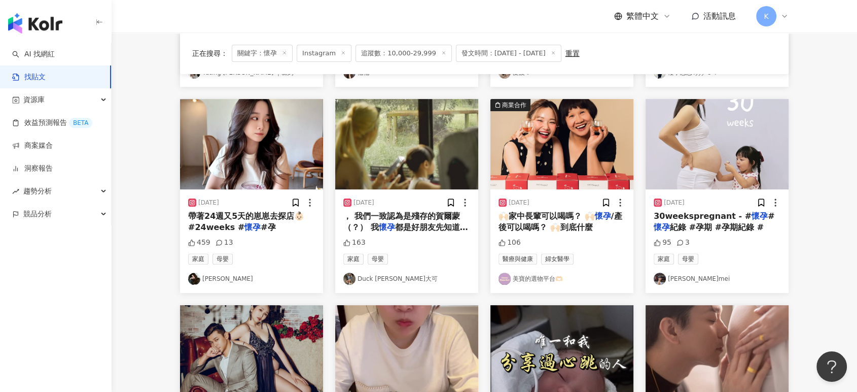
scroll to position [470, 0]
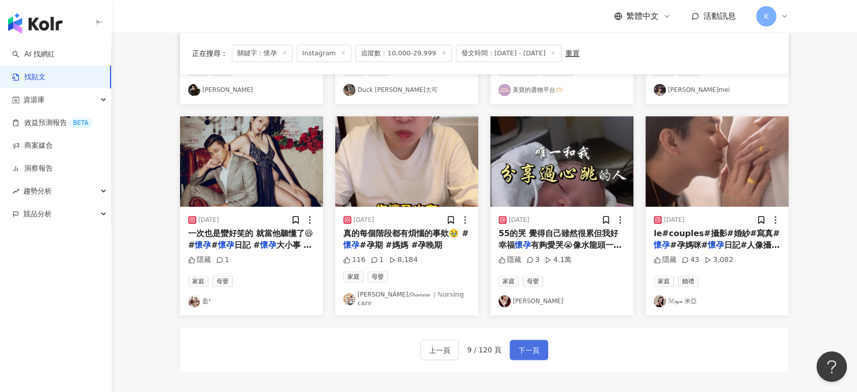
click at [534, 352] on button "下一頁" at bounding box center [529, 349] width 39 height 20
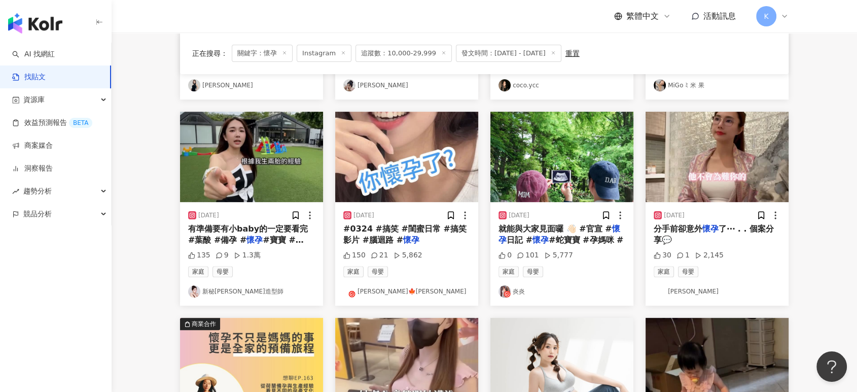
scroll to position [250, 0]
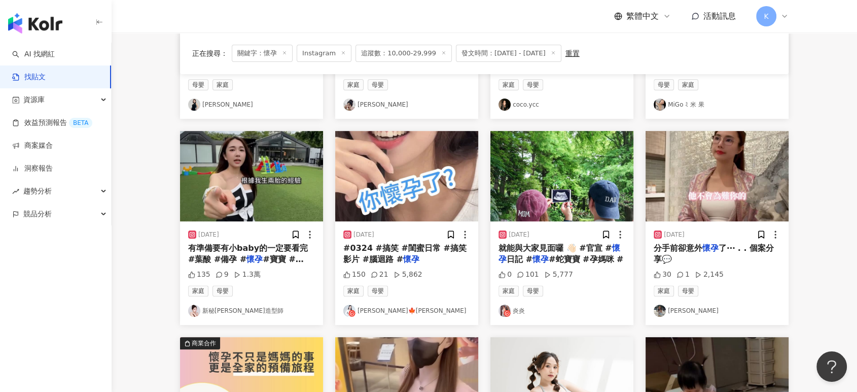
click at [396, 161] on img "button" at bounding box center [406, 176] width 143 height 90
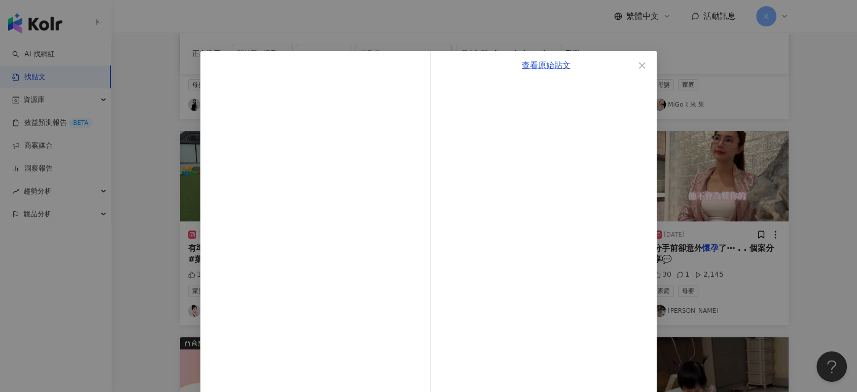
click at [789, 115] on div "查看原始貼文" at bounding box center [428, 196] width 857 height 392
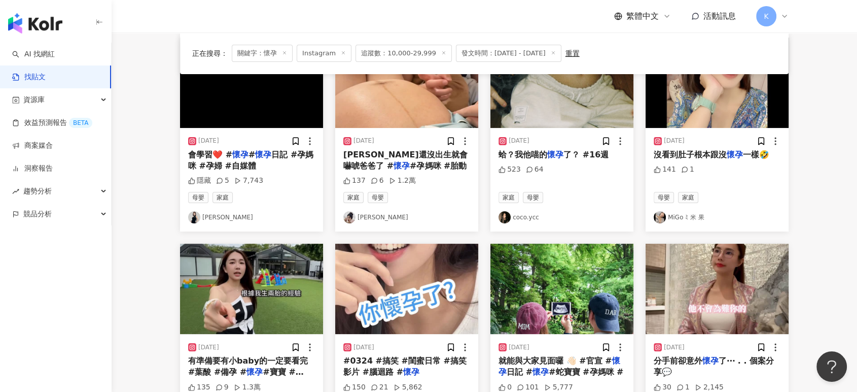
scroll to position [24, 0]
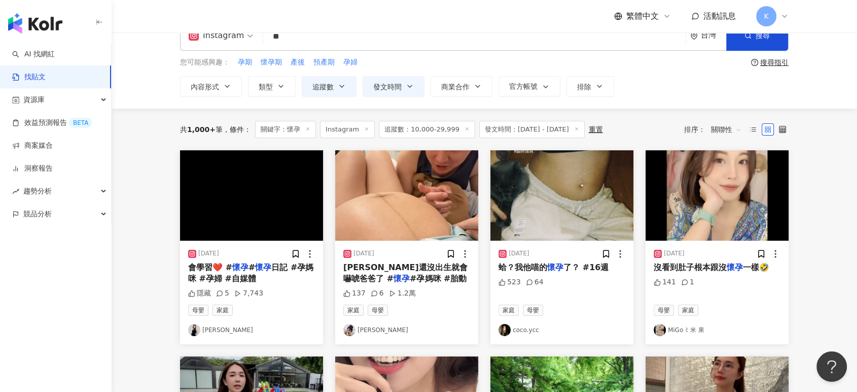
click at [434, 208] on img "button" at bounding box center [406, 195] width 143 height 90
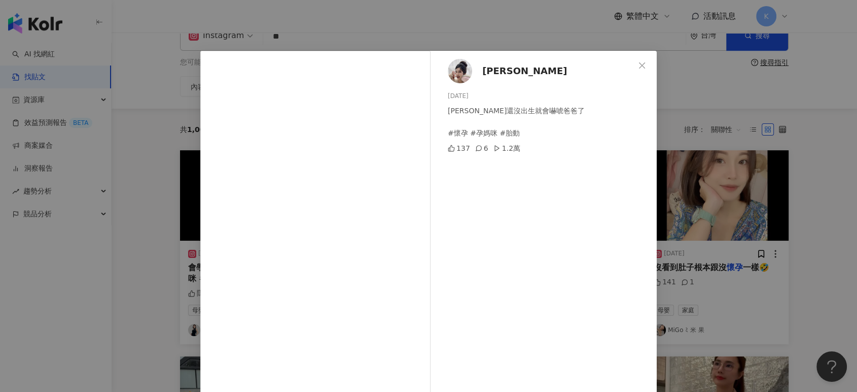
click at [741, 127] on div "[PERSON_NAME] [DATE] [PERSON_NAME]還沒出生就會嚇唬爸爸了 #懷孕 #孕媽咪 #胎動 137 6 1.2萬 查看原始貼文" at bounding box center [428, 196] width 857 height 392
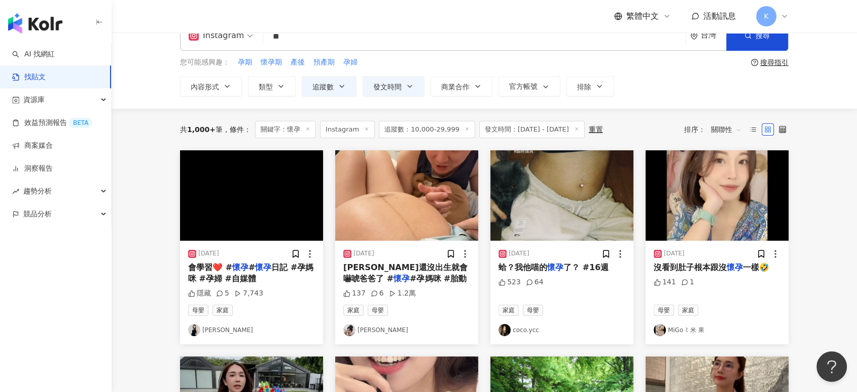
scroll to position [0, 0]
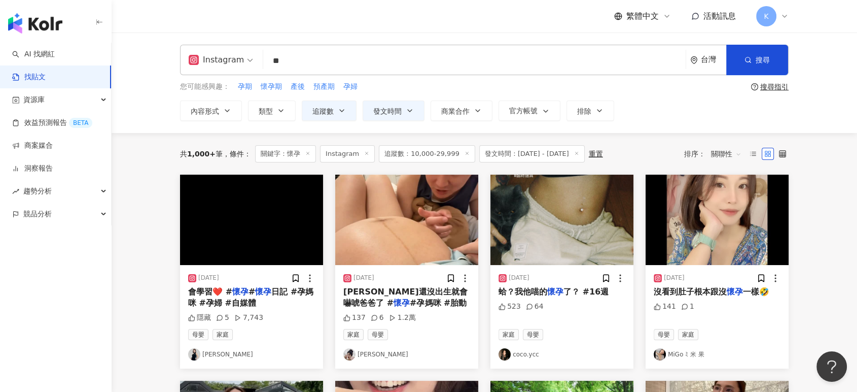
click at [313, 210] on img "button" at bounding box center [251, 220] width 143 height 90
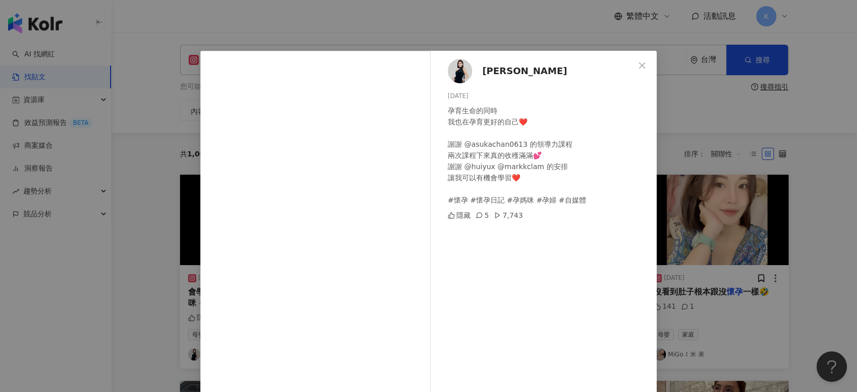
click at [760, 209] on div "[PERSON_NAME]比 [DATE] 孕育生命的同時 我也在孕育更好的自己❤️ 謝謝 @asukachan0613 的領導力課程 兩次課程下來真的收穫滿…" at bounding box center [428, 196] width 857 height 392
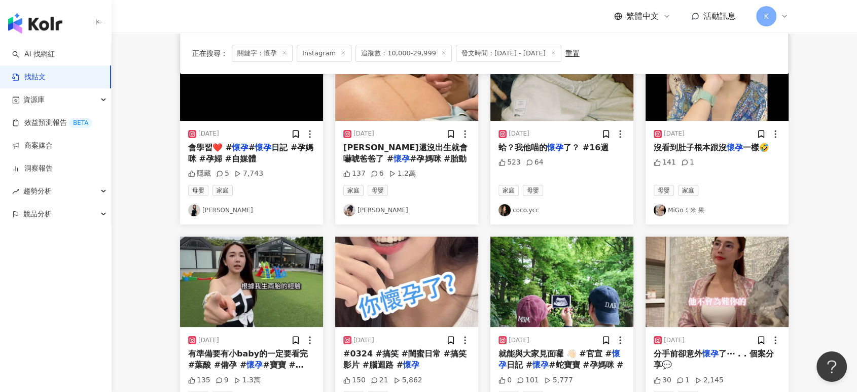
scroll to position [225, 0]
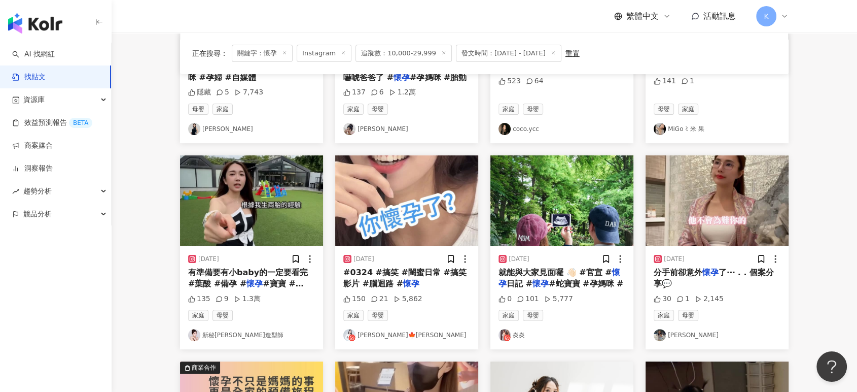
click at [599, 199] on img "button" at bounding box center [562, 200] width 143 height 90
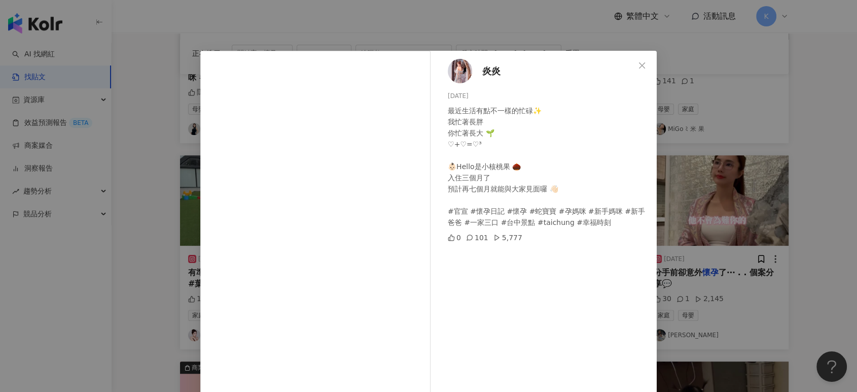
click at [735, 96] on div "炎炎 [DATE] 最近生活有點不一樣的忙碌✨ 我忙著長胖 你忙著長大 🌱 ♡+♡=♡³ 👶🏻Hello是小核桃果 🌰 入住三個月了 預計再七個月就能與大家見…" at bounding box center [428, 196] width 857 height 392
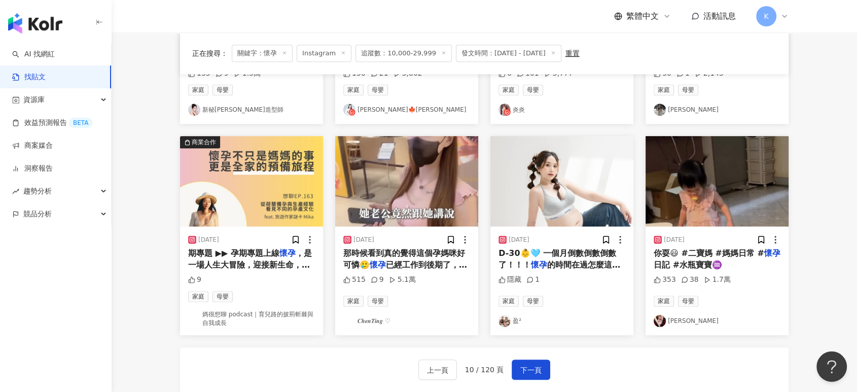
scroll to position [451, 0]
click at [530, 368] on span "下一頁" at bounding box center [531, 370] width 21 height 12
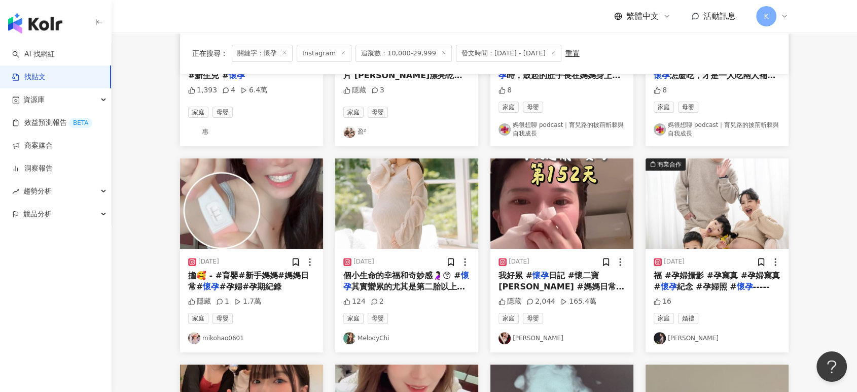
scroll to position [225, 0]
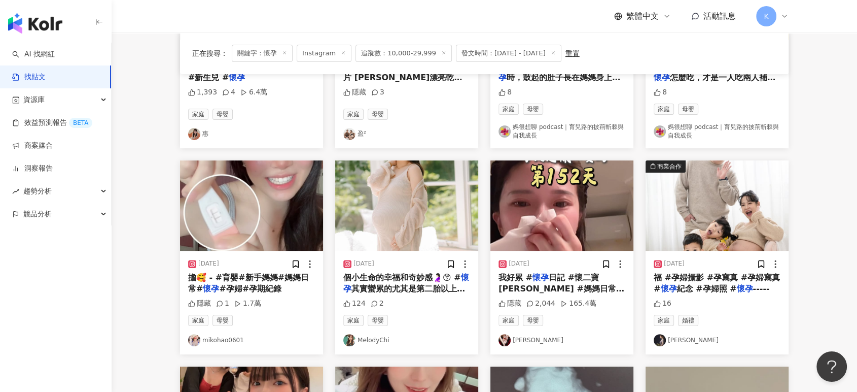
click at [582, 216] on img "button" at bounding box center [562, 205] width 143 height 90
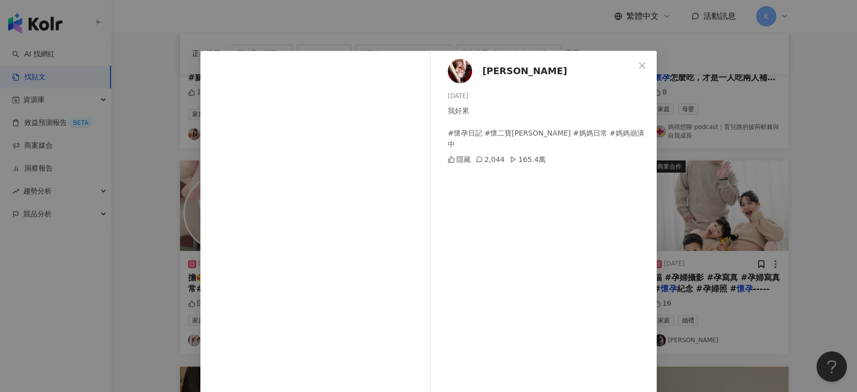
click at [736, 144] on div "[PERSON_NAME] [DATE] 我好累 #懷孕日記 #懷二寶[PERSON_NAME] #媽媽日常 #媽媽崩潰中 隱藏 2,044 165.4萬 查…" at bounding box center [428, 196] width 857 height 392
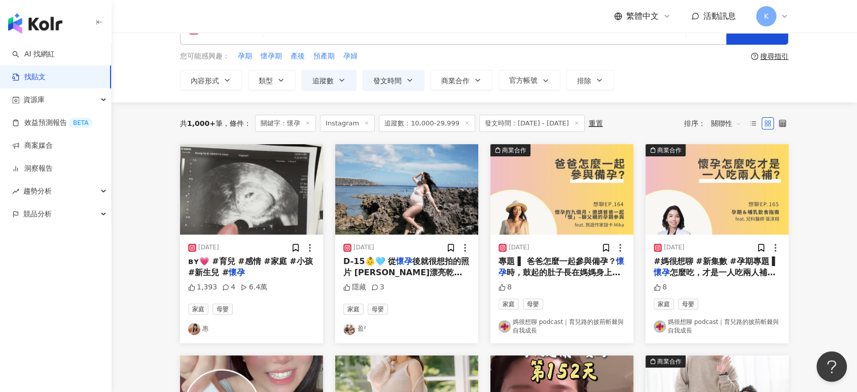
scroll to position [0, 0]
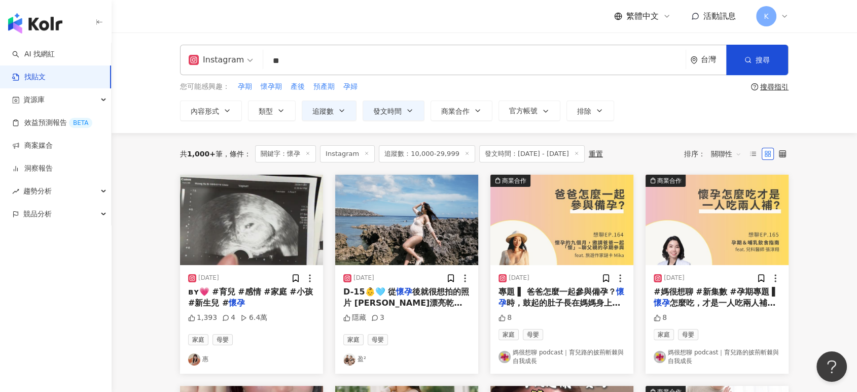
click at [244, 203] on img "button" at bounding box center [251, 220] width 143 height 90
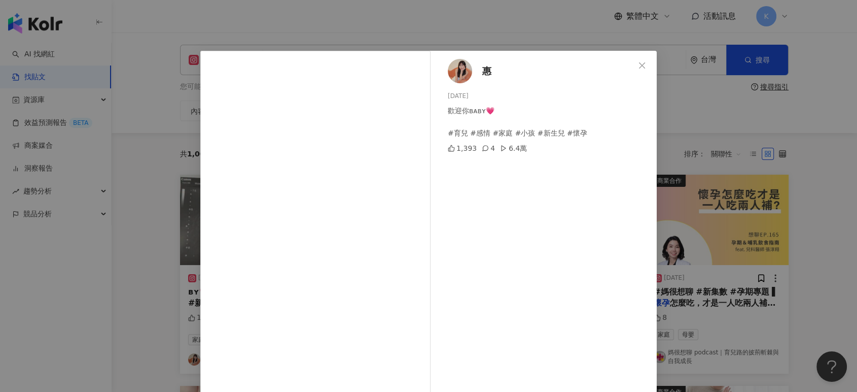
click at [761, 107] on div "惠 [DATE] 歡迎你ʙᴀʙʏ💗 #育兒 #感情 #家庭 #小孩 #新生兒 #懷孕 1,393 4 6.4萬 查看原始貼文" at bounding box center [428, 196] width 857 height 392
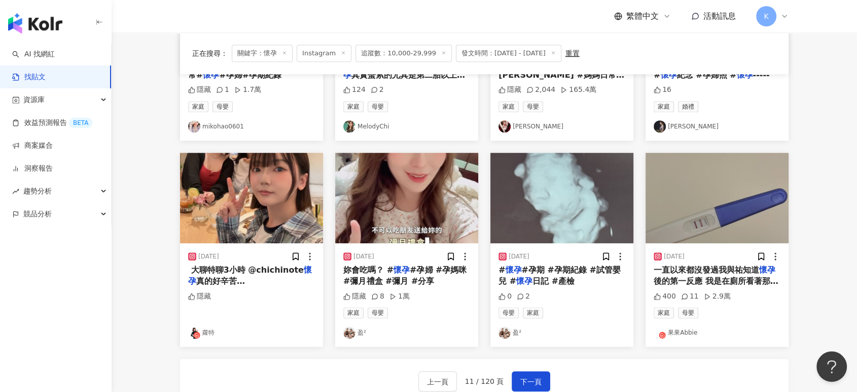
scroll to position [507, 0]
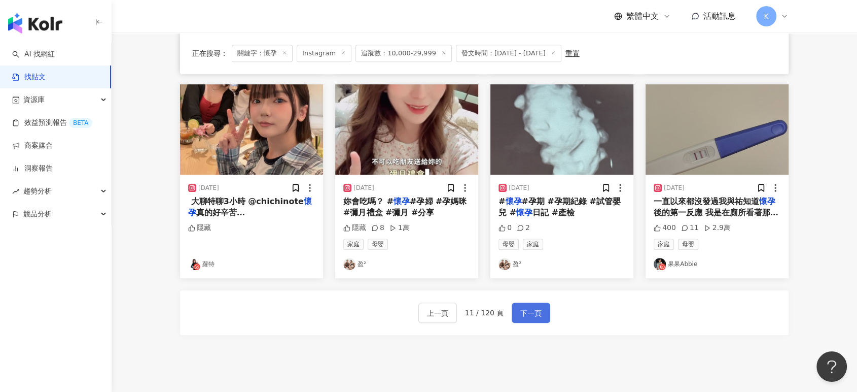
click at [521, 313] on span "下一頁" at bounding box center [531, 313] width 21 height 12
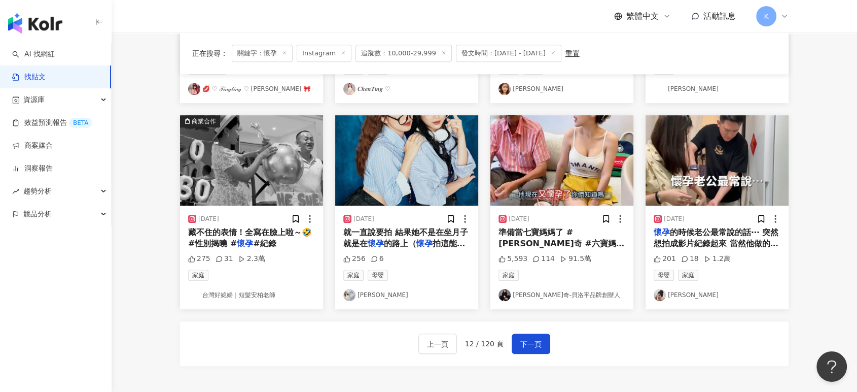
scroll to position [451, 0]
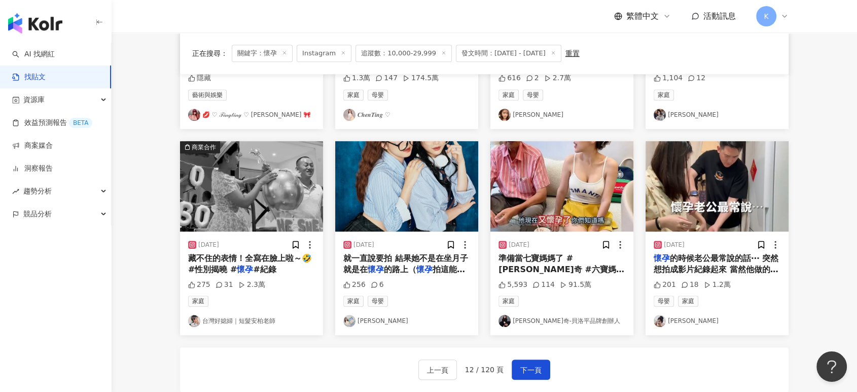
click at [424, 183] on img "button" at bounding box center [406, 186] width 143 height 90
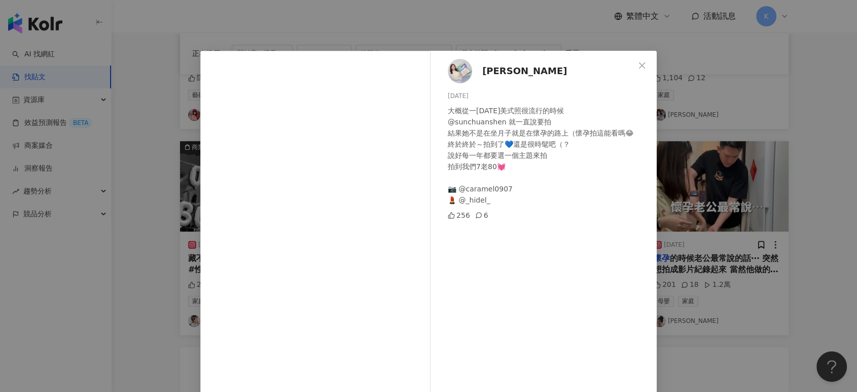
click at [670, 203] on div "[PERSON_NAME] [DATE] 大概從一[DATE]美式照很流行的時候 @sunchuanshen 就一直說要拍 結果她不是在坐月子就是在懷孕的路上…" at bounding box center [428, 196] width 857 height 392
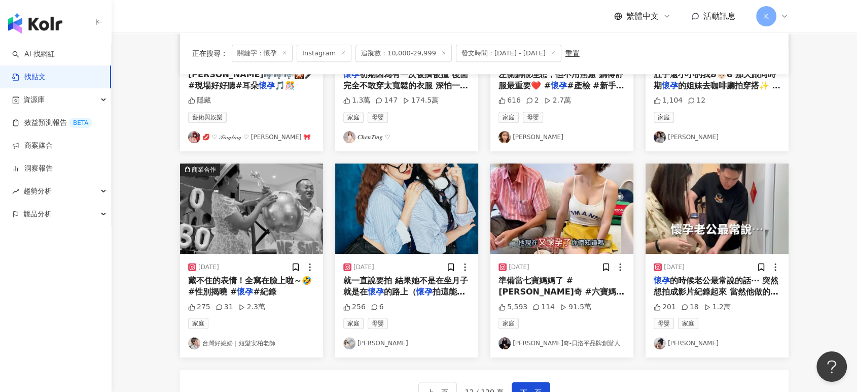
scroll to position [225, 0]
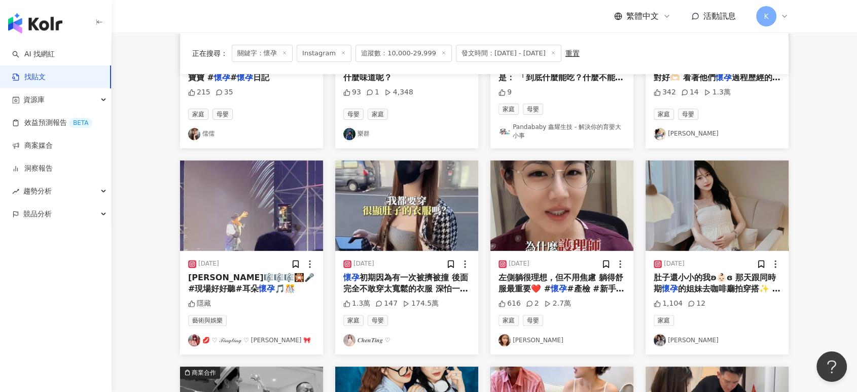
click at [694, 185] on img "button" at bounding box center [717, 205] width 143 height 90
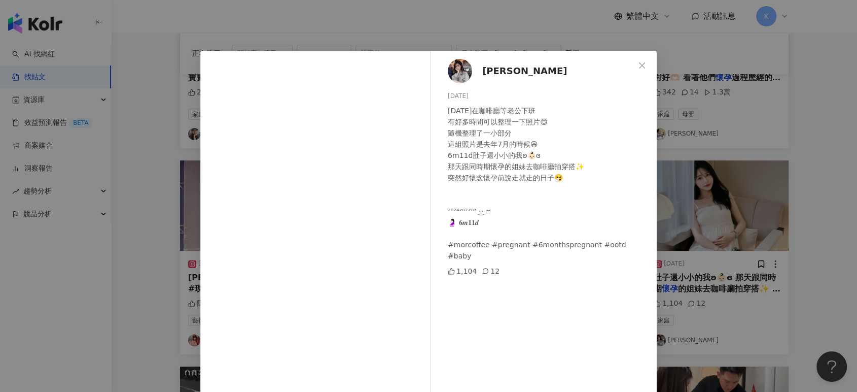
click at [749, 123] on div "[PERSON_NAME] [DATE] [DATE]在咖啡廳等老公下班 有好多時間可以整理一下照片😌 隨機整理了一小部分 這組照片是去年7月的時候😆 6m1…" at bounding box center [428, 196] width 857 height 392
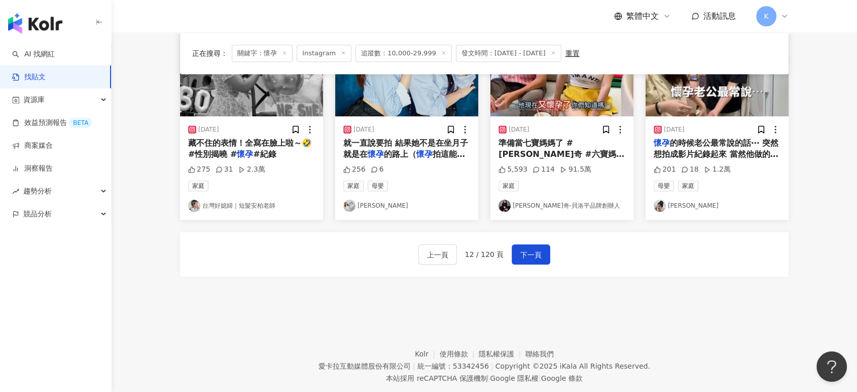
scroll to position [588, 0]
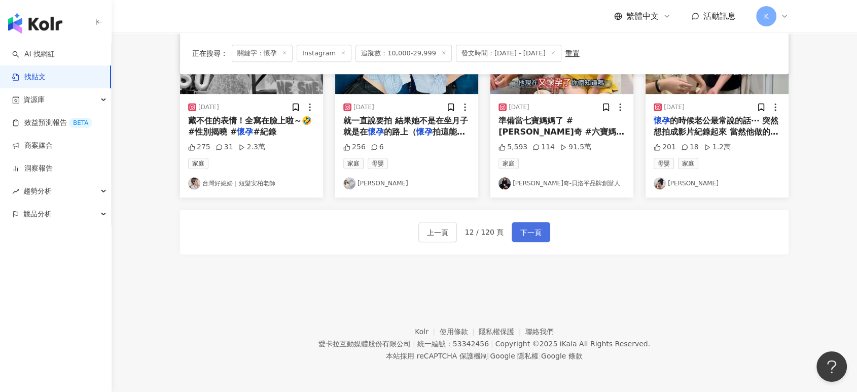
click at [522, 222] on button "下一頁" at bounding box center [531, 232] width 39 height 20
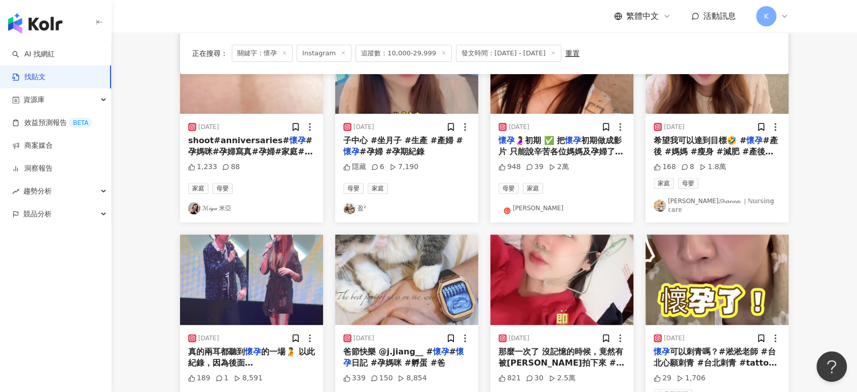
scroll to position [414, 0]
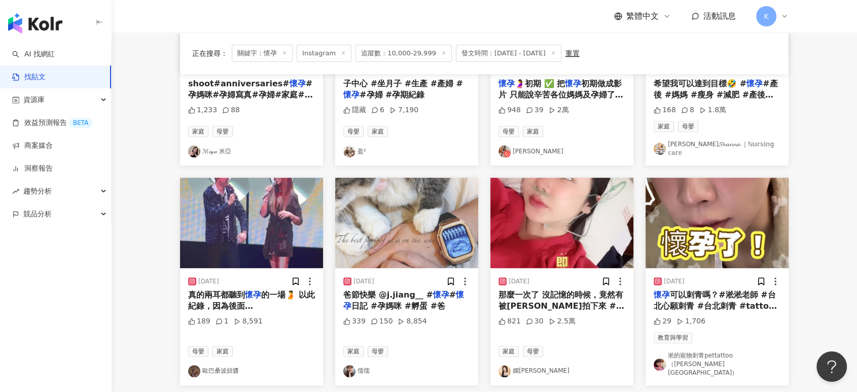
click at [545, 212] on img "button" at bounding box center [562, 223] width 143 height 90
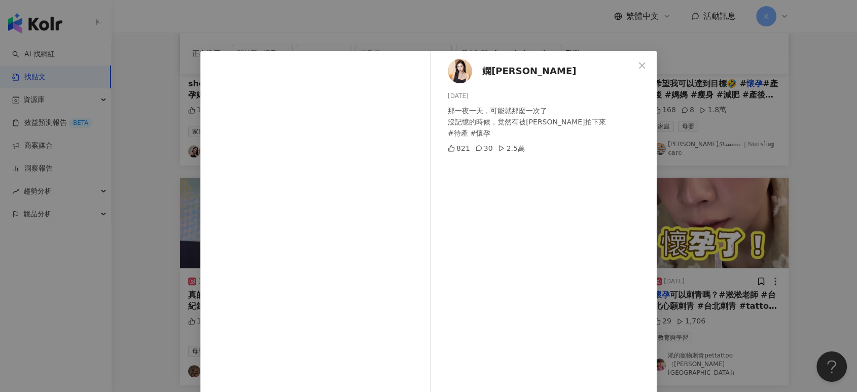
click at [726, 156] on div "嫻嫻 [DATE] 那一夜一天，可能就那麼一次了 沒記憶的時候，竟然有被[PERSON_NAME]拍下來 #待產 #懷孕 821 30 2.5萬 查看原始貼文" at bounding box center [428, 196] width 857 height 392
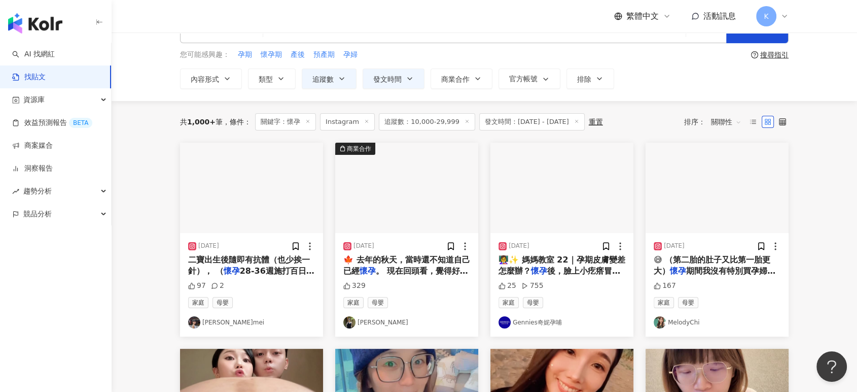
scroll to position [19, 0]
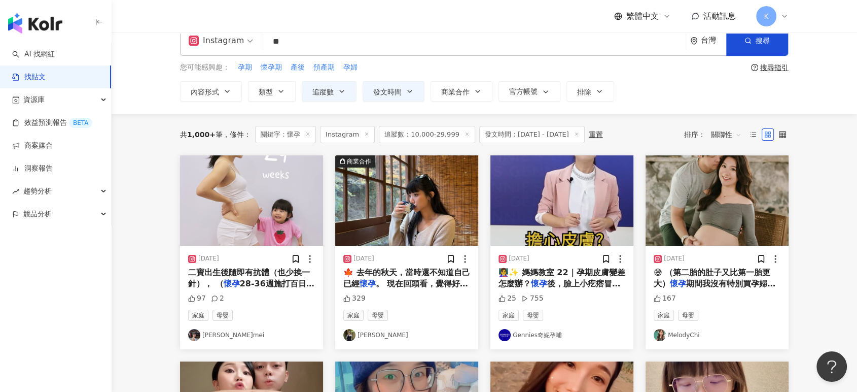
click at [264, 182] on img "button" at bounding box center [251, 200] width 143 height 90
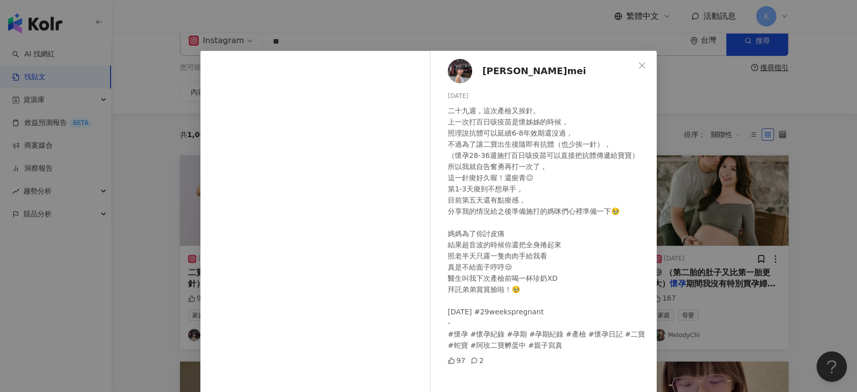
click at [767, 100] on div "玫mei [DATE] 二十九週，這次產檢又挨針。 上一次打百日咳疫苗是懷姊姊的時候， 照理說抗體可以延續6-8年效期還沒過， 不過為了讓二寶出生後隨即有抗體…" at bounding box center [428, 196] width 857 height 392
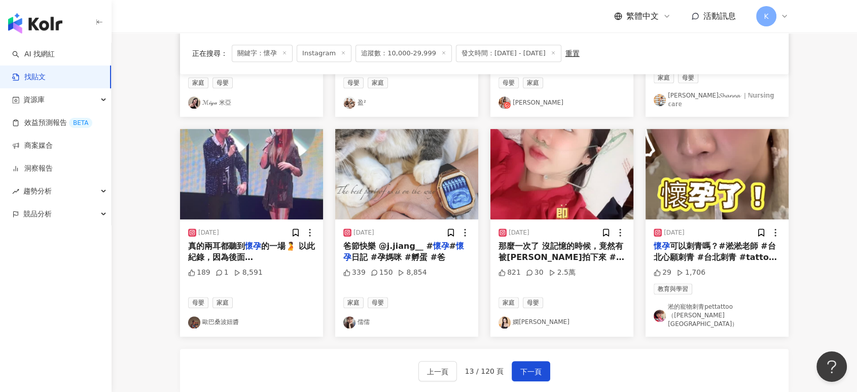
scroll to position [470, 0]
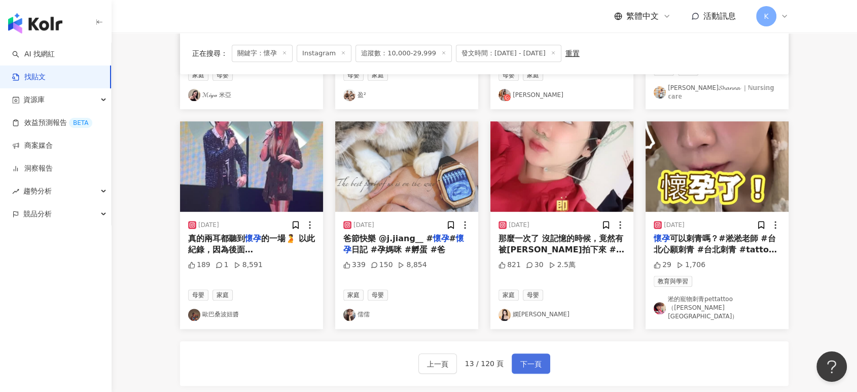
click at [523, 353] on button "下一頁" at bounding box center [531, 363] width 39 height 20
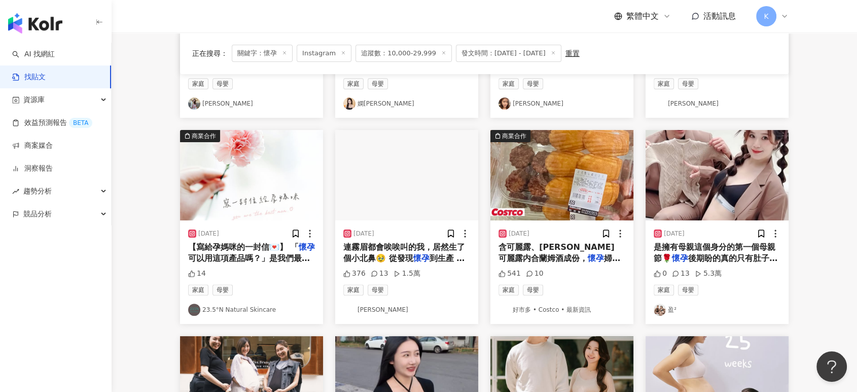
scroll to position [245, 0]
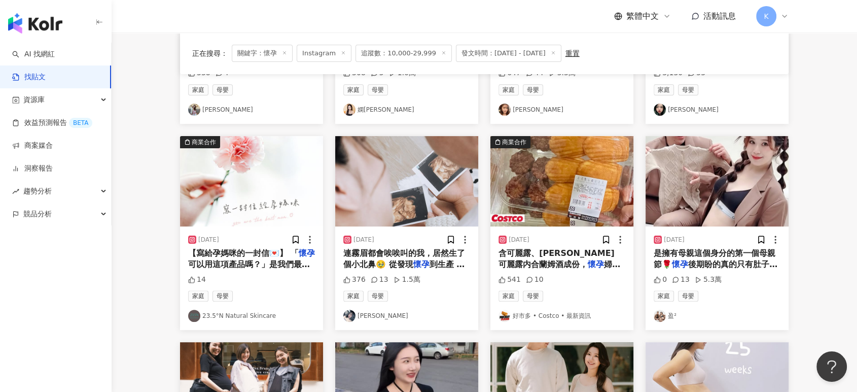
click at [416, 142] on img "button" at bounding box center [406, 181] width 143 height 90
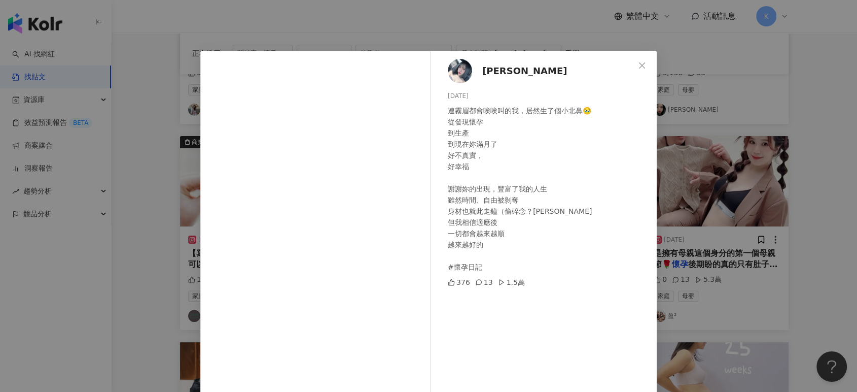
click at [744, 159] on div "秀靜 [DATE] 連霧眉都會唉唉叫的我，居然生了個小北鼻🥹 從發現懷孕 到生產 到現在妳滿月了 好不真實， 好幸福 謝謝妳的出現，豐富了我的人生 雖然時間、…" at bounding box center [428, 196] width 857 height 392
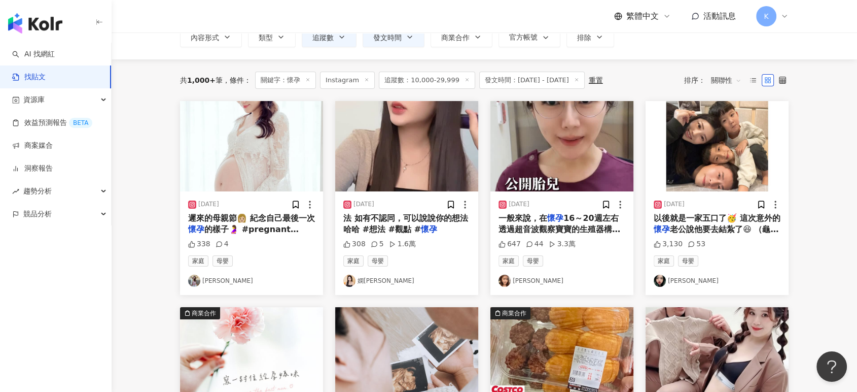
scroll to position [19, 0]
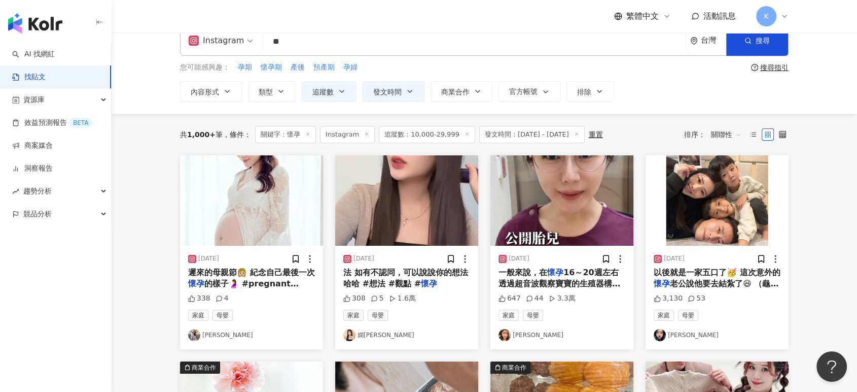
click at [705, 183] on img "button" at bounding box center [717, 200] width 143 height 90
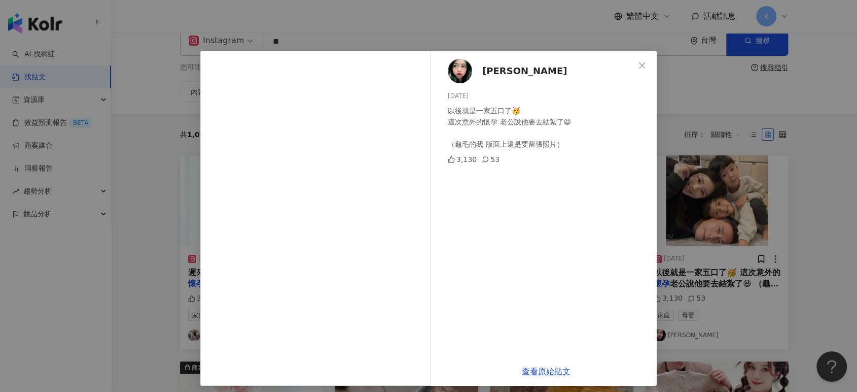
click at [738, 128] on div "[PERSON_NAME] [DATE] 以後就是一家五口了🥳 這次意外的懷孕 老公說他要去結紮了😆 （龜毛的我 版面上還是要留張照片） 3,130 53 查…" at bounding box center [428, 196] width 857 height 392
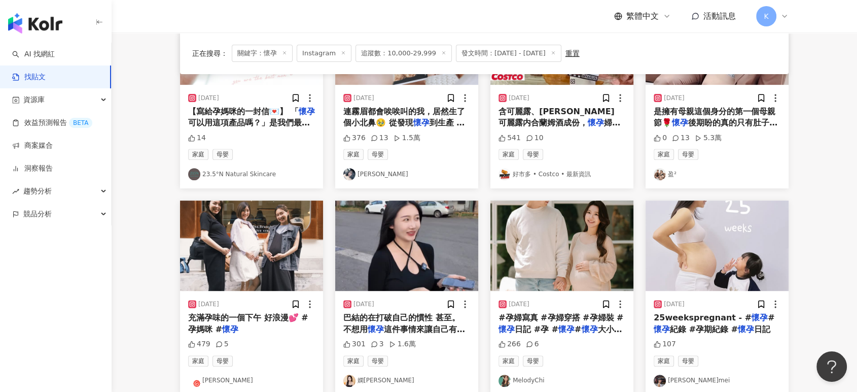
scroll to position [583, 0]
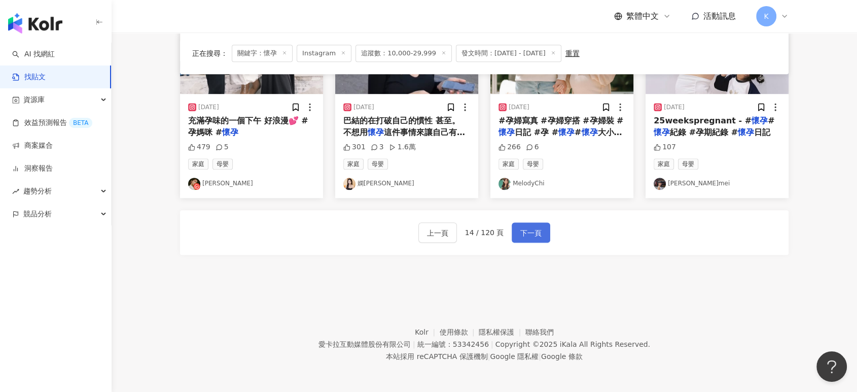
click at [542, 232] on button "下一頁" at bounding box center [531, 232] width 39 height 20
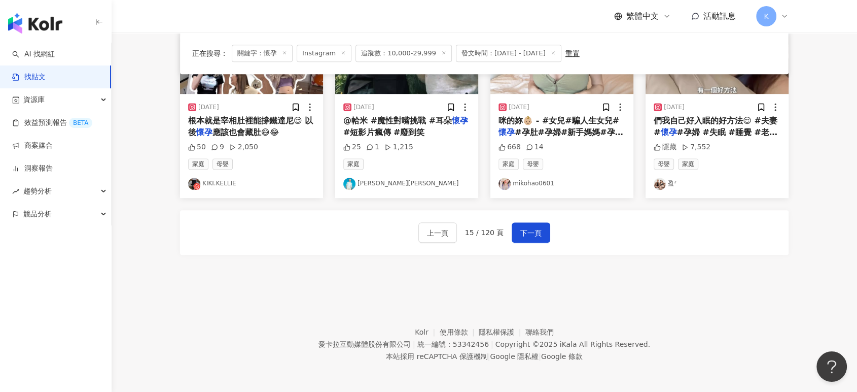
scroll to position [549, 0]
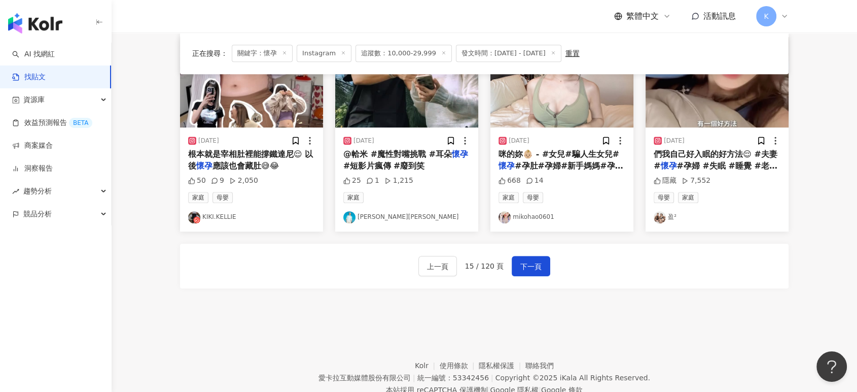
click at [526, 265] on span "下一頁" at bounding box center [531, 266] width 21 height 12
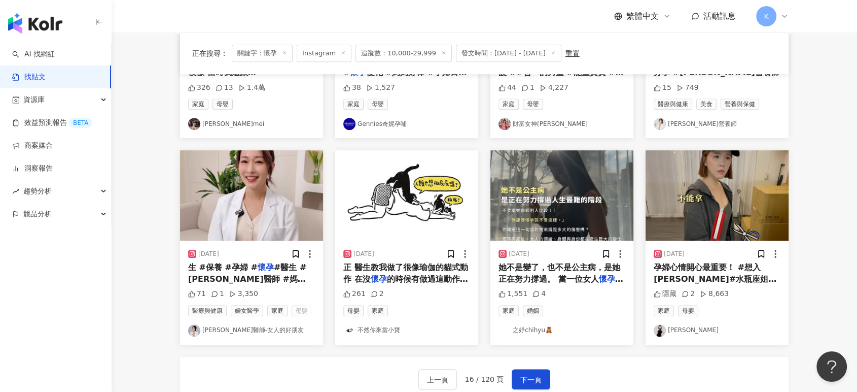
scroll to position [437, 0]
click at [536, 375] on span "下一頁" at bounding box center [531, 379] width 21 height 12
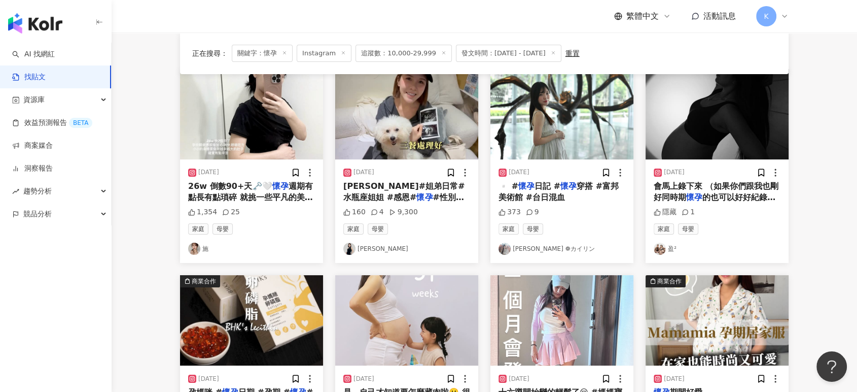
scroll to position [98, 0]
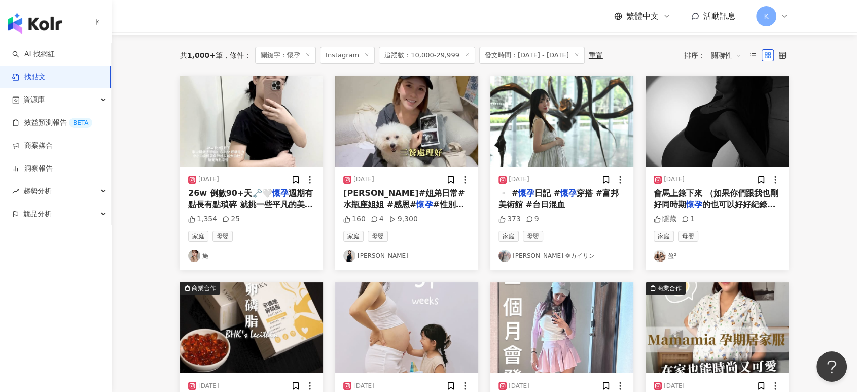
click at [598, 156] on img "button" at bounding box center [562, 121] width 143 height 90
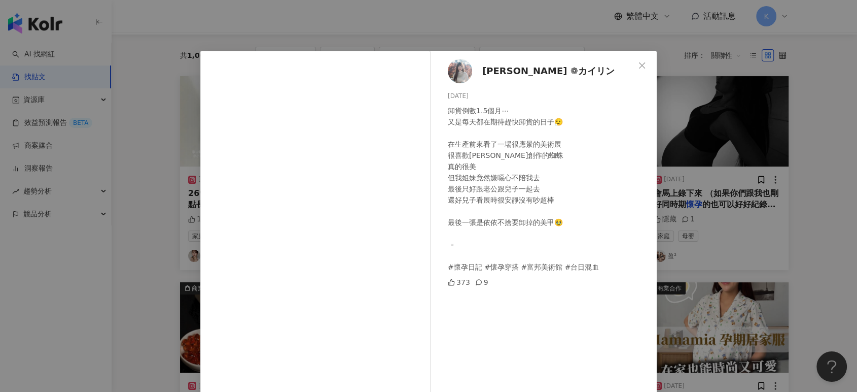
click at [710, 177] on div "[PERSON_NAME] ❁カイリン [DATE] 卸貨倒數1.5個月⋯ 又是每天都在期待趕快卸貨的日子😮‍💨 在生產前來看了一場很應景的美術展 很喜歡[P…" at bounding box center [428, 196] width 857 height 392
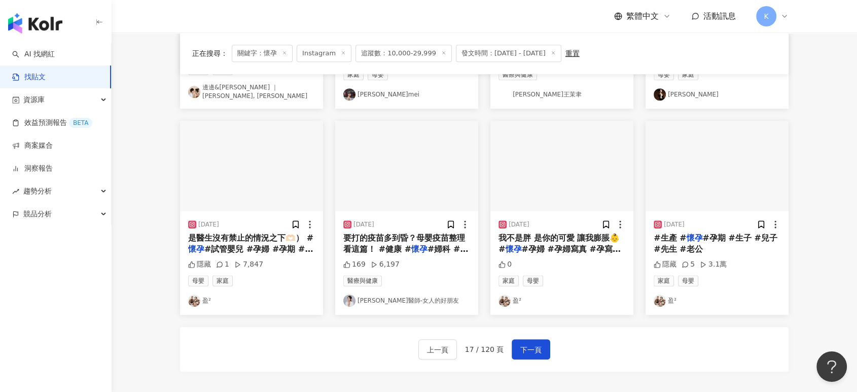
scroll to position [583, 0]
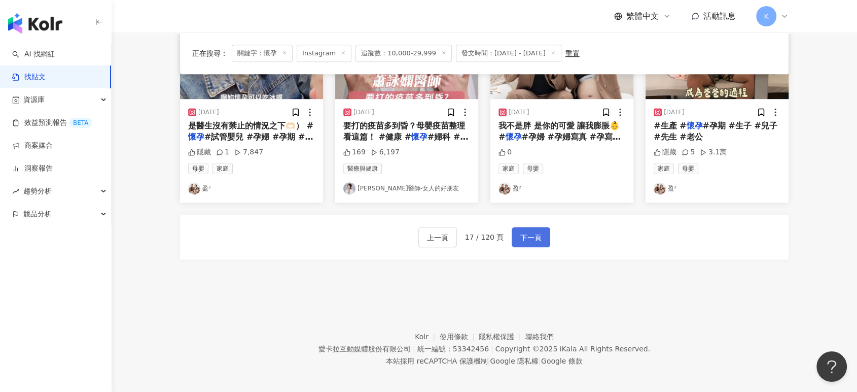
click at [526, 231] on span "下一頁" at bounding box center [531, 237] width 21 height 12
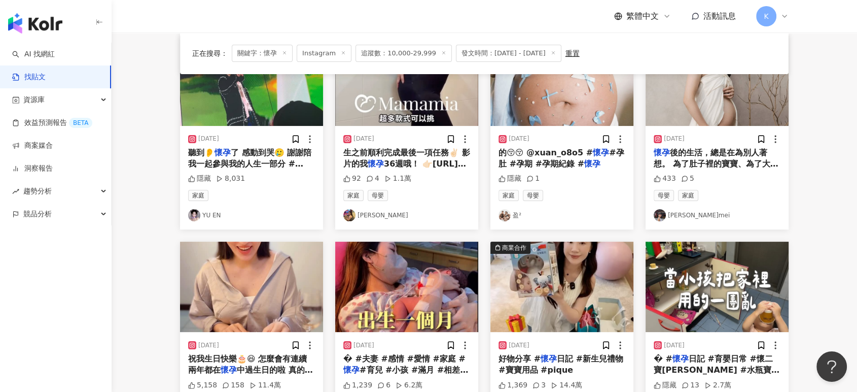
scroll to position [81, 0]
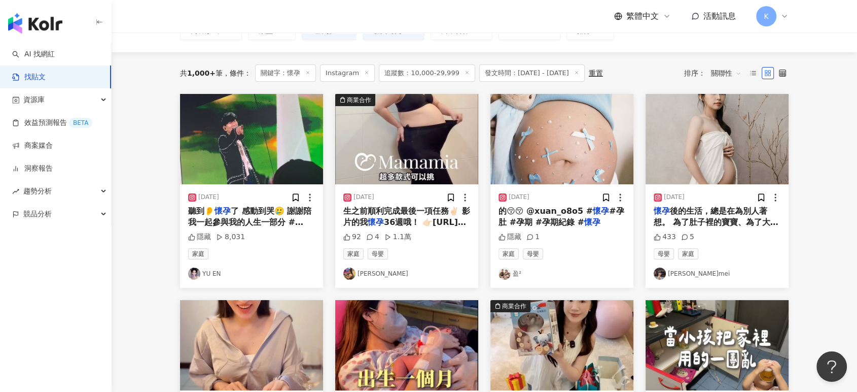
click at [722, 153] on img "button" at bounding box center [717, 139] width 143 height 90
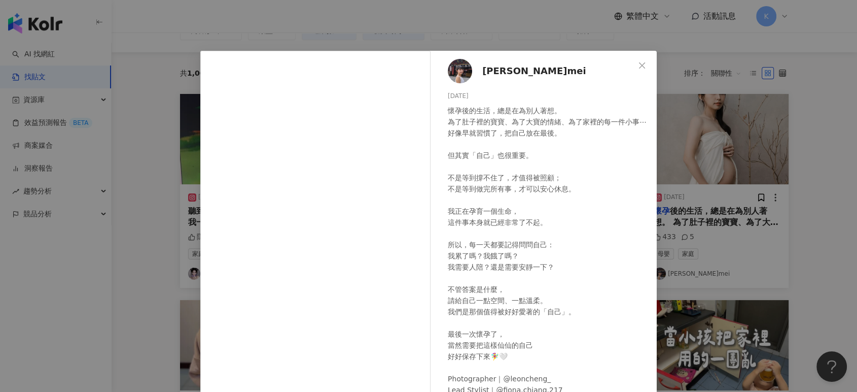
click at [758, 123] on div "[PERSON_NAME]mei [DATE] 懷孕後的生活，總是在為別人著想。 為了肚子裡的寶寶、為了大寶的情緒、為了家裡的每一件小事⋯ 好像早就習慣了，把…" at bounding box center [428, 196] width 857 height 392
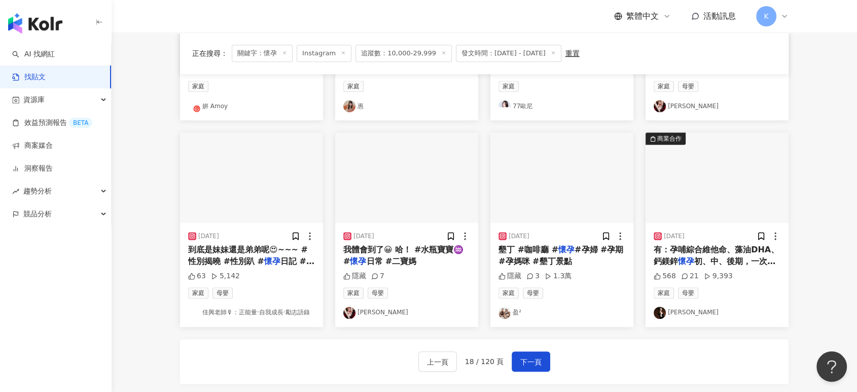
scroll to position [588, 0]
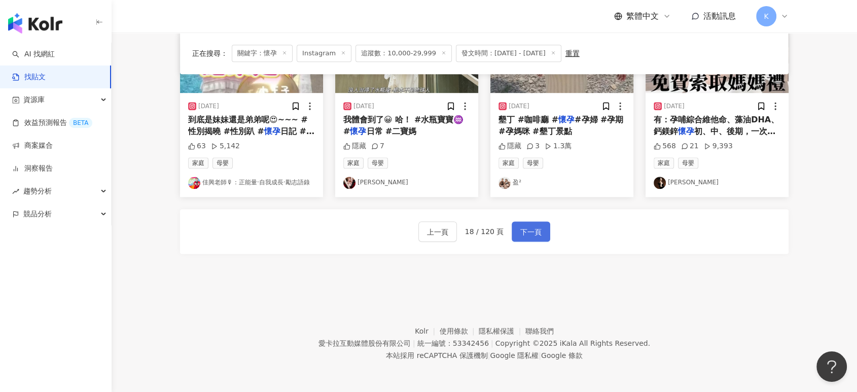
click at [530, 234] on span "下一頁" at bounding box center [531, 232] width 21 height 12
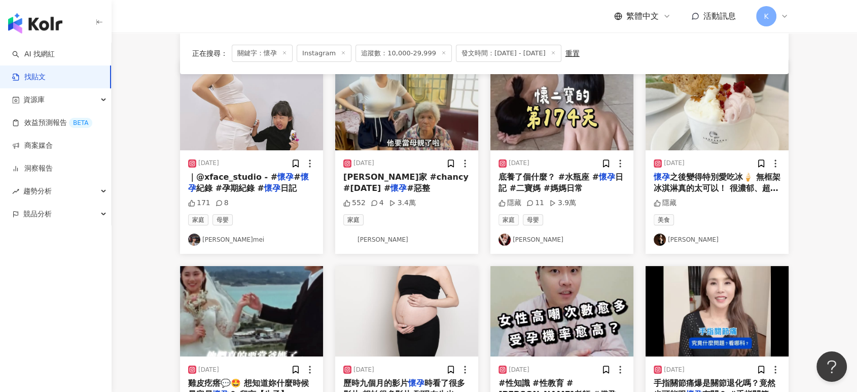
scroll to position [81, 0]
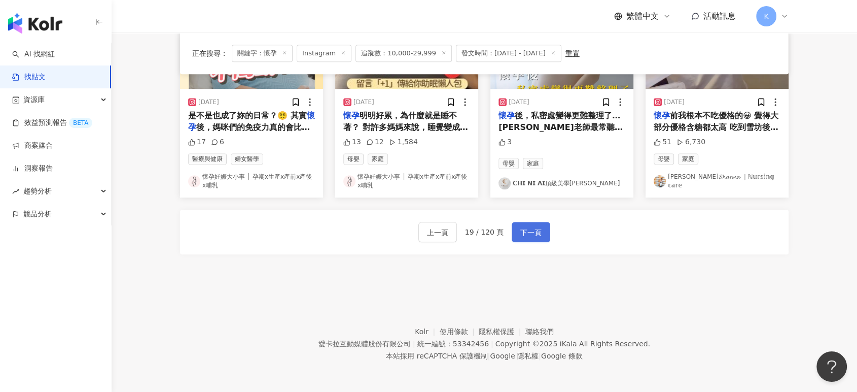
click at [545, 234] on button "下一頁" at bounding box center [531, 232] width 39 height 20
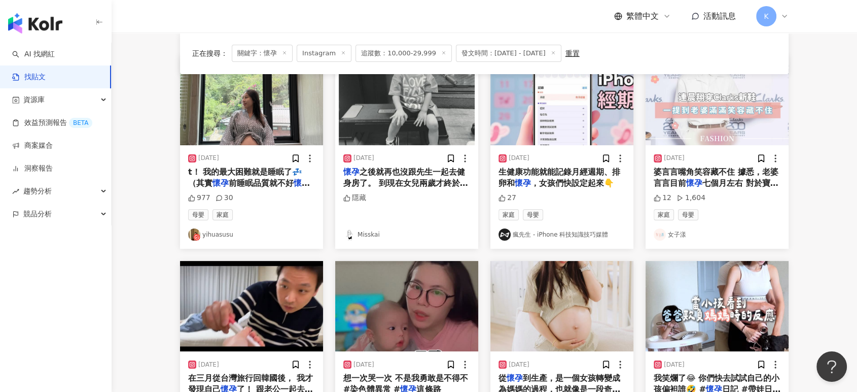
scroll to position [0, 0]
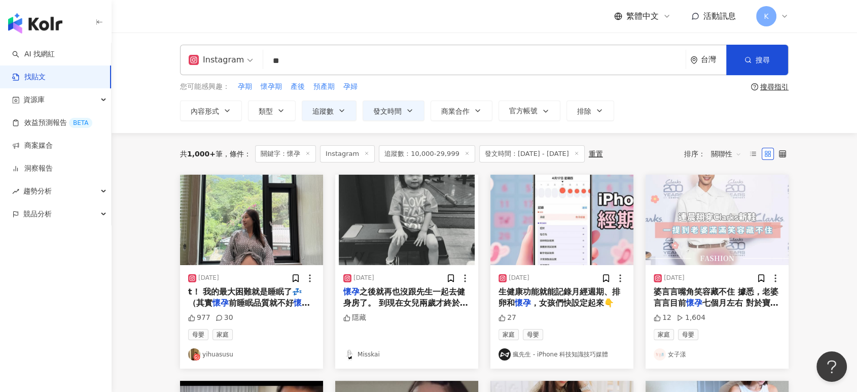
click at [279, 236] on img "button" at bounding box center [251, 220] width 143 height 90
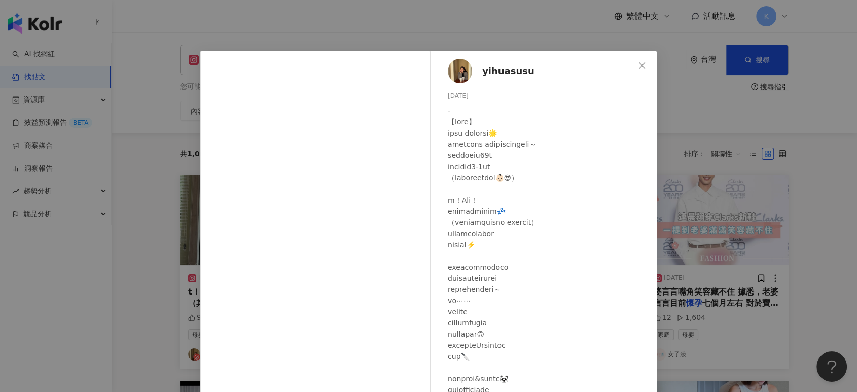
click at [702, 206] on div "yihuasusu [DATE] 977 30 查看原始貼文" at bounding box center [428, 196] width 857 height 392
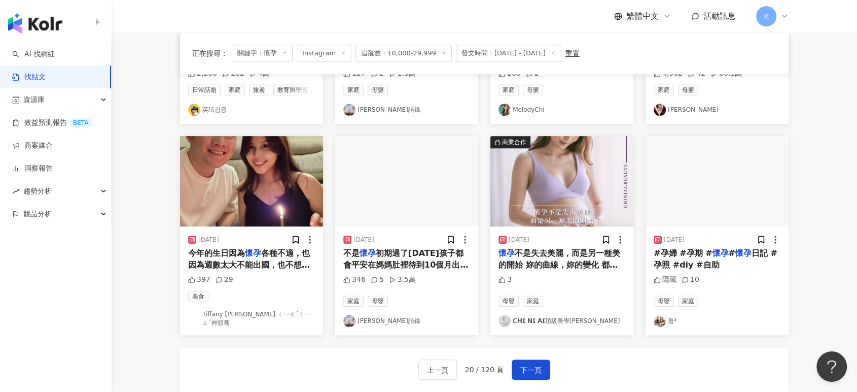
scroll to position [451, 0]
